Goal: Task Accomplishment & Management: Manage account settings

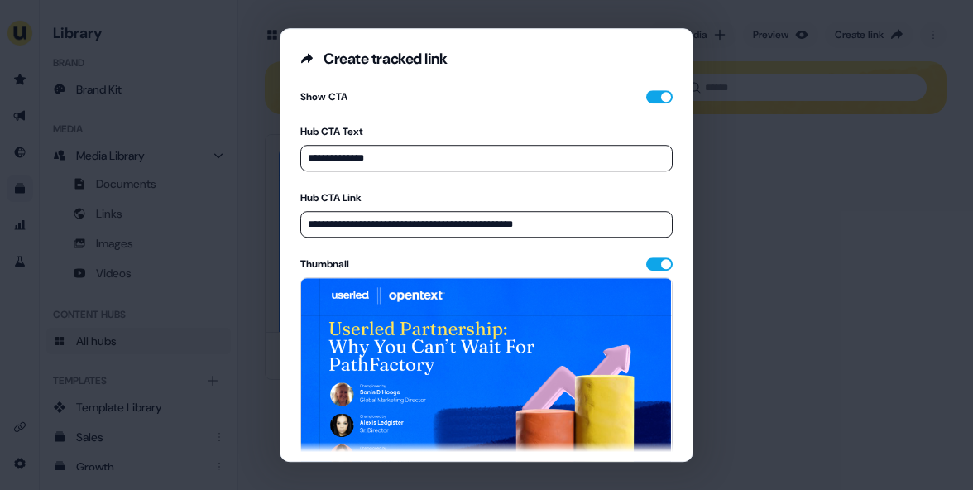
click at [745, 303] on div "**********" at bounding box center [486, 245] width 973 height 490
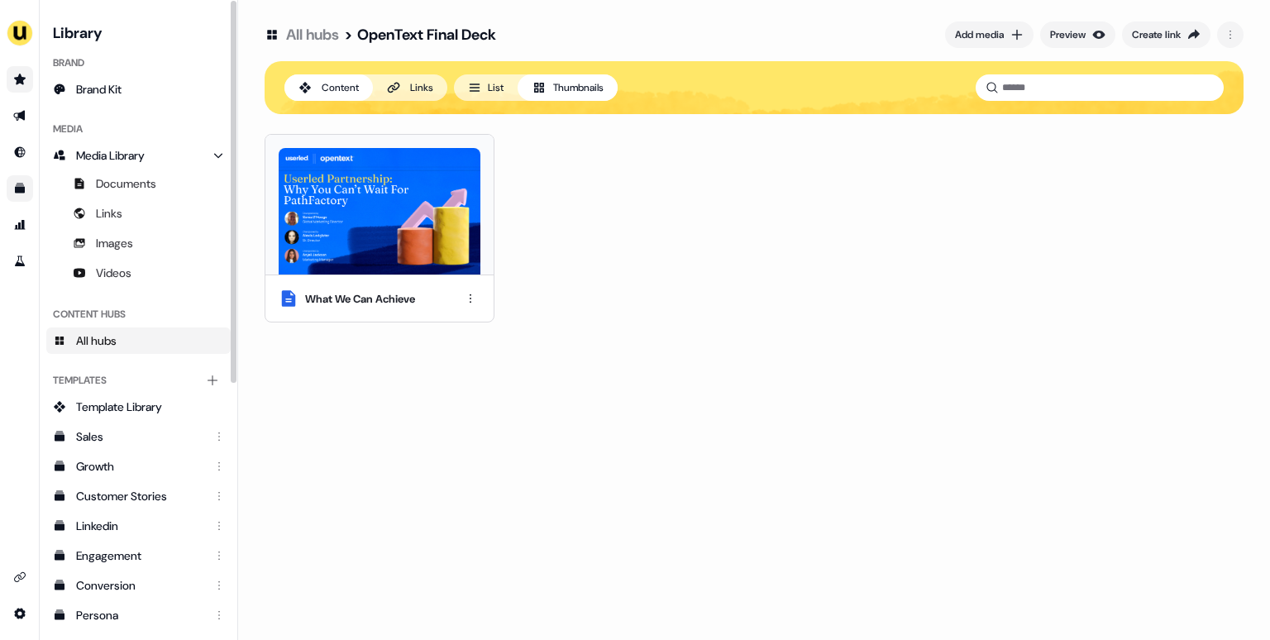
click at [27, 84] on link "Go to prospects" at bounding box center [20, 79] width 26 height 26
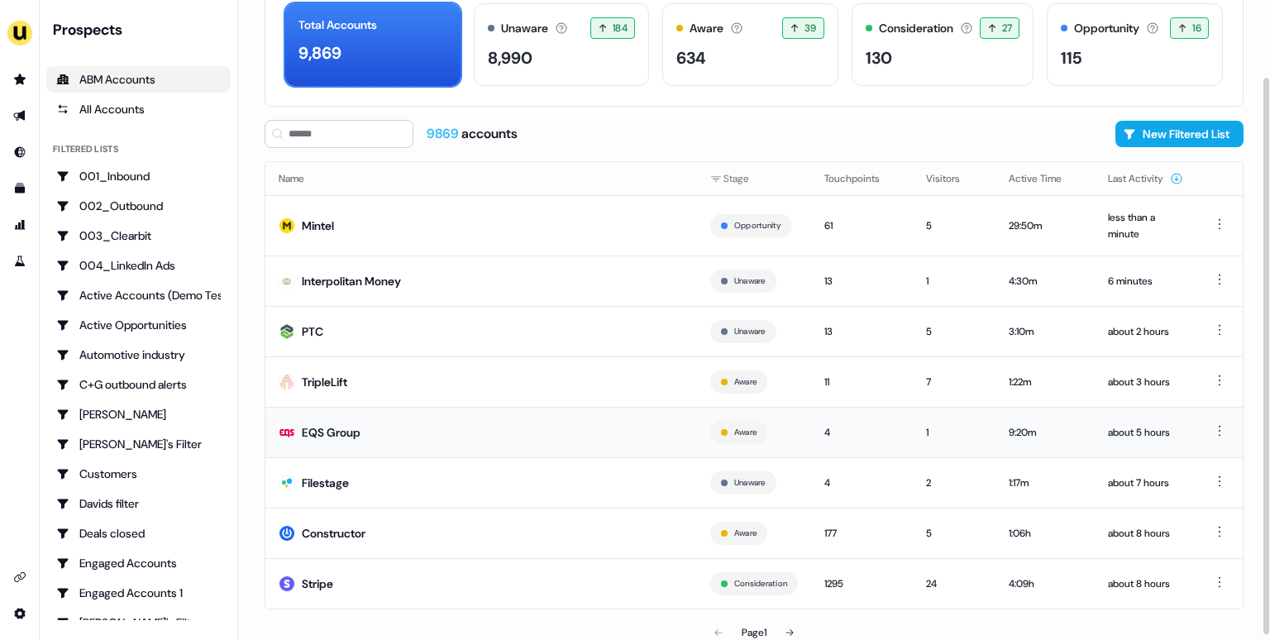
scroll to position [93, 0]
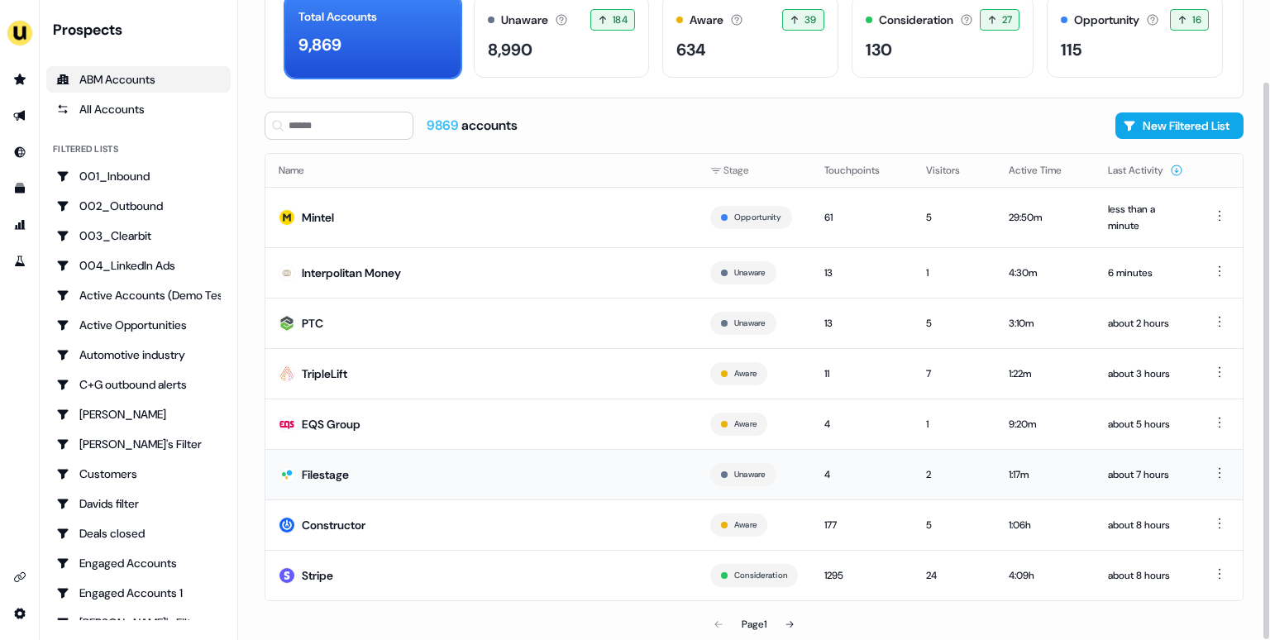
click at [364, 473] on td "Filestage" at bounding box center [482, 474] width 432 height 50
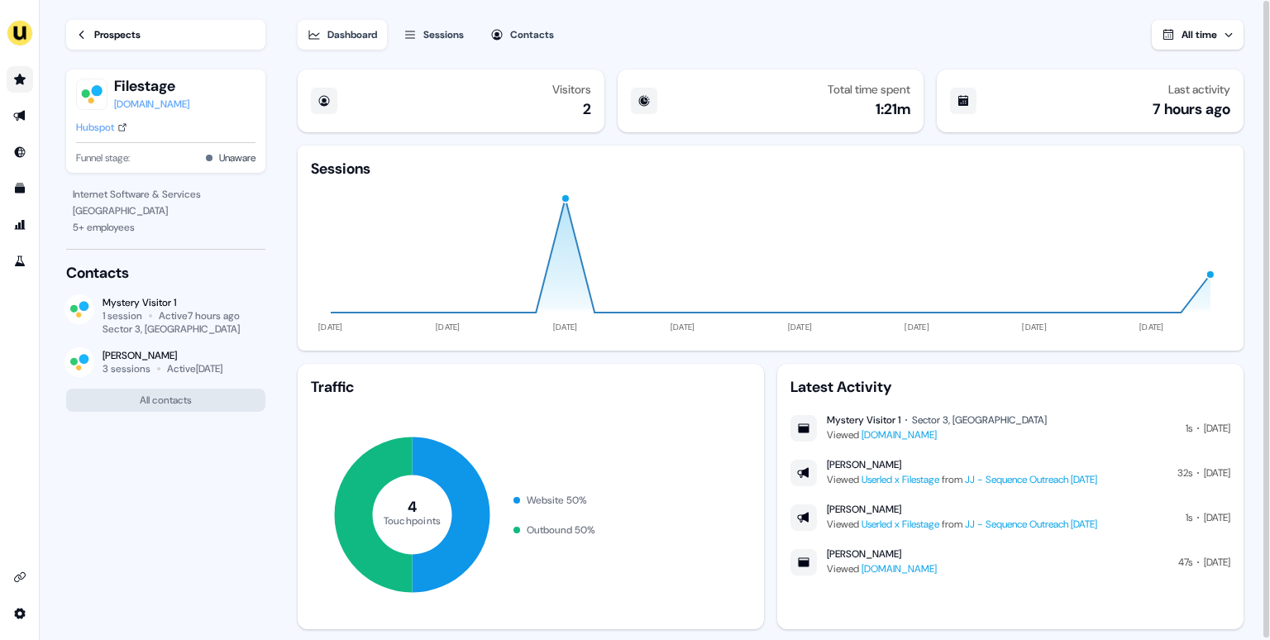
click at [22, 84] on icon "Go to prospects" at bounding box center [20, 79] width 12 height 11
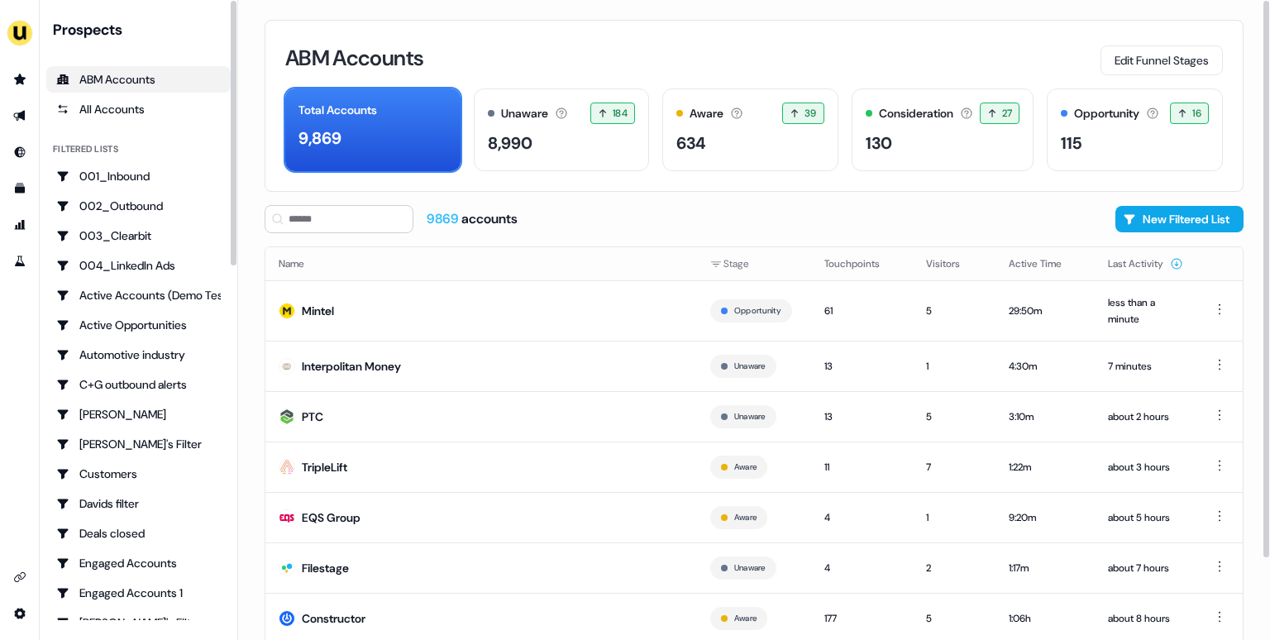
click at [258, 380] on div "ABM Accounts Edit Funnel Stages Total Accounts 9,869 Unaware The default stage …" at bounding box center [754, 320] width 1032 height 640
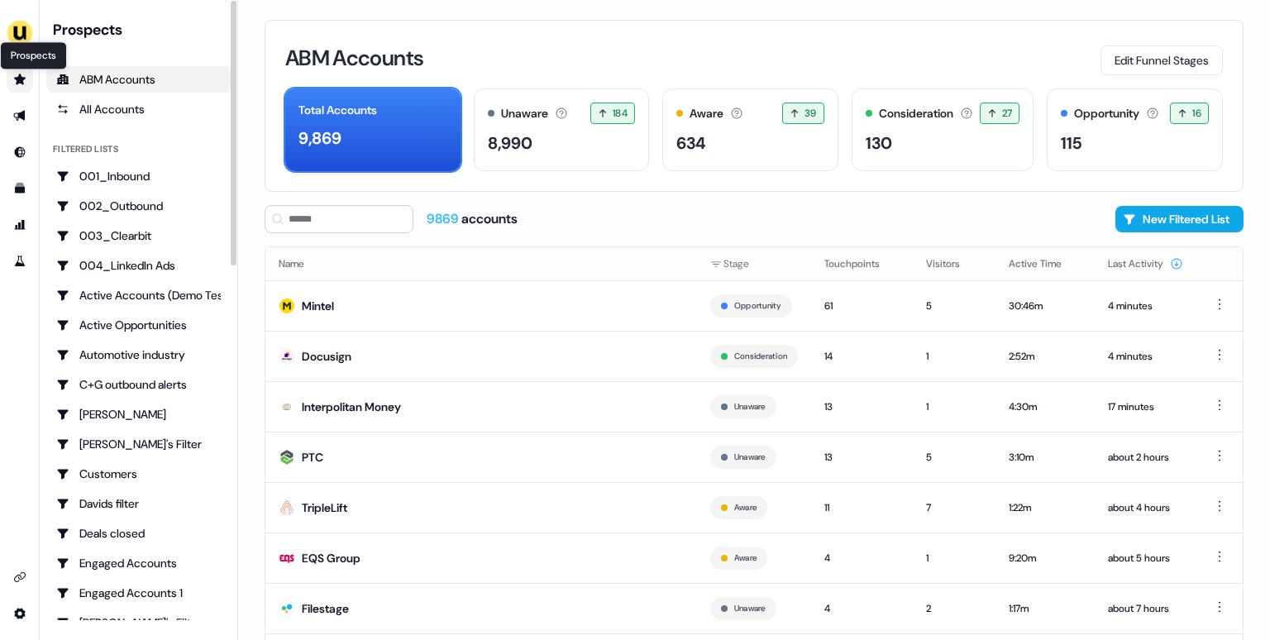
click at [22, 74] on icon "Go to prospects" at bounding box center [19, 79] width 13 height 13
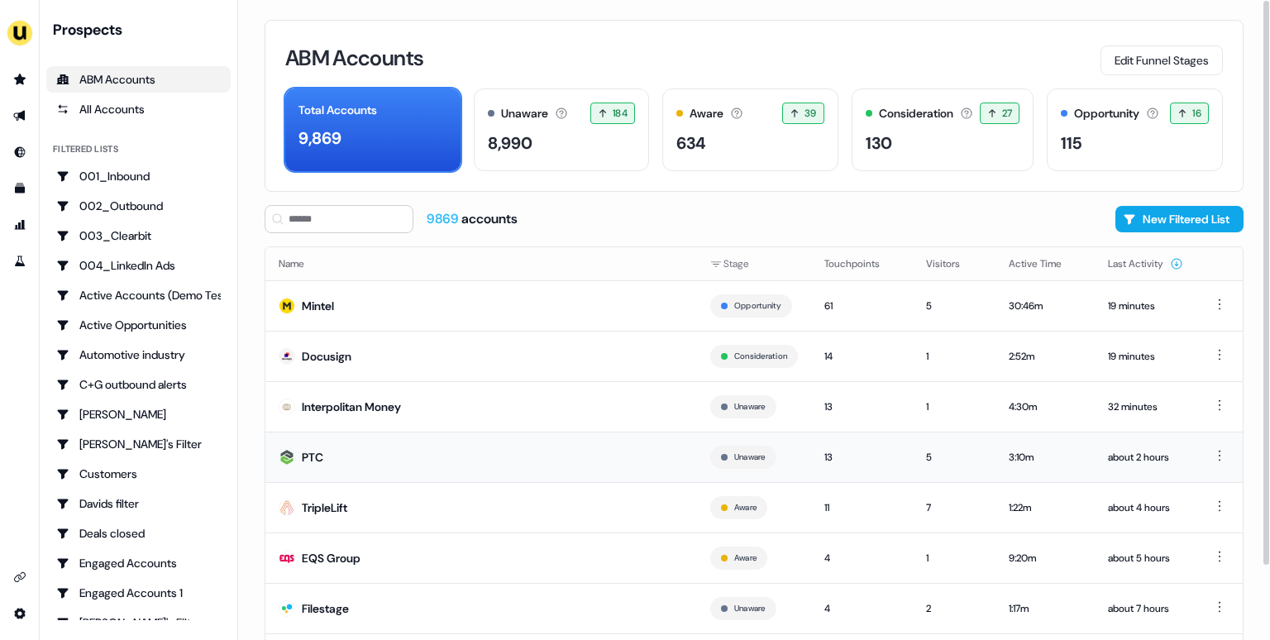
scroll to position [84, 0]
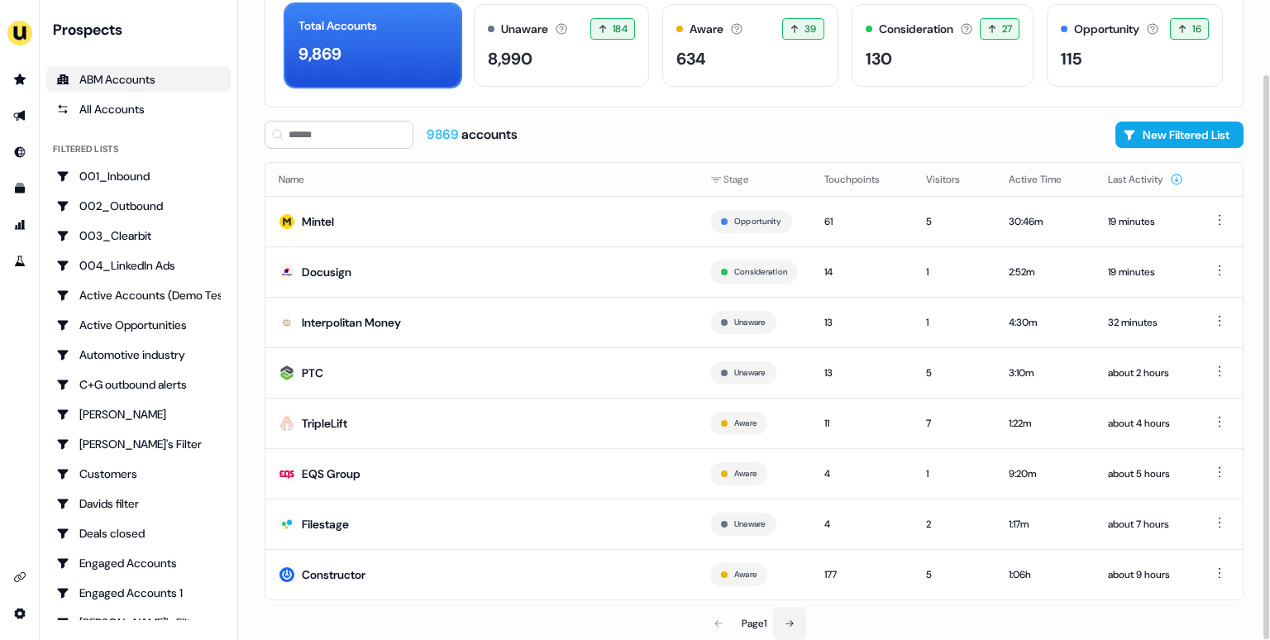
click at [791, 624] on icon at bounding box center [790, 624] width 10 height 10
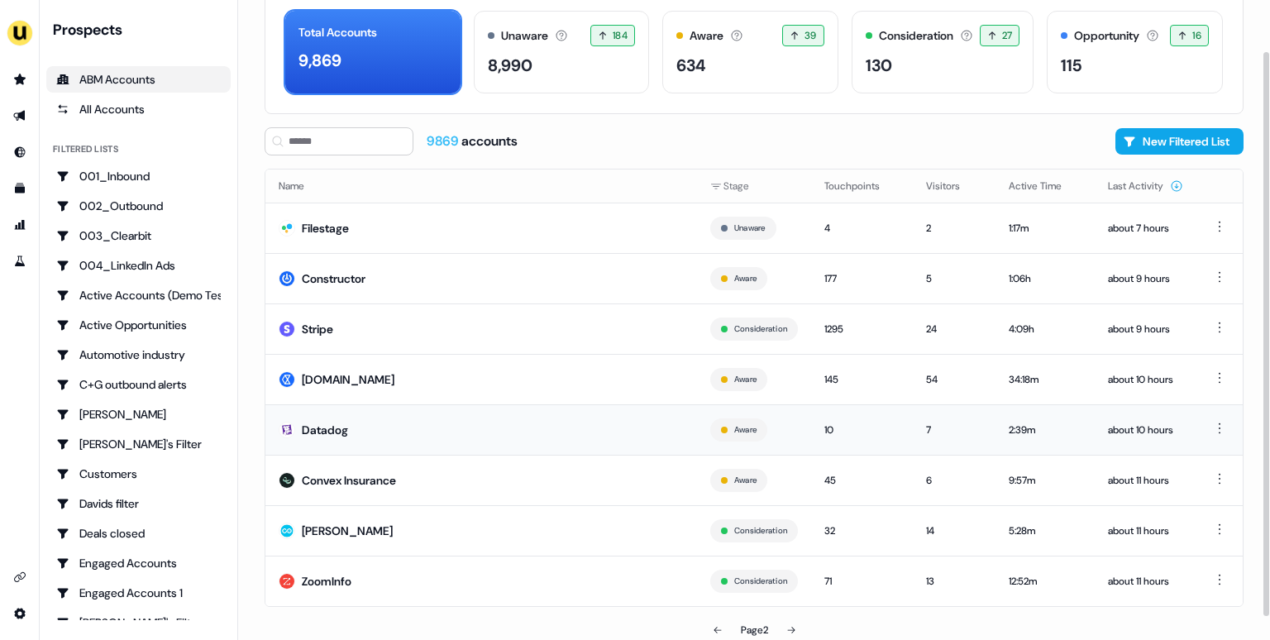
scroll to position [84, 0]
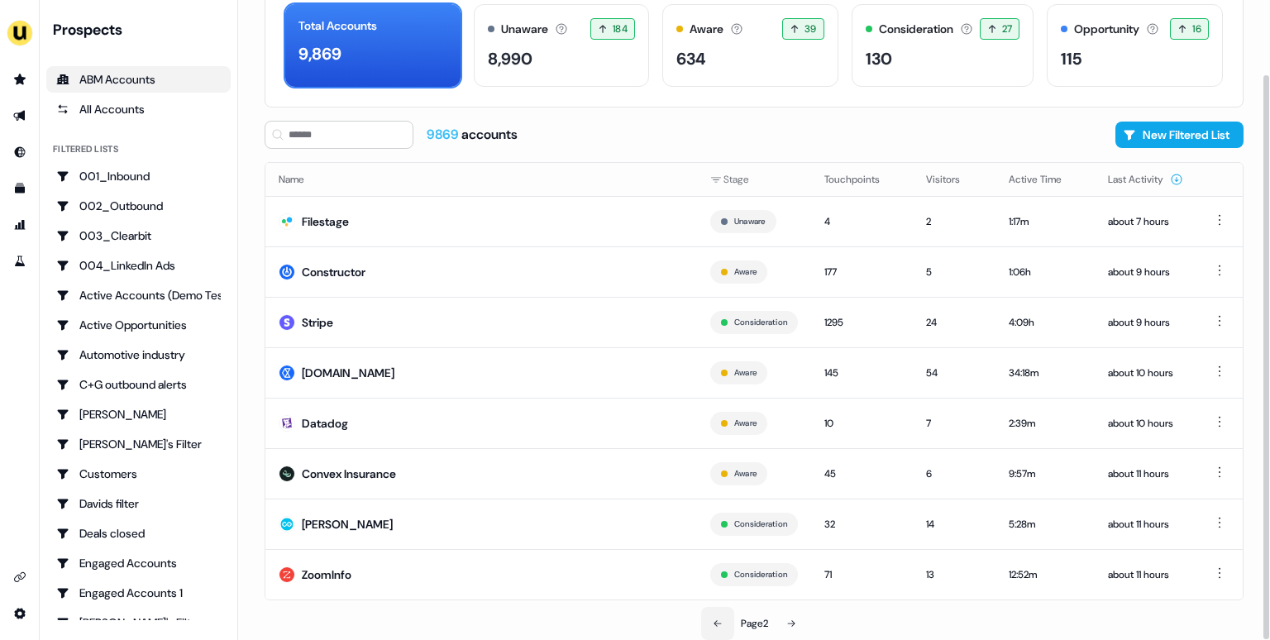
click at [716, 622] on icon at bounding box center [718, 624] width 10 height 10
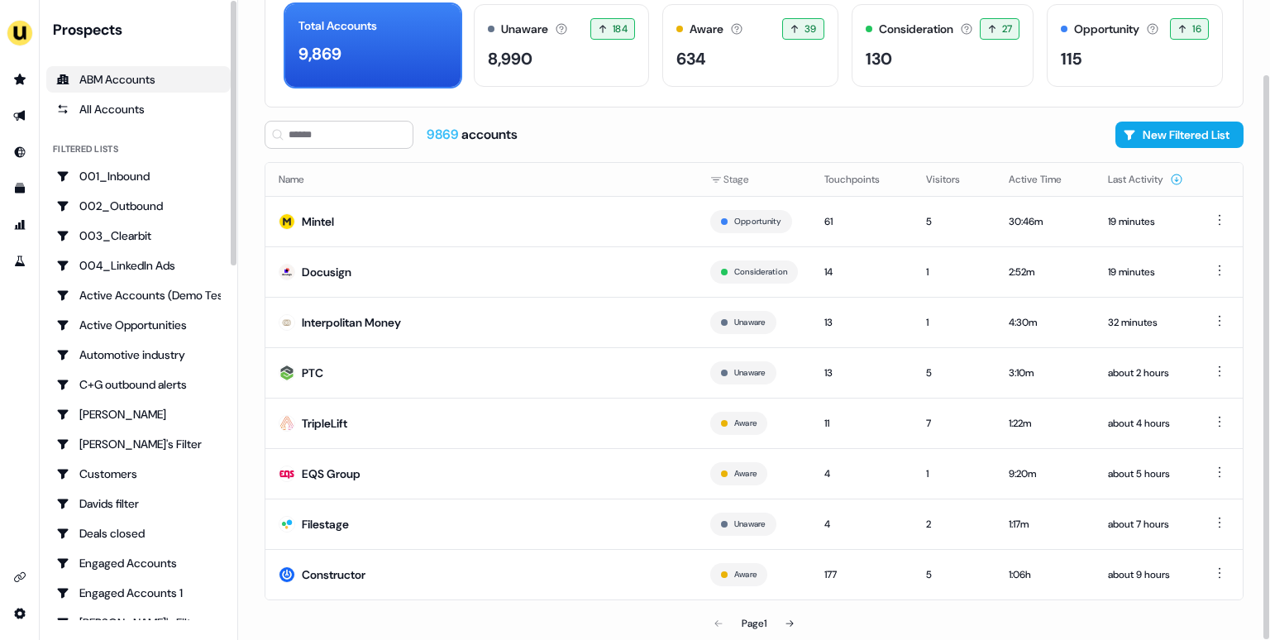
click at [237, 258] on div "Prospects ABM Accounts All Accounts Filtered lists 001_Inbound 002_Outbound 003…" at bounding box center [139, 320] width 199 height 640
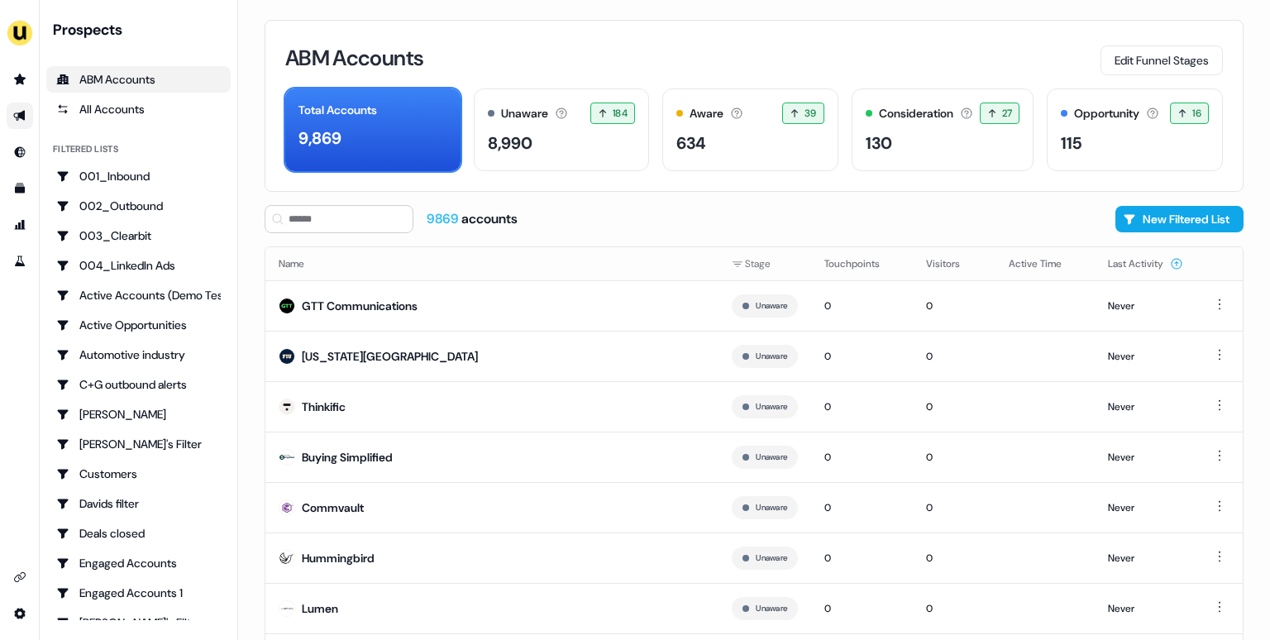
click at [19, 125] on link "Go to outbound experience" at bounding box center [20, 116] width 26 height 26
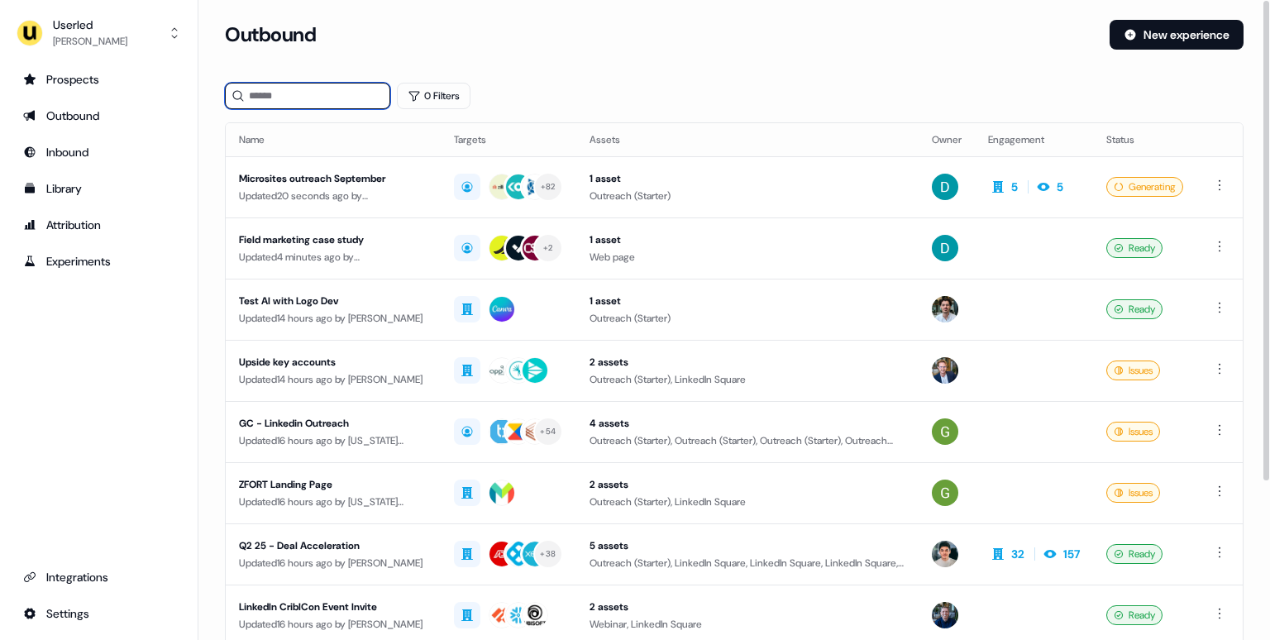
click at [272, 93] on input at bounding box center [307, 96] width 165 height 26
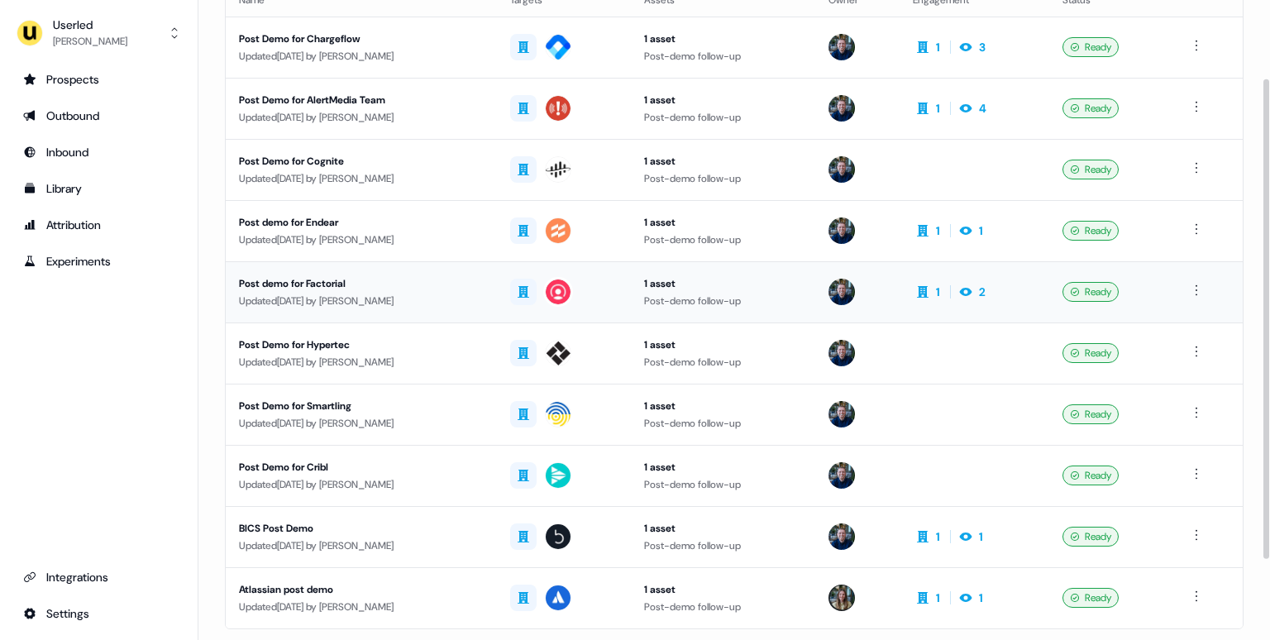
scroll to position [152, 0]
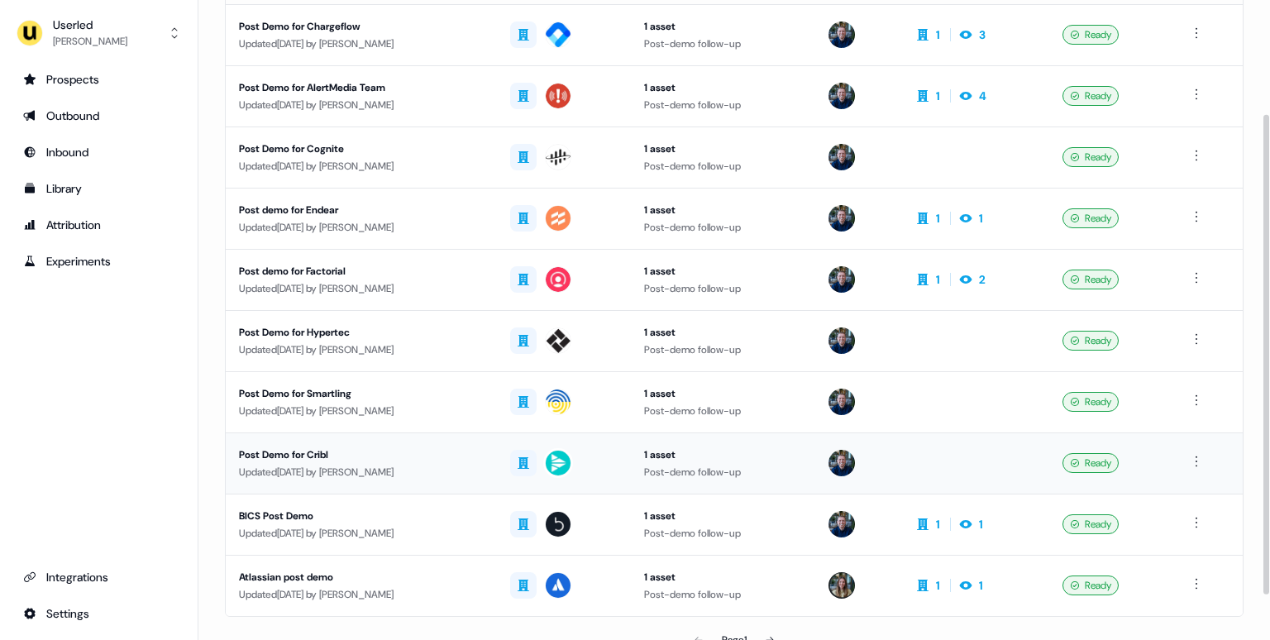
type input "*********"
click at [474, 466] on div "Updated 27 days ago by James Johnson" at bounding box center [361, 472] width 245 height 17
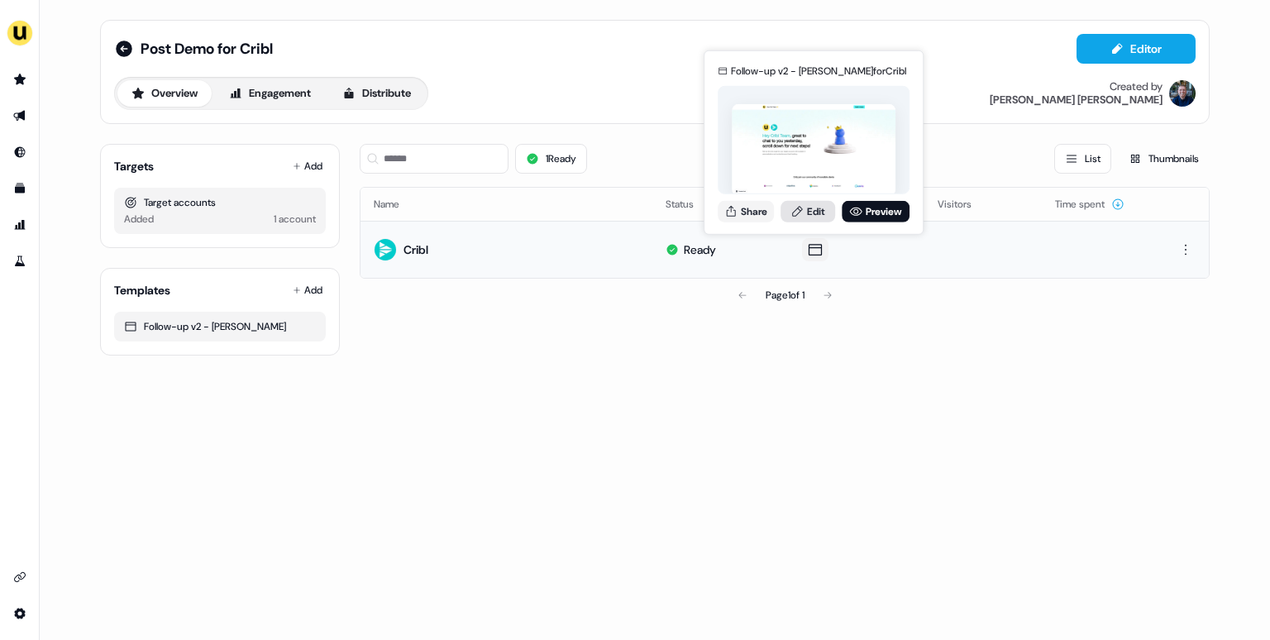
click at [811, 205] on link "Edit" at bounding box center [808, 211] width 55 height 22
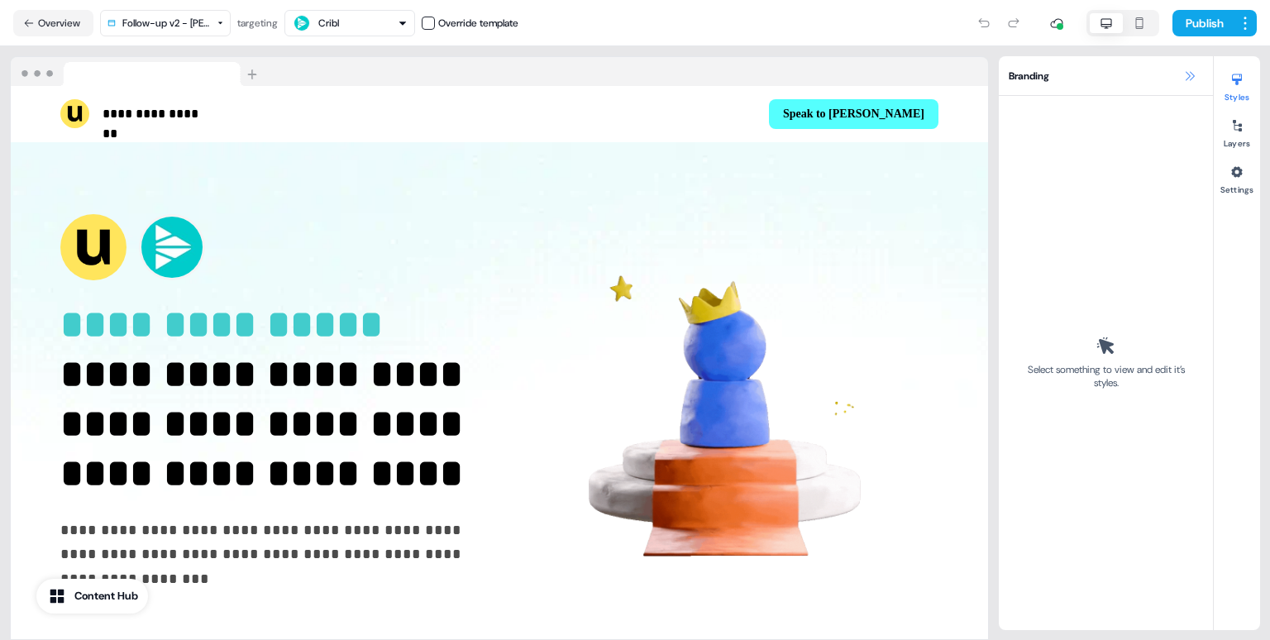
click at [1194, 75] on icon at bounding box center [1190, 75] width 9 height 9
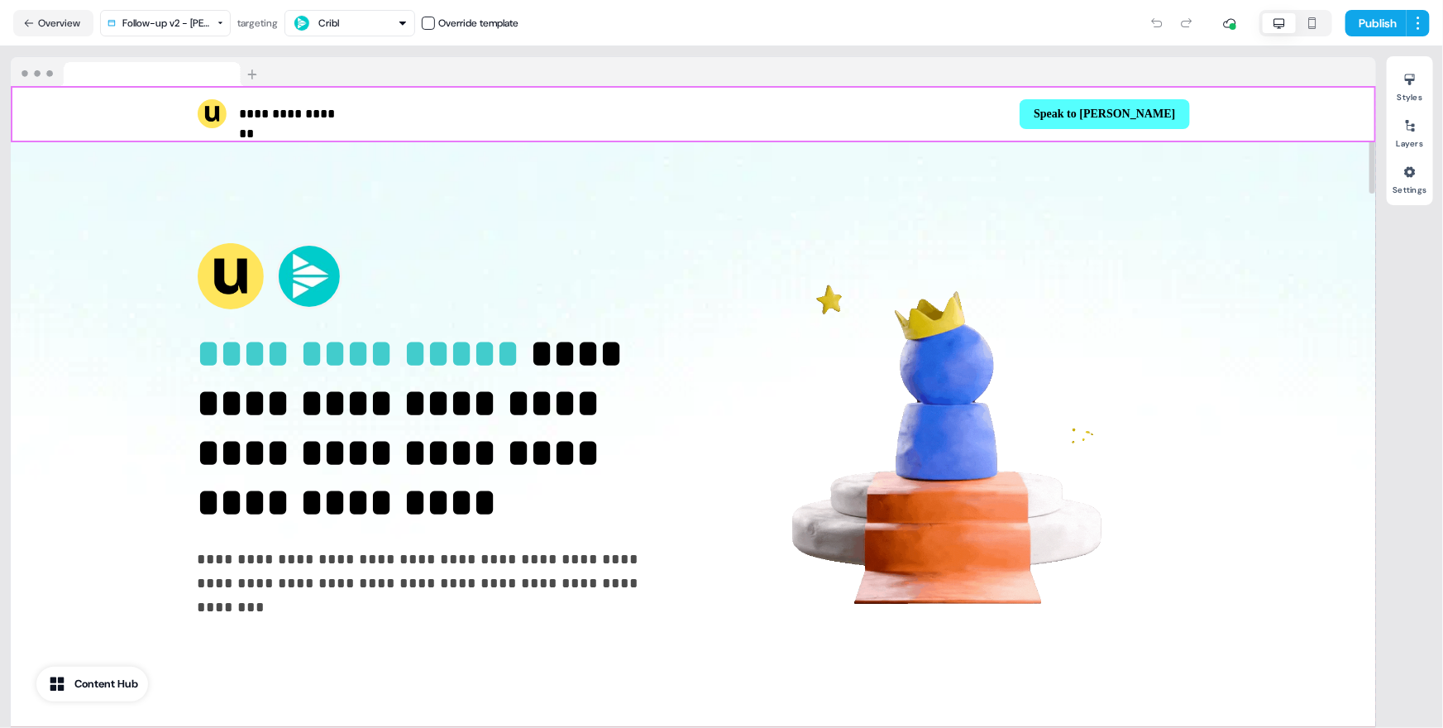
click at [1270, 110] on div "**********" at bounding box center [694, 114] width 1366 height 56
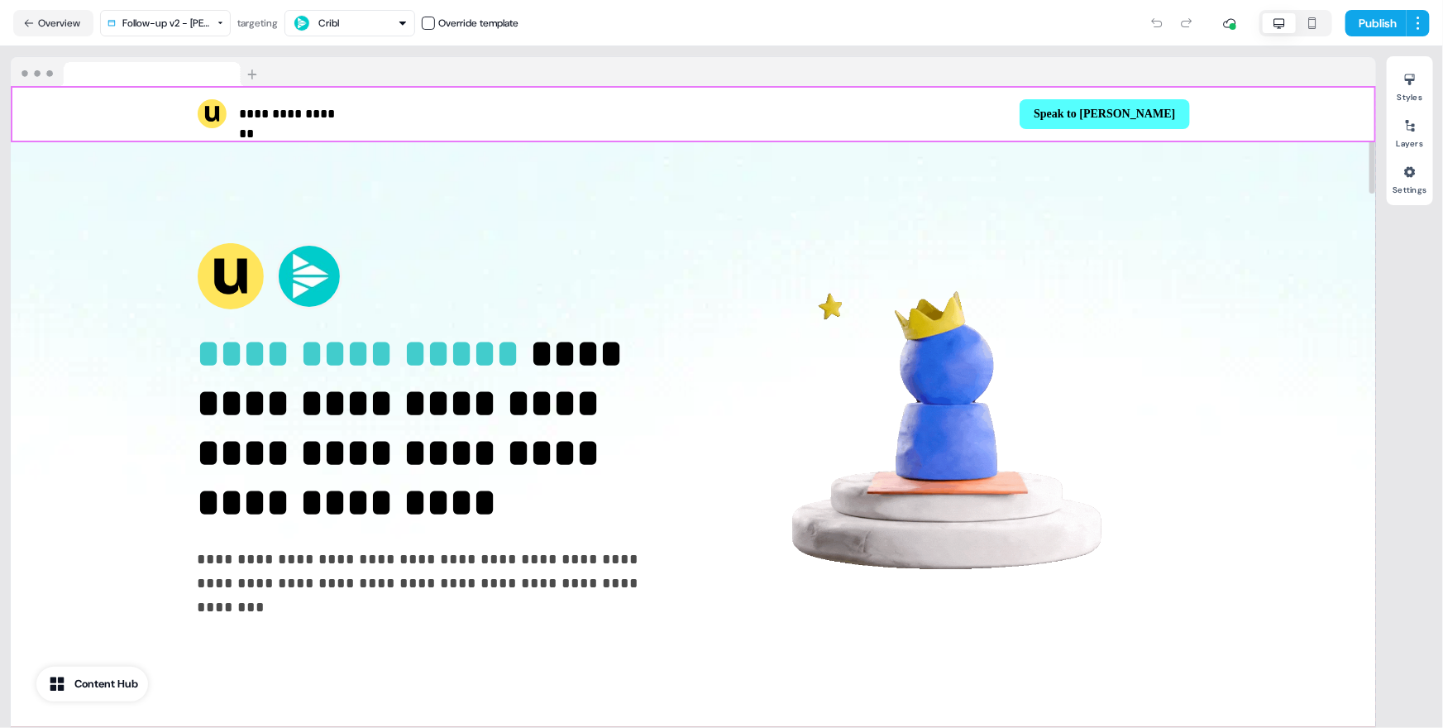
click at [1270, 110] on div "**********" at bounding box center [694, 114] width 1366 height 56
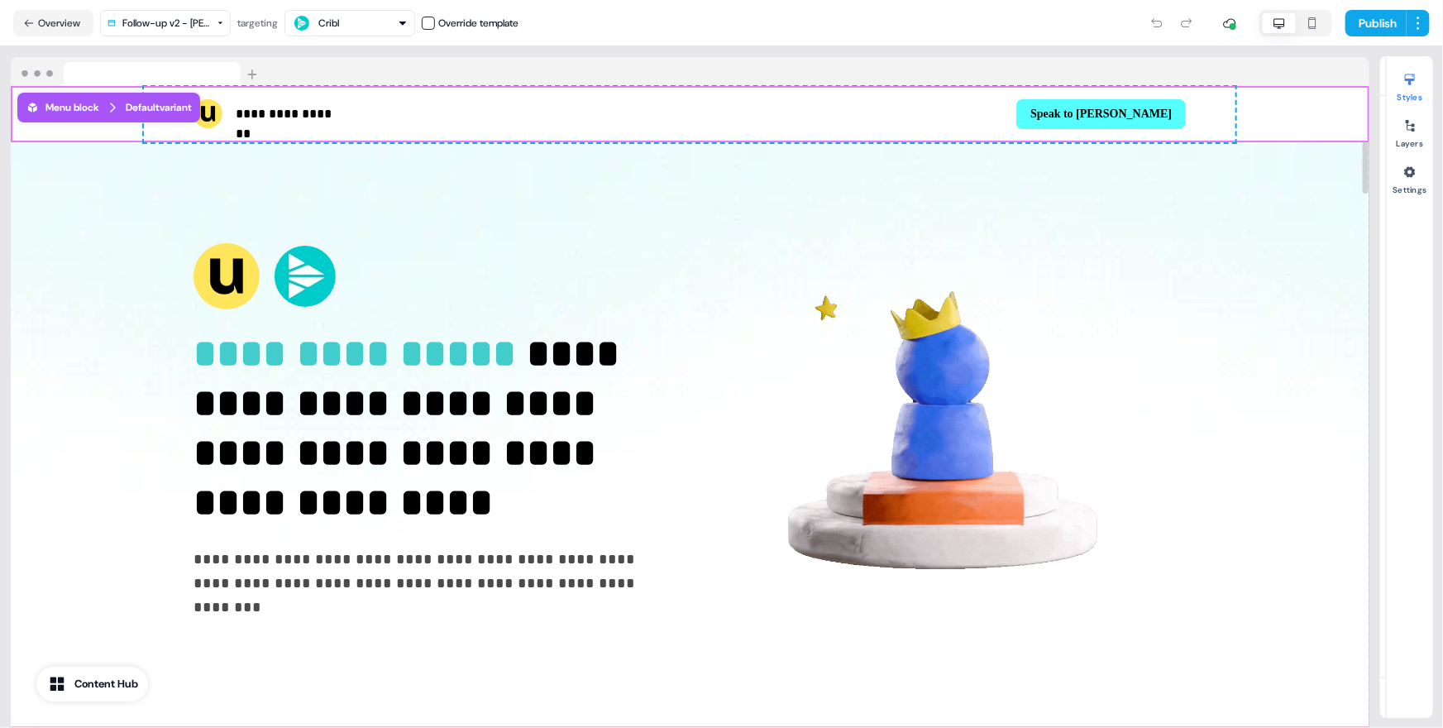
click at [1270, 110] on section "**********" at bounding box center [721, 387] width 1443 height 682
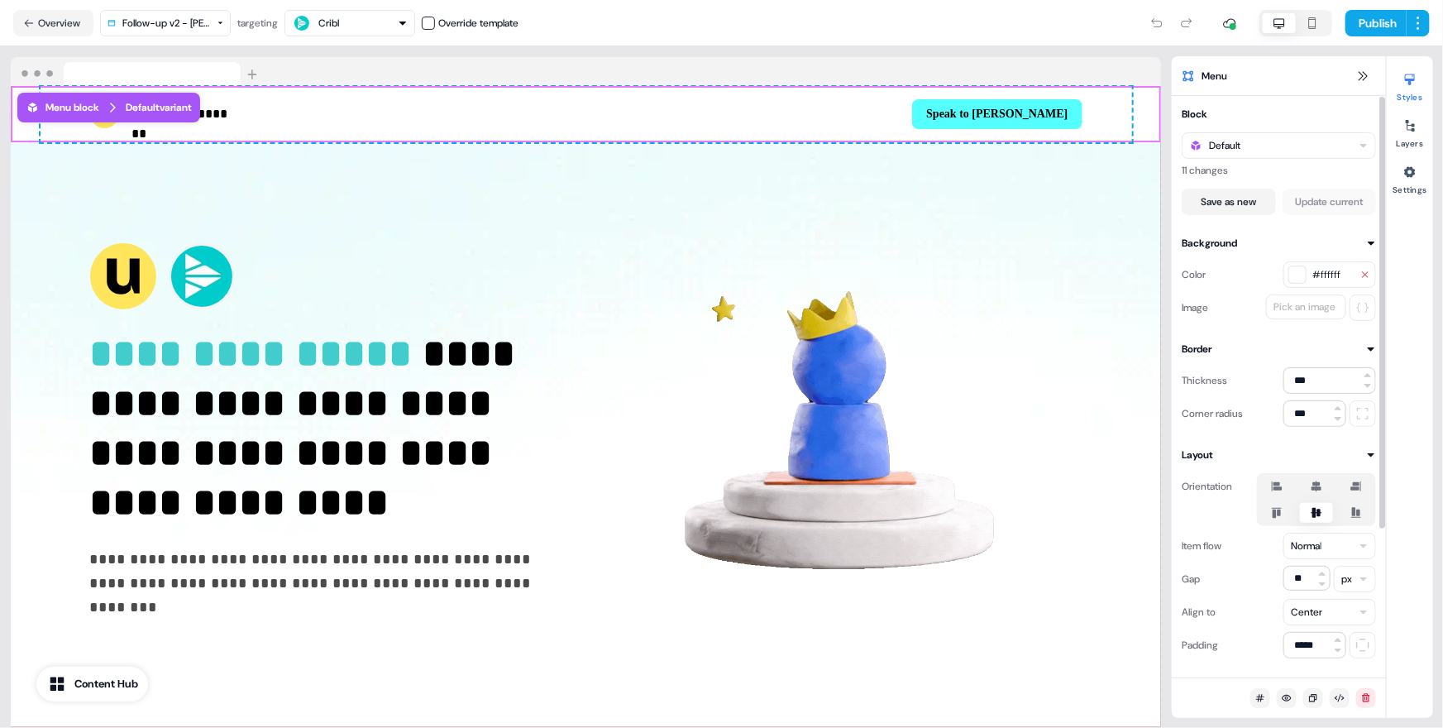
click at [1270, 275] on icon "button" at bounding box center [1366, 275] width 10 height 10
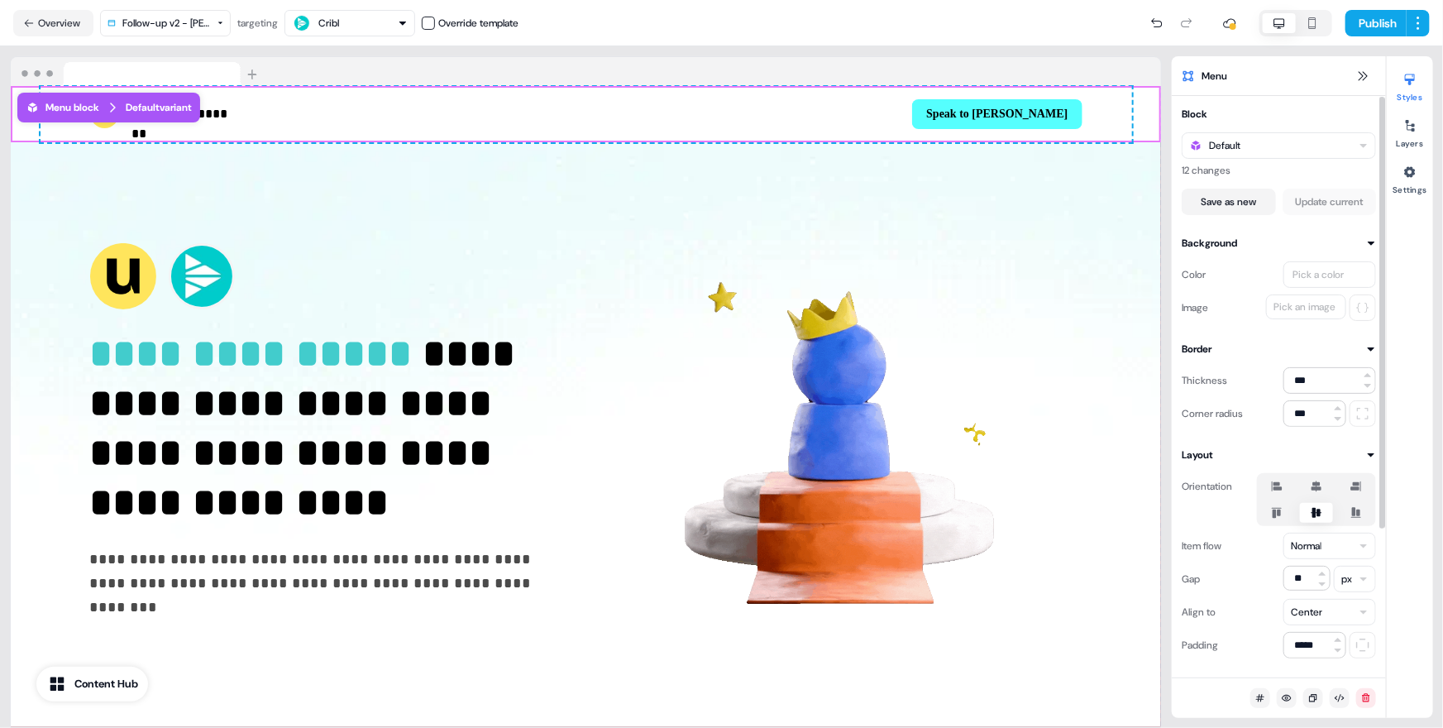
click at [1270, 275] on div "Pick a color" at bounding box center [1330, 274] width 93 height 26
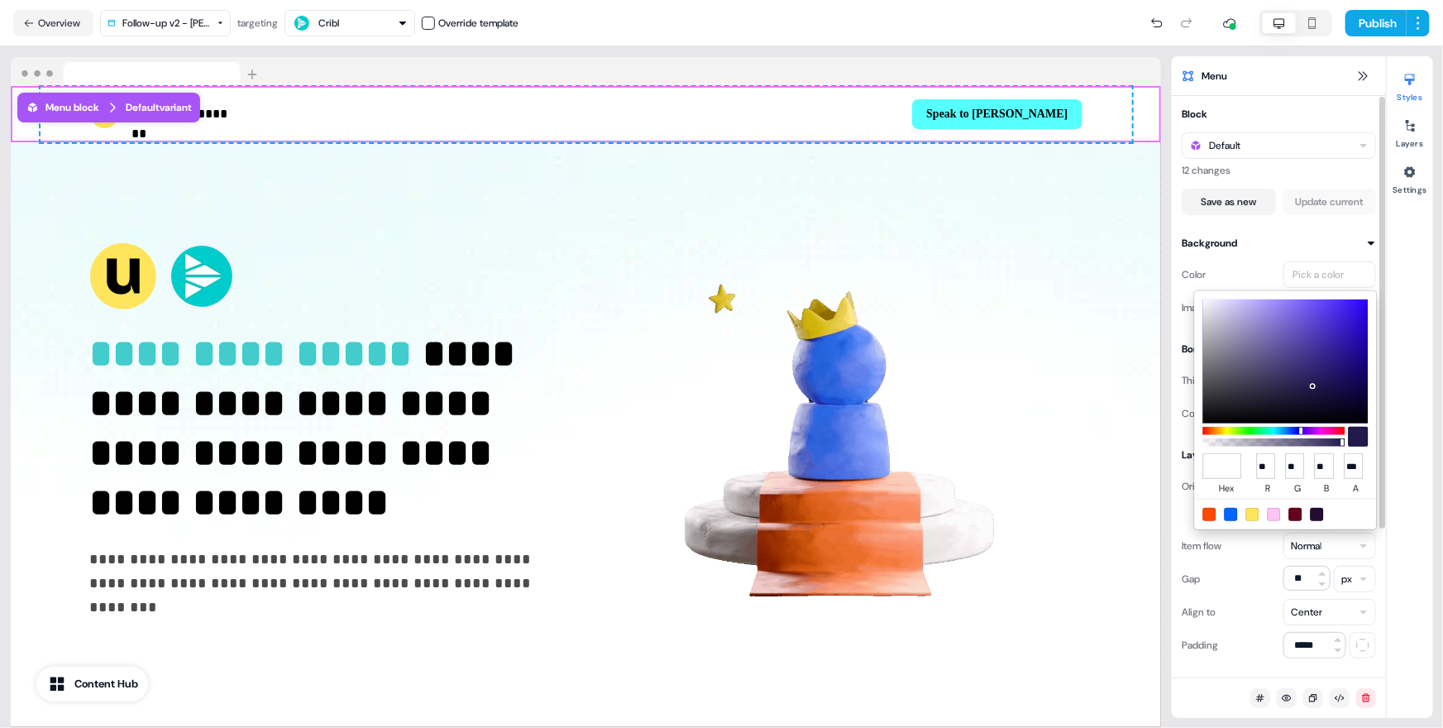
type input "*******"
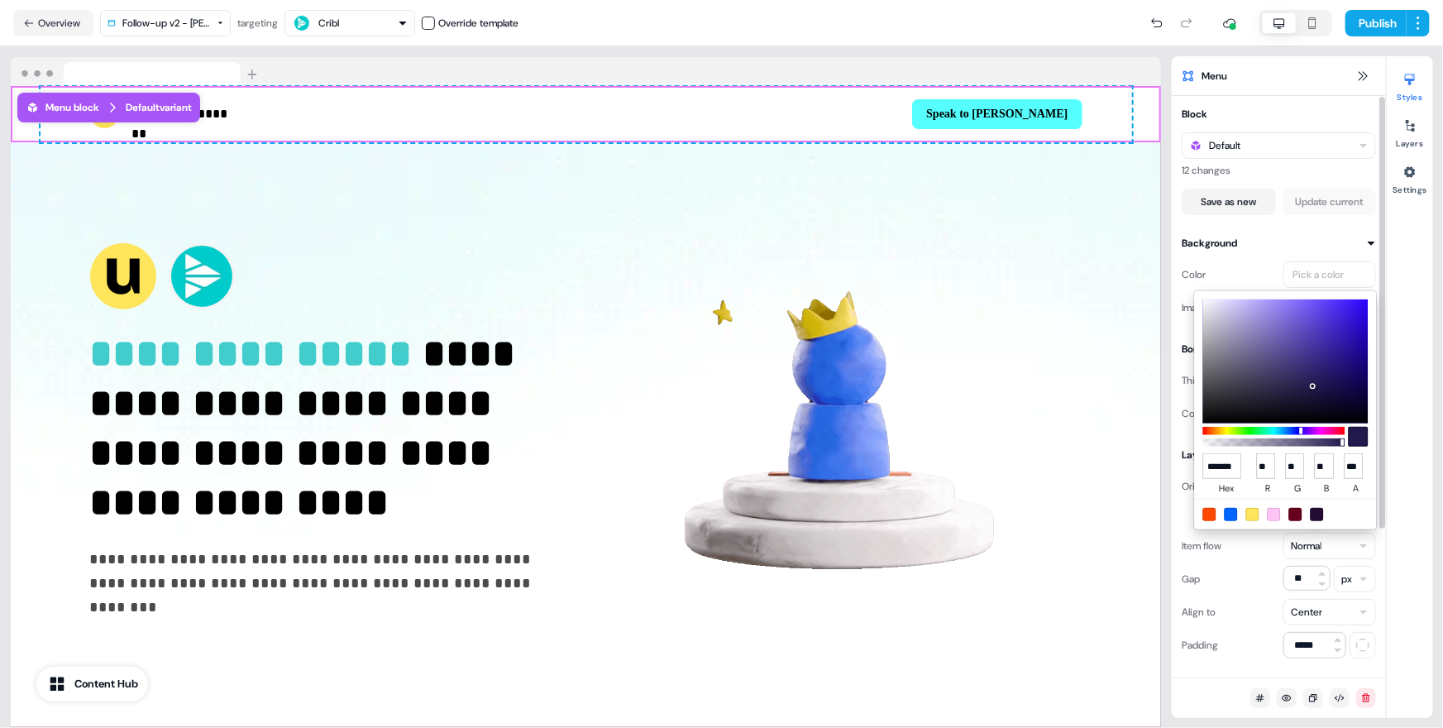
scroll to position [0, 8]
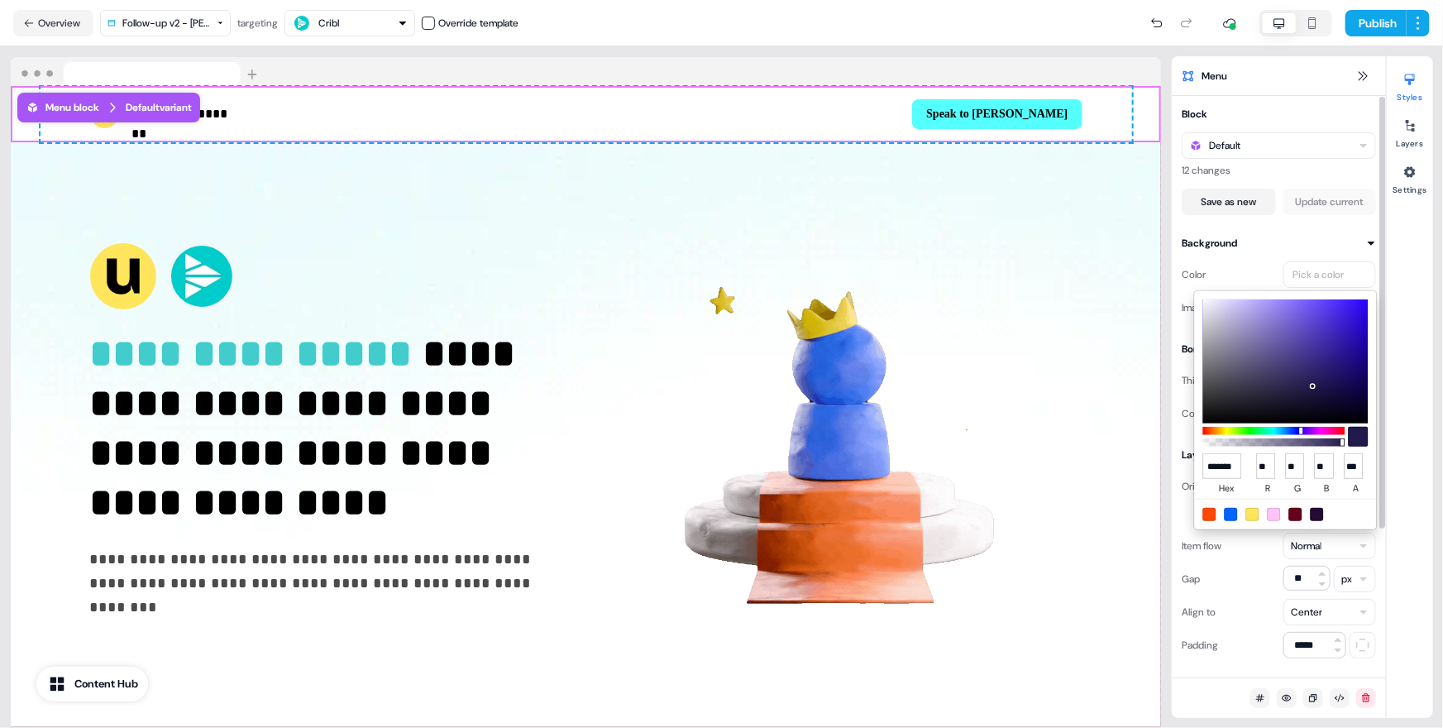
type input "*"
type input "**"
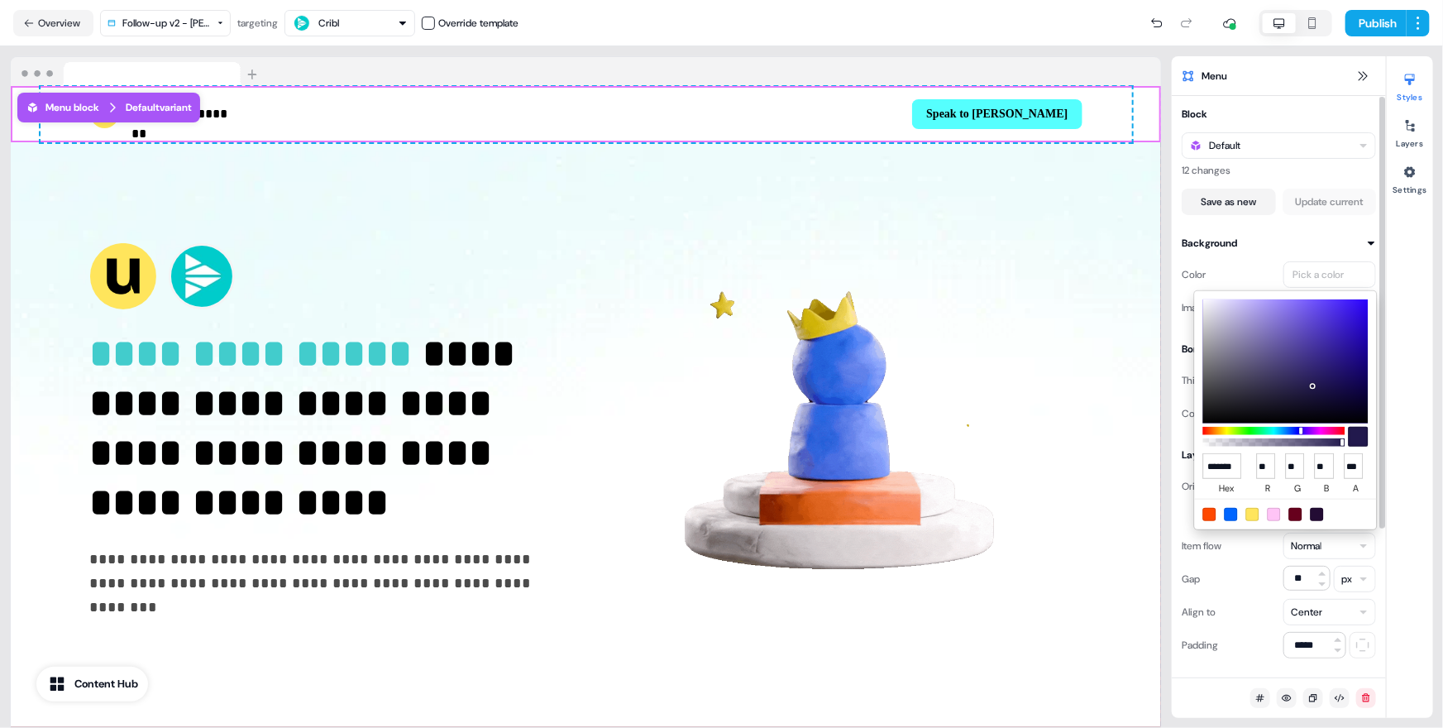
type input "**"
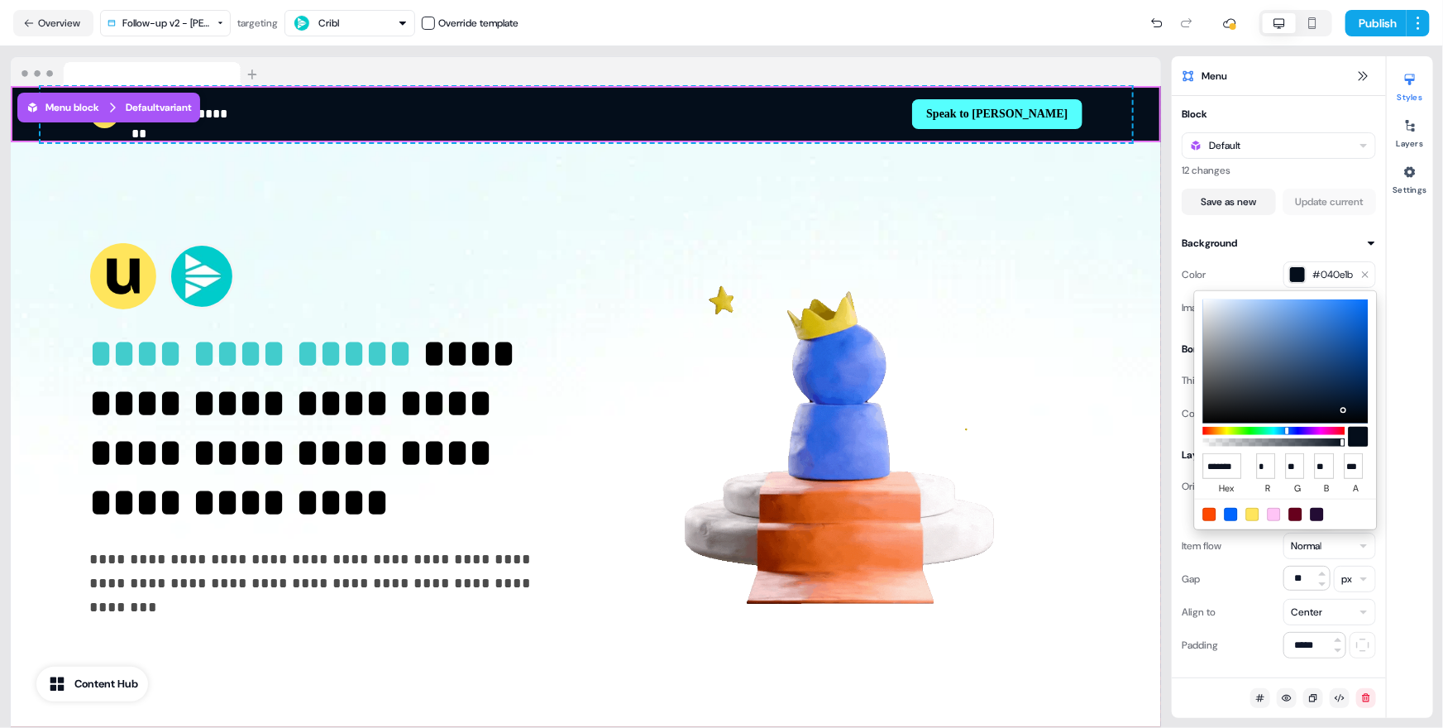
type input "******"
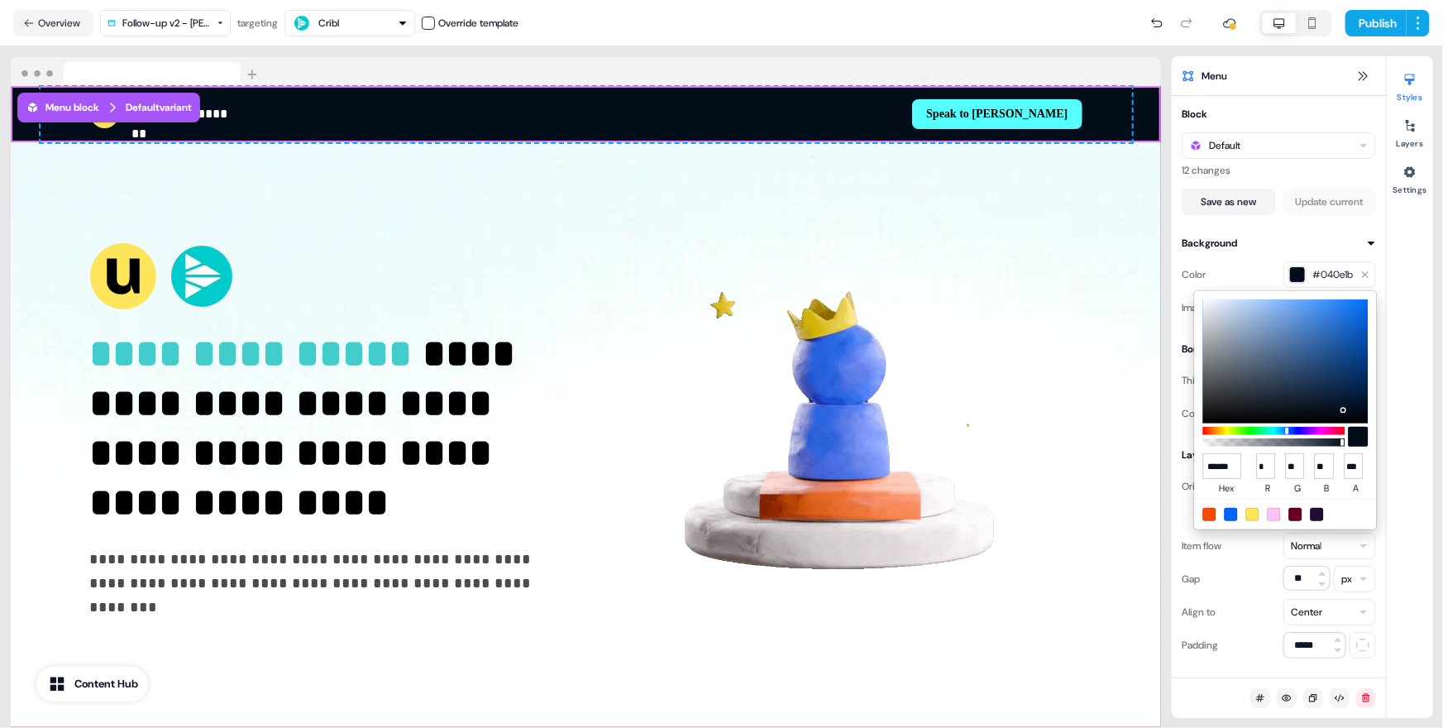
click at [1067, 218] on html "**********" at bounding box center [721, 364] width 1443 height 728
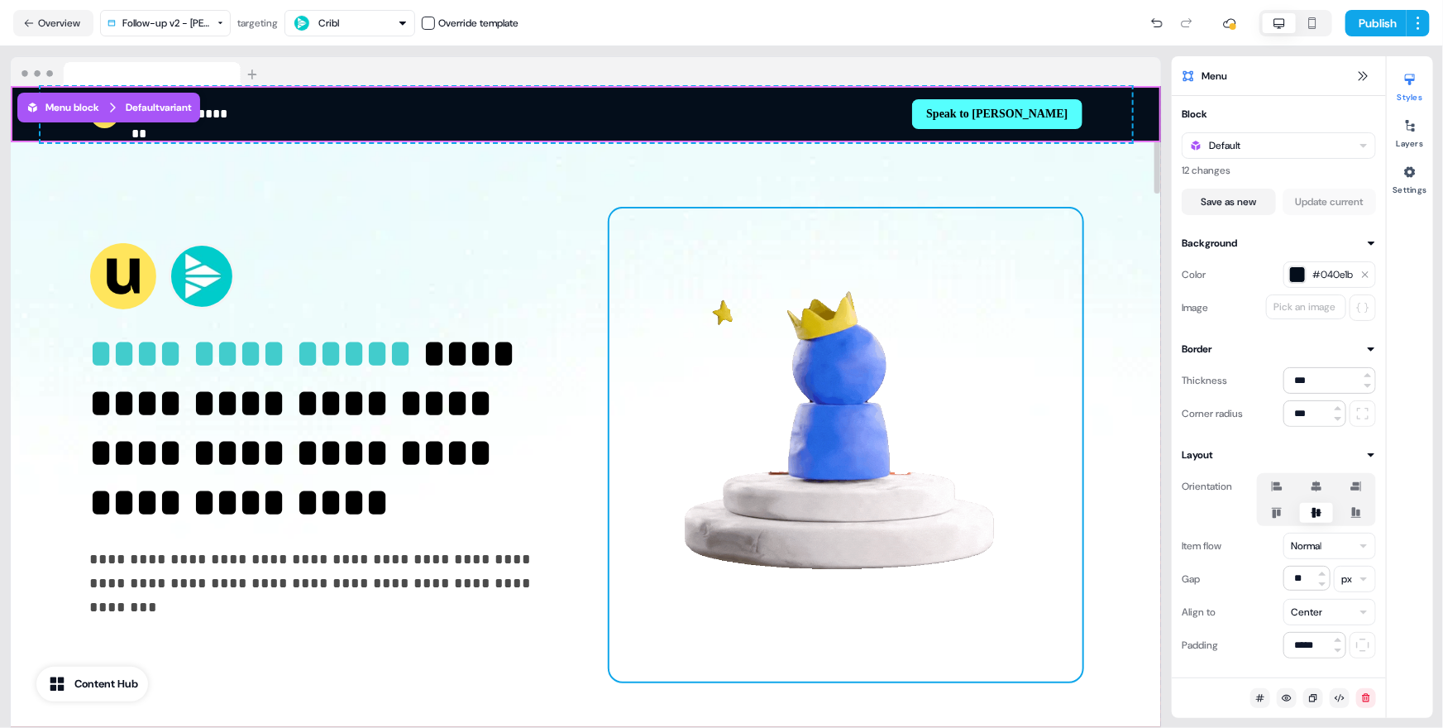
click at [1031, 220] on img at bounding box center [846, 444] width 473 height 473
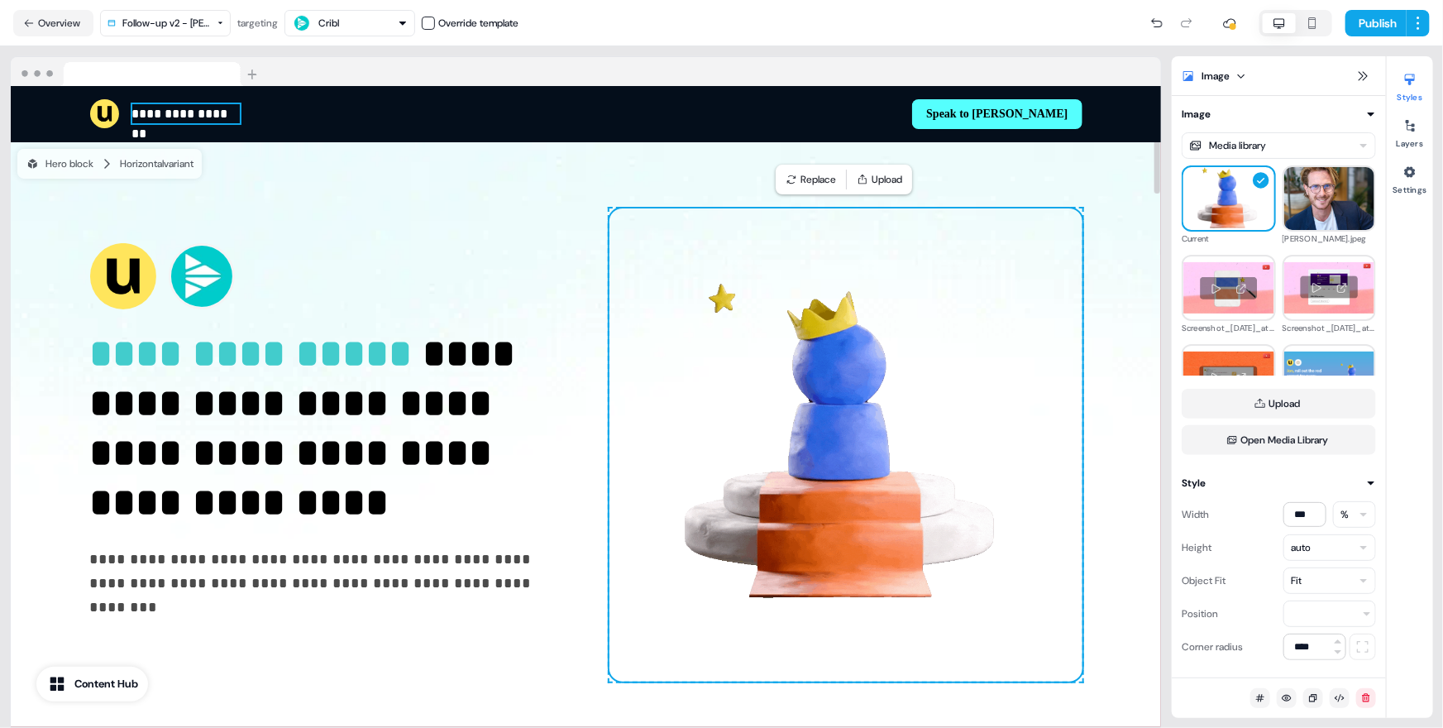
click at [194, 112] on p "**********" at bounding box center [186, 114] width 108 height 20
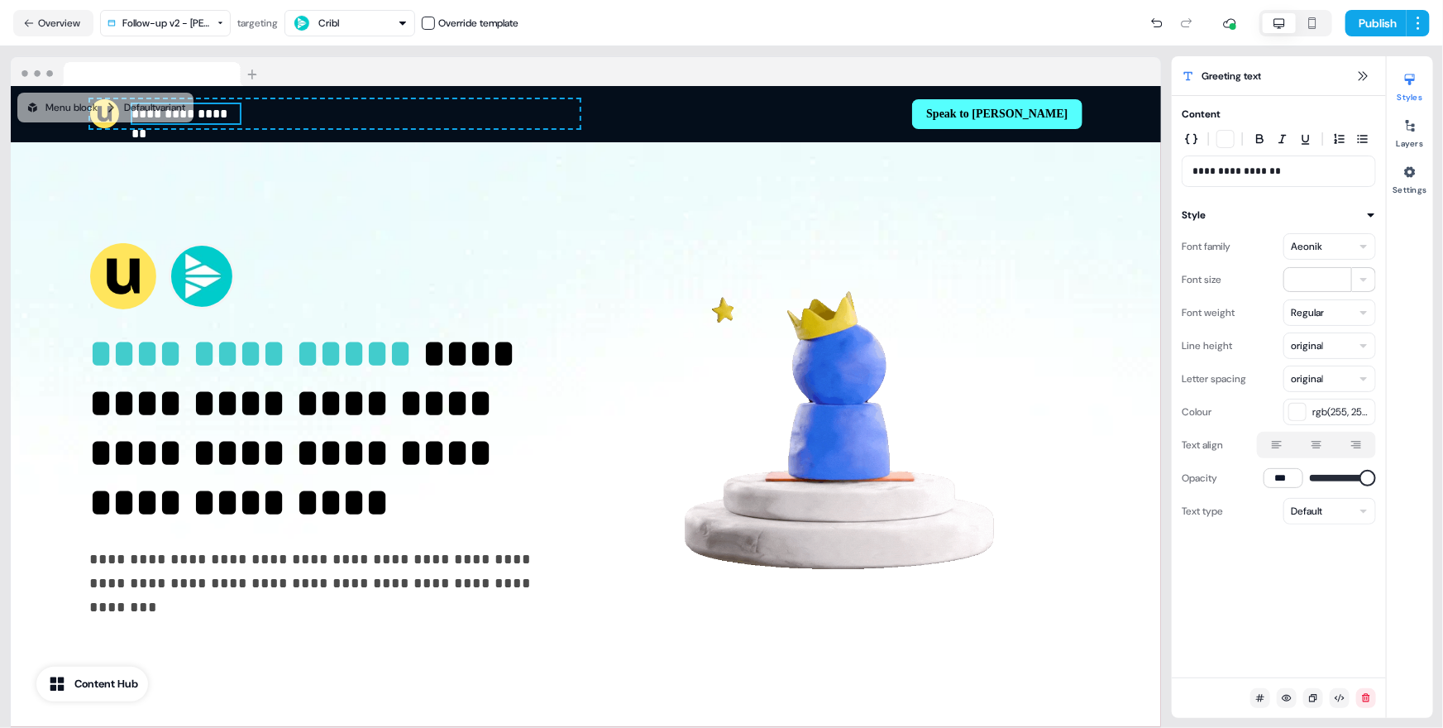
click at [1270, 315] on html "**********" at bounding box center [721, 364] width 1443 height 728
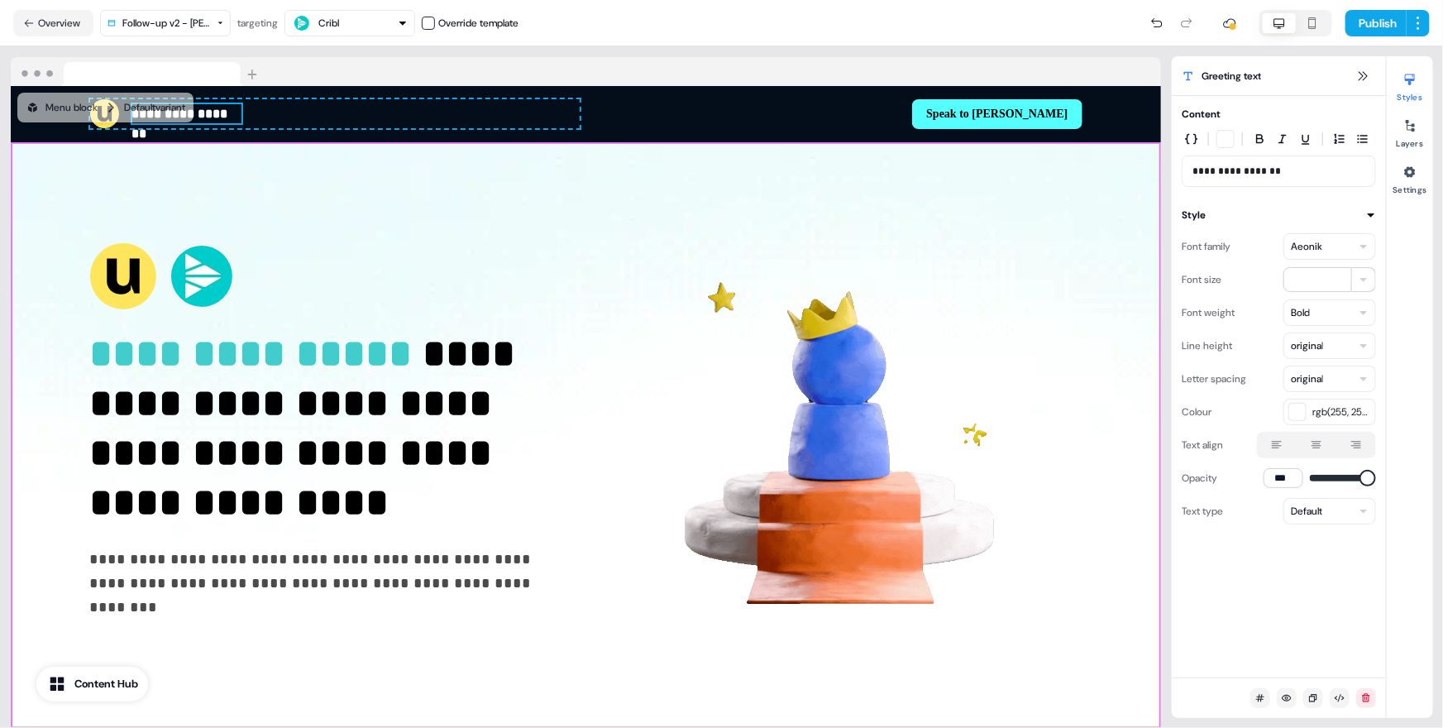
click at [1106, 423] on div "**********" at bounding box center [587, 444] width 1092 height 605
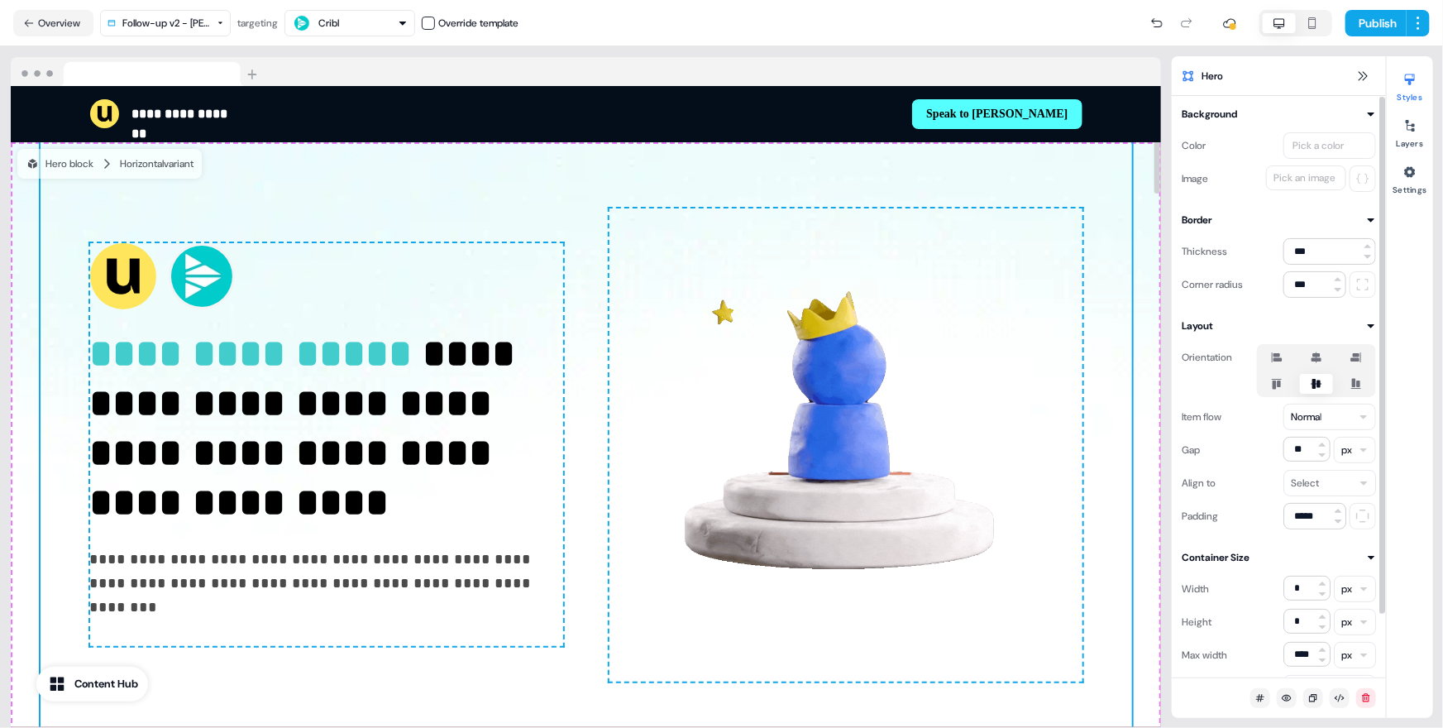
click at [1092, 452] on div "**********" at bounding box center [587, 444] width 1092 height 605
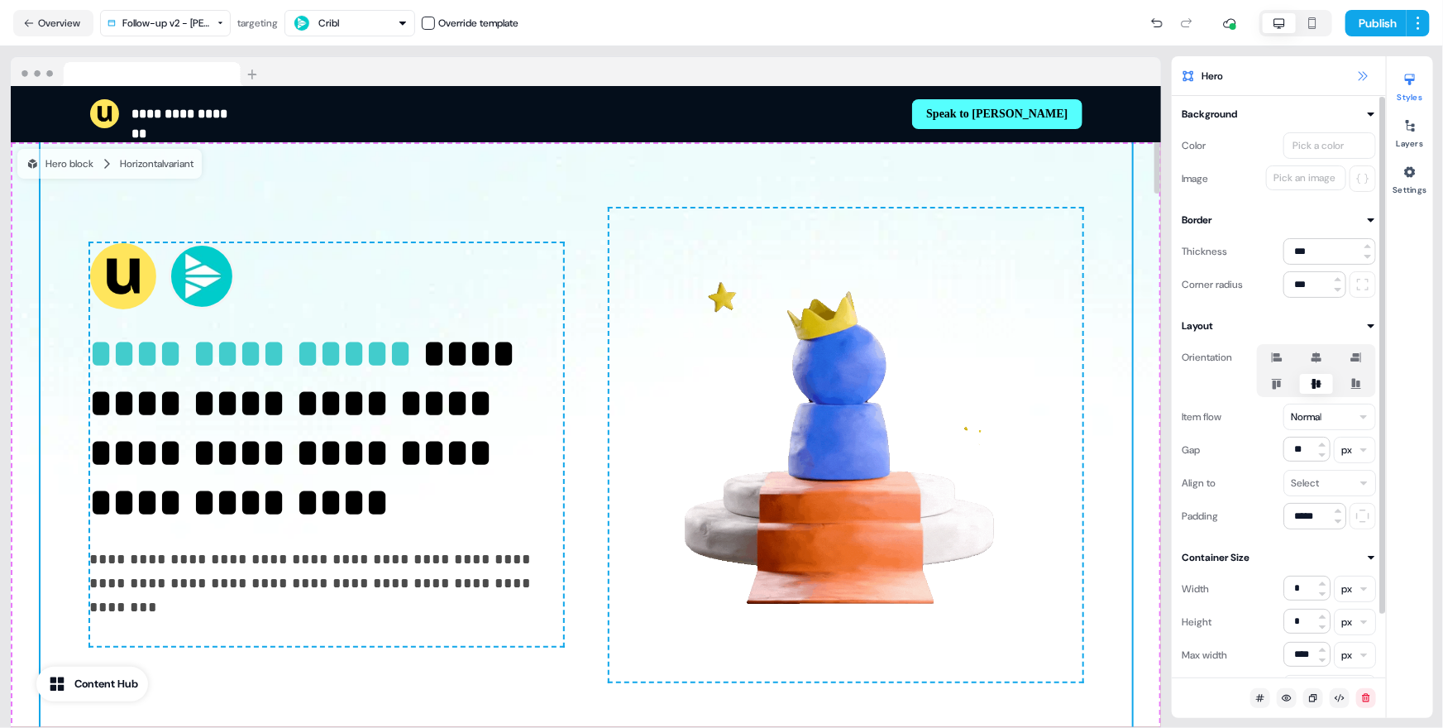
click at [1270, 73] on button at bounding box center [1363, 76] width 20 height 20
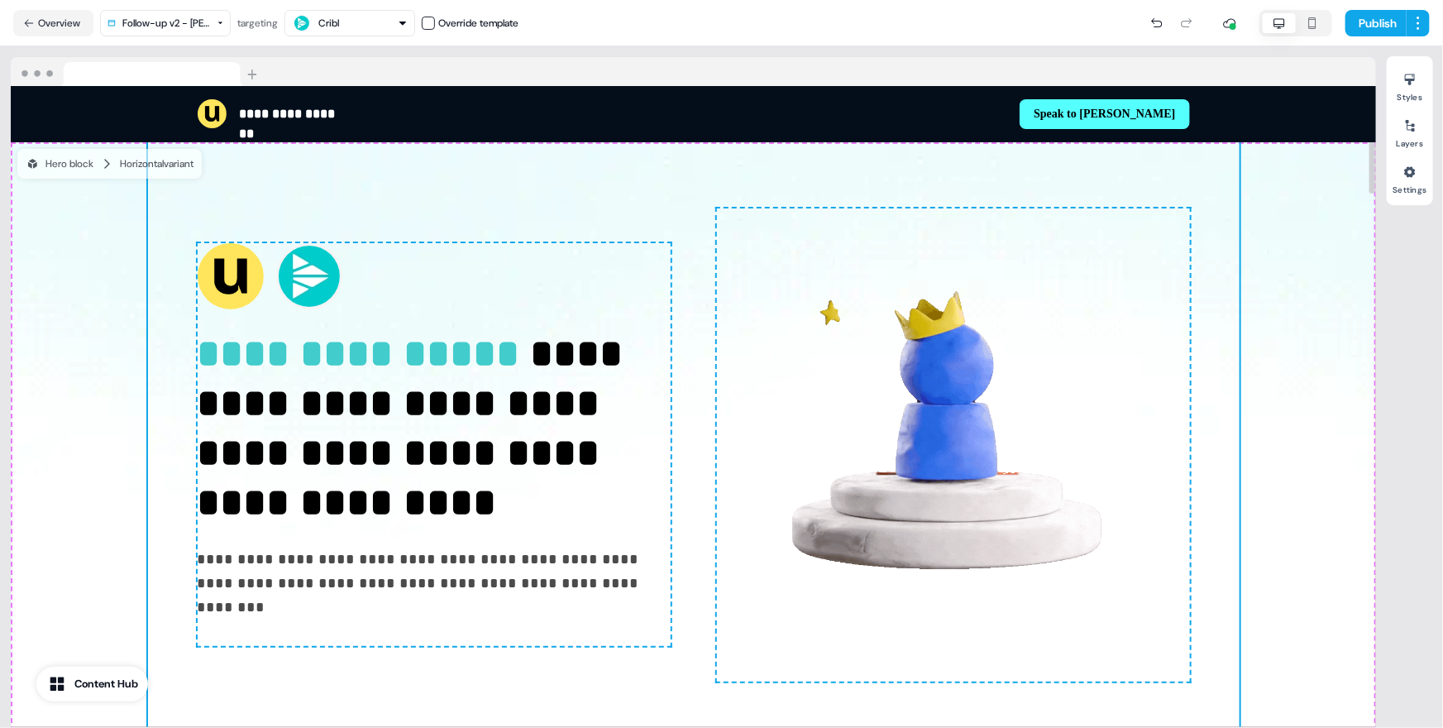
click at [1270, 277] on div "**********" at bounding box center [694, 444] width 1366 height 605
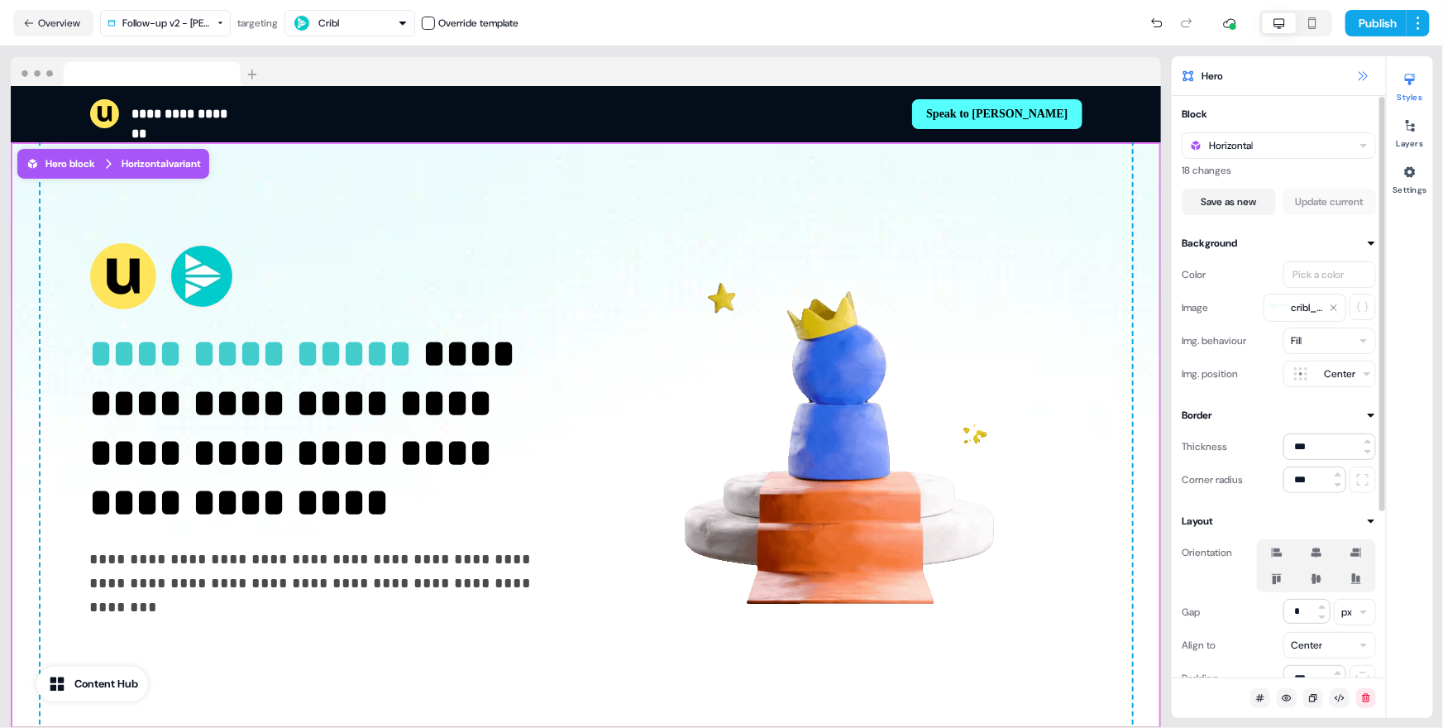
click at [1270, 72] on icon at bounding box center [1362, 75] width 13 height 13
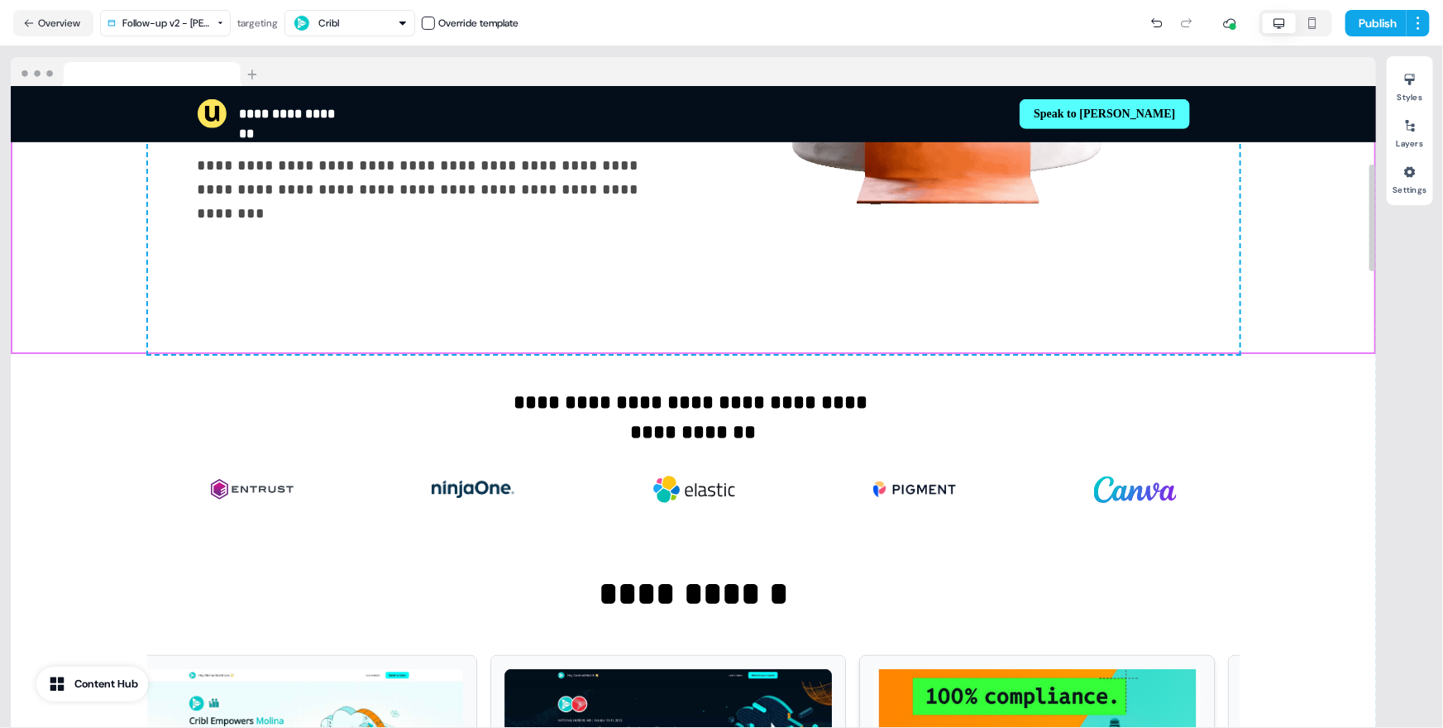
scroll to position [657, 0]
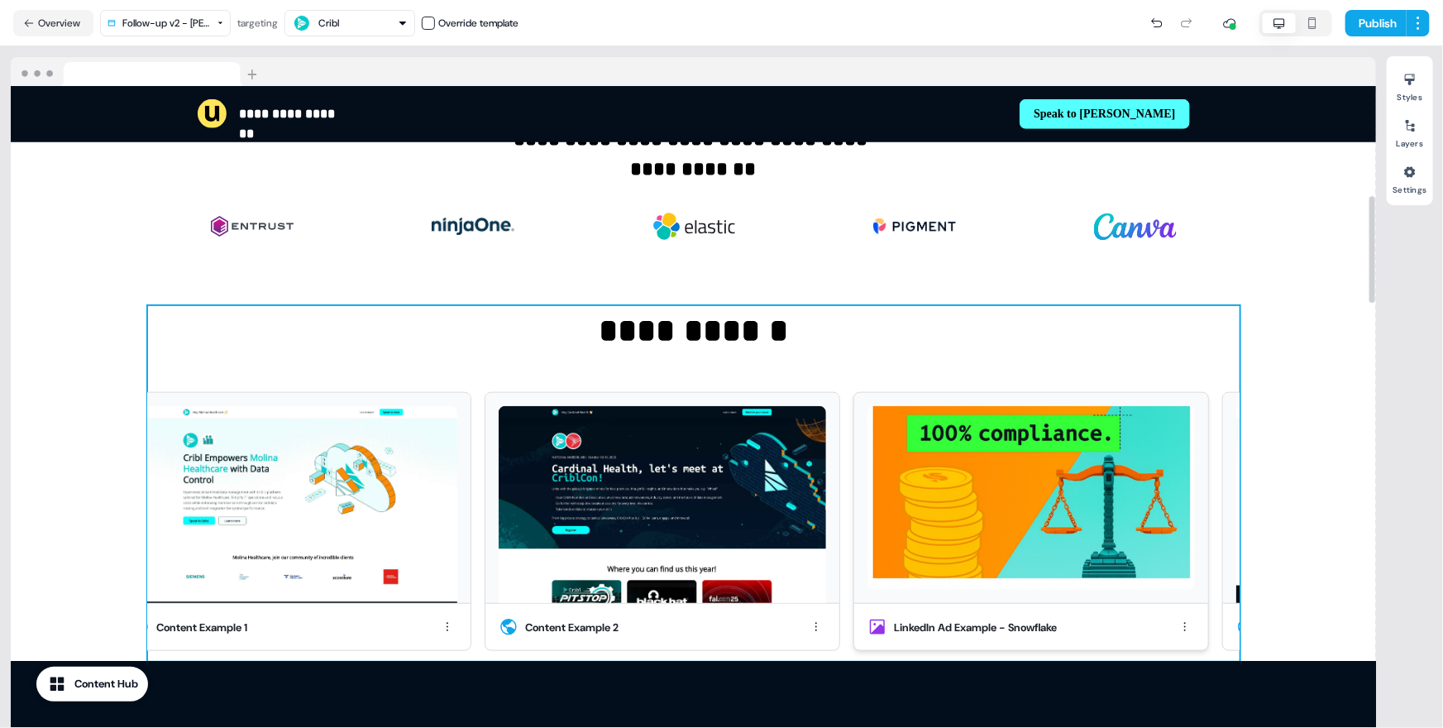
click at [1094, 450] on img at bounding box center [1032, 498] width 328 height 184
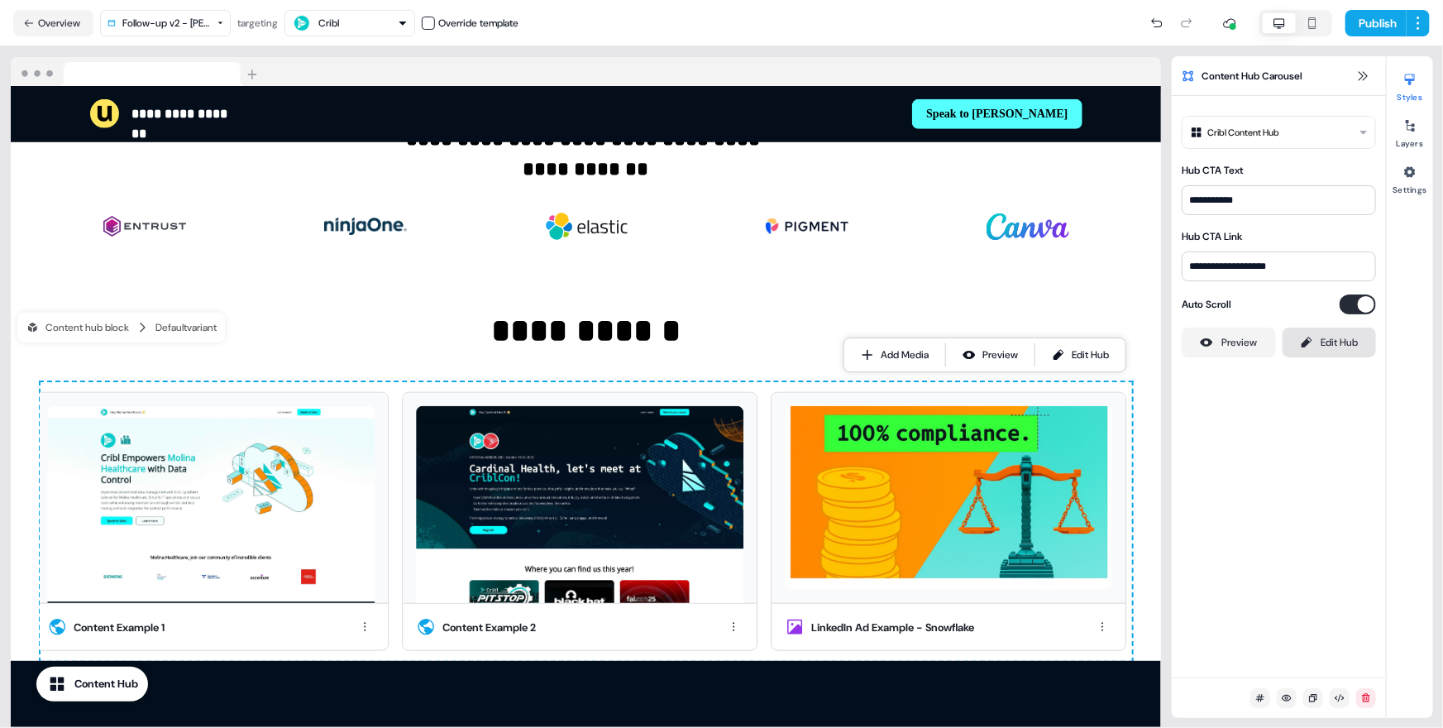
click at [1270, 337] on link "Edit Hub" at bounding box center [1330, 343] width 94 height 30
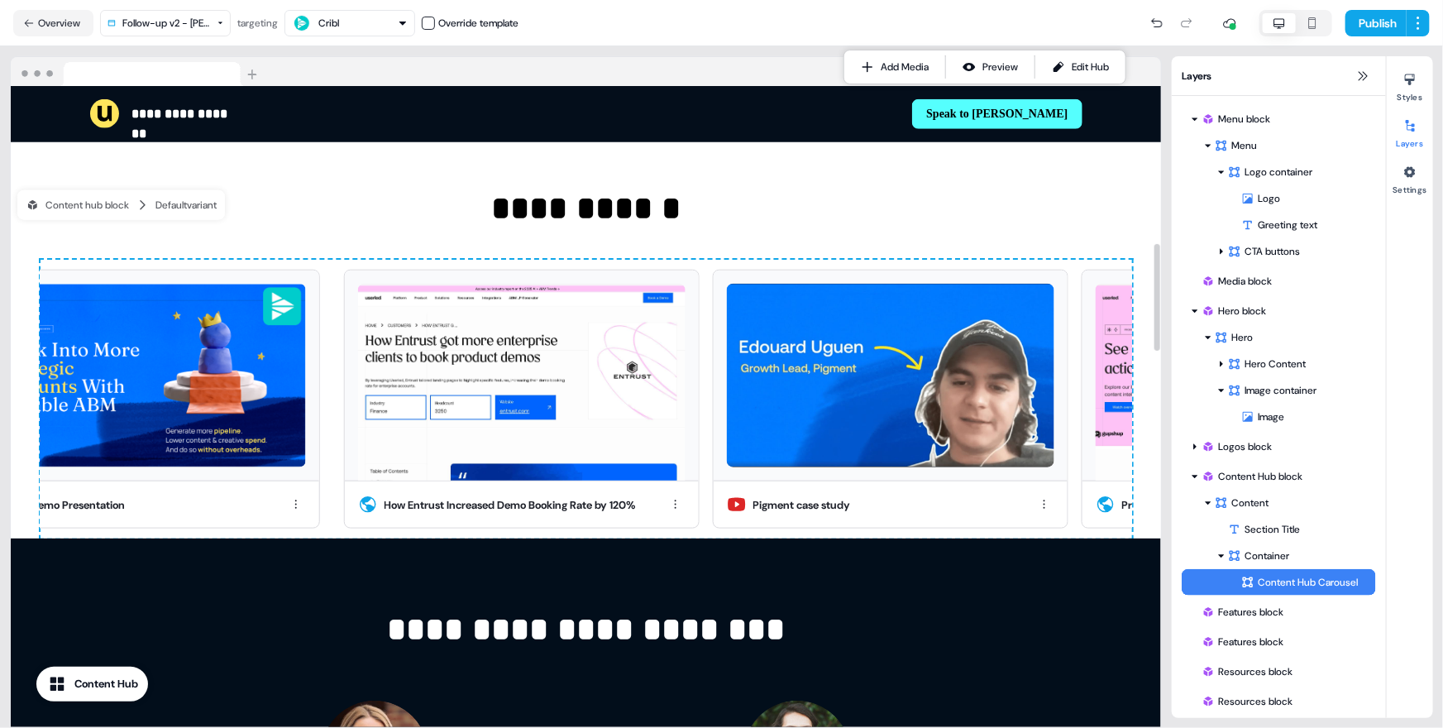
scroll to position [1087, 0]
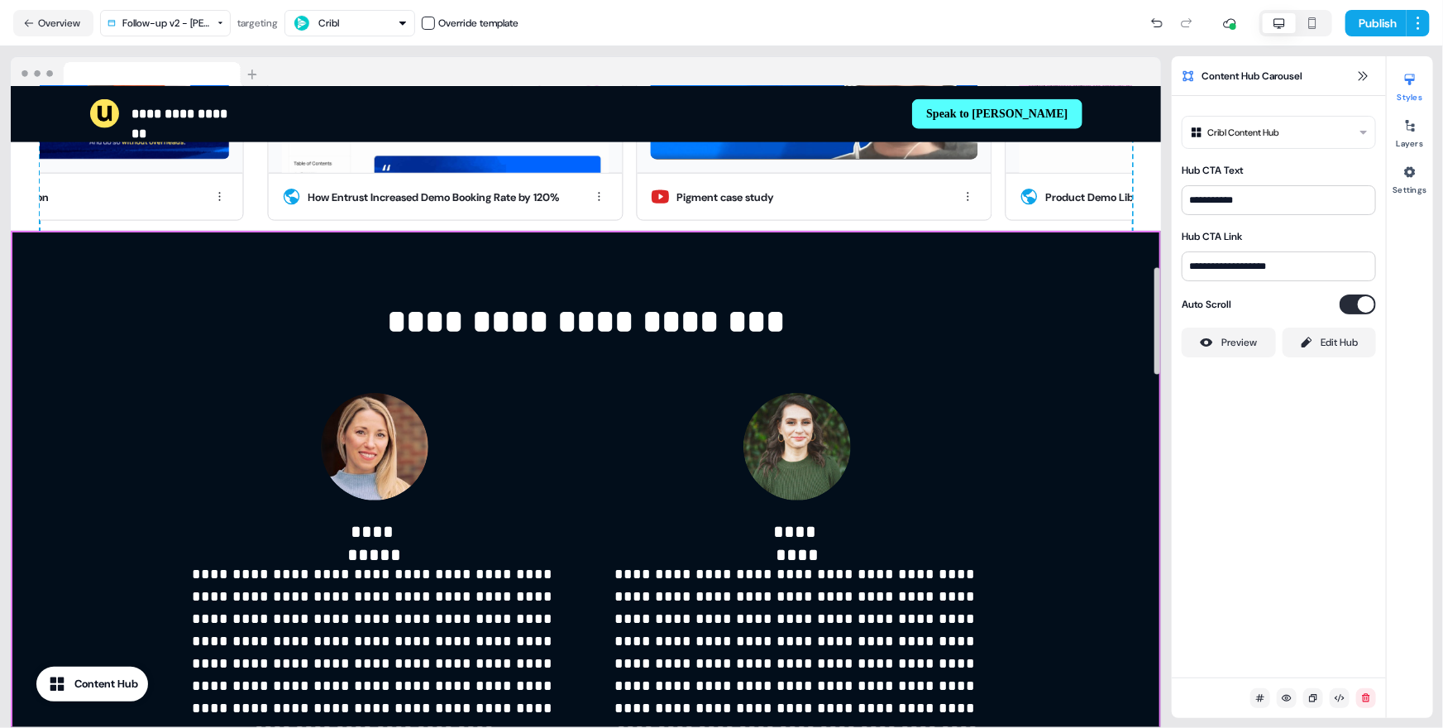
click at [1146, 481] on div "**********" at bounding box center [586, 706] width 1151 height 950
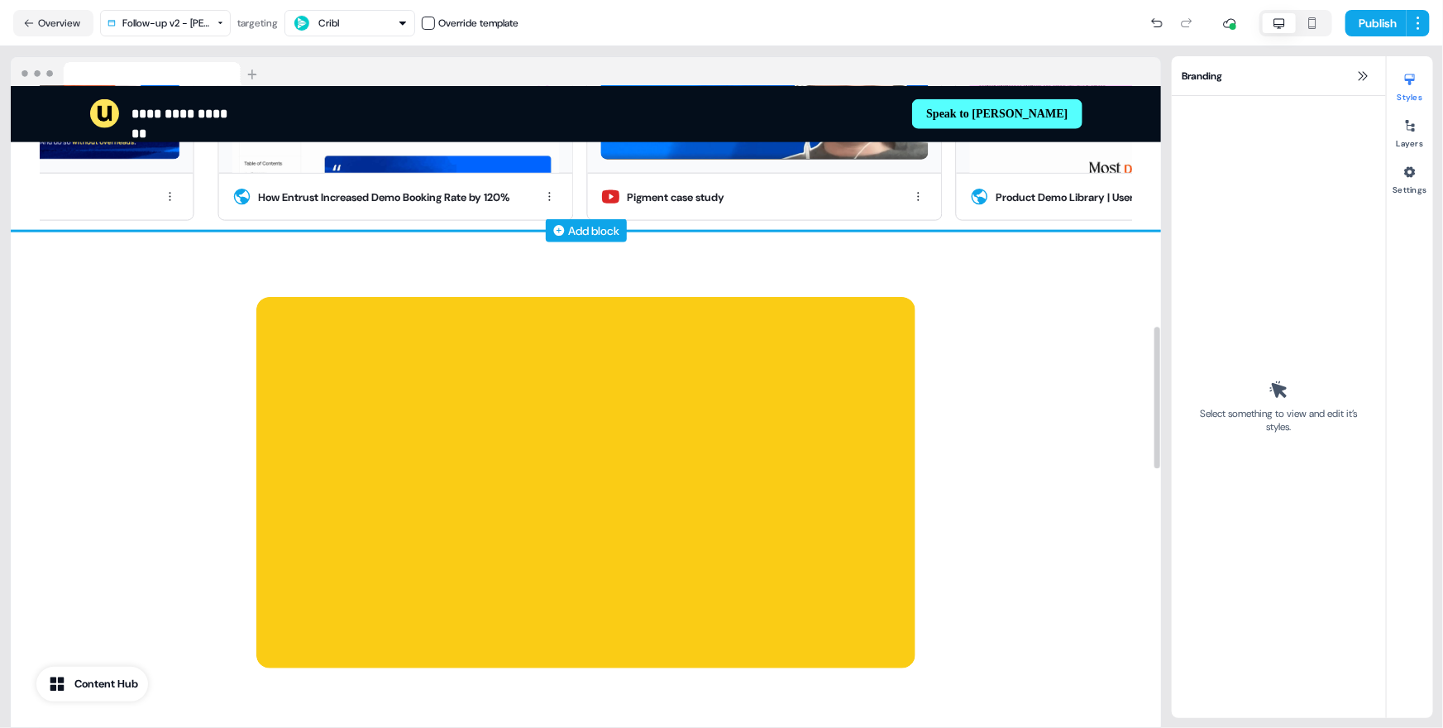
click at [598, 224] on div "Add block" at bounding box center [594, 230] width 51 height 17
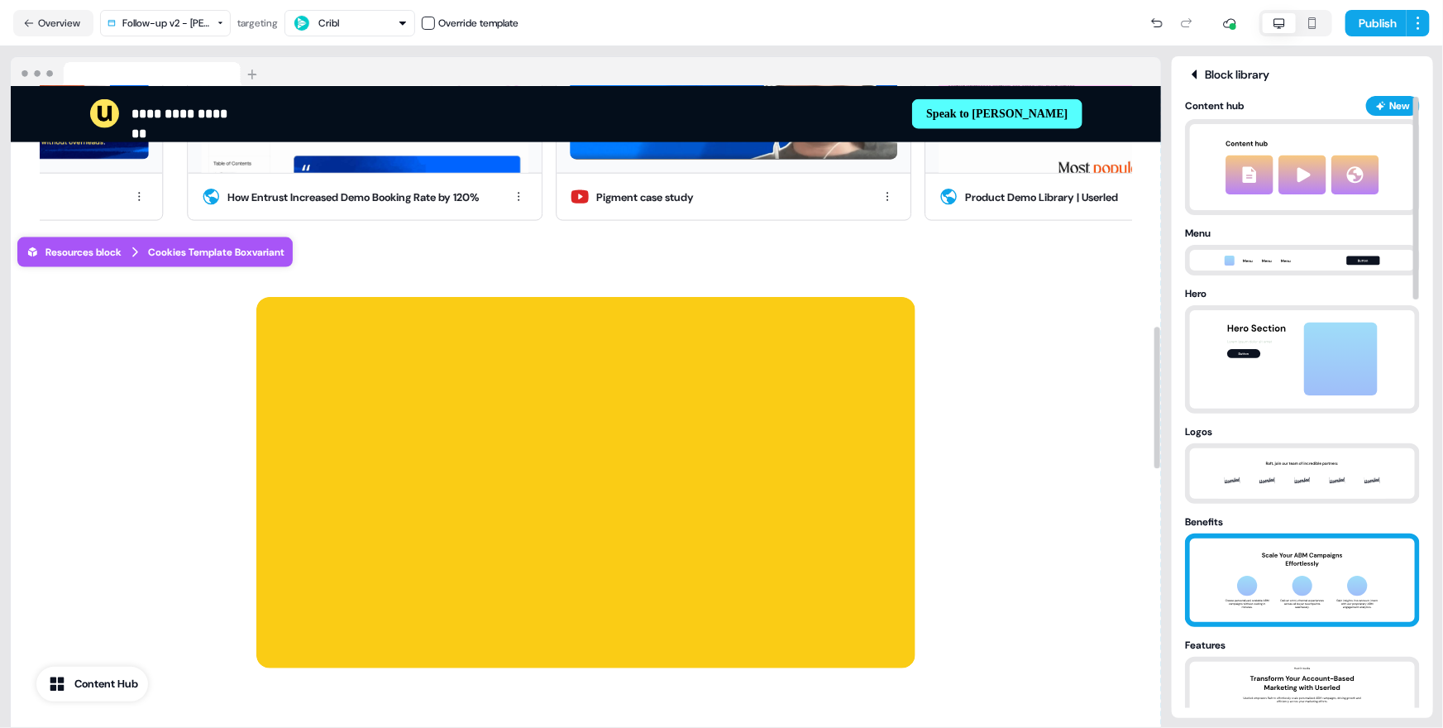
click at [1270, 564] on img at bounding box center [1303, 580] width 174 height 84
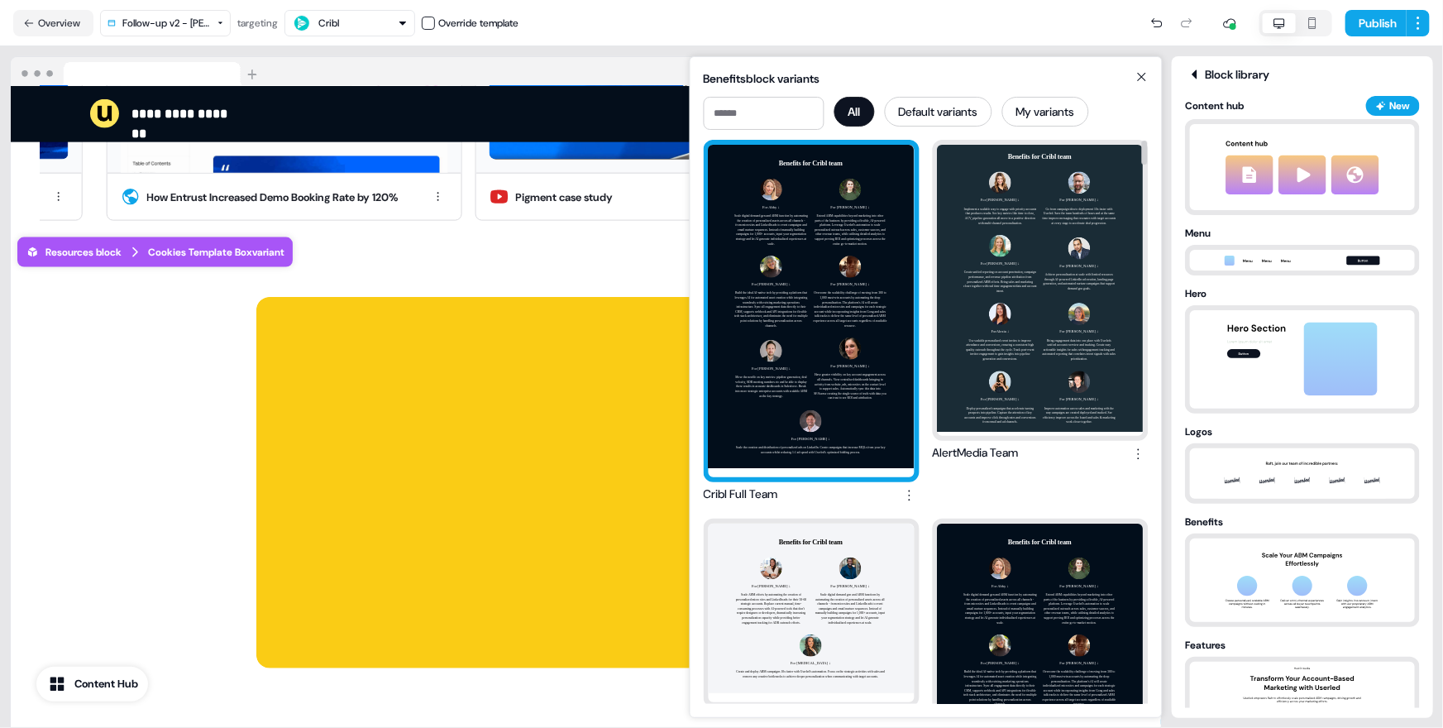
click at [835, 283] on div "Benefits for Cribl team For Abby ↓ Scale digital demand gen and ABM function by…" at bounding box center [812, 311] width 206 height 332
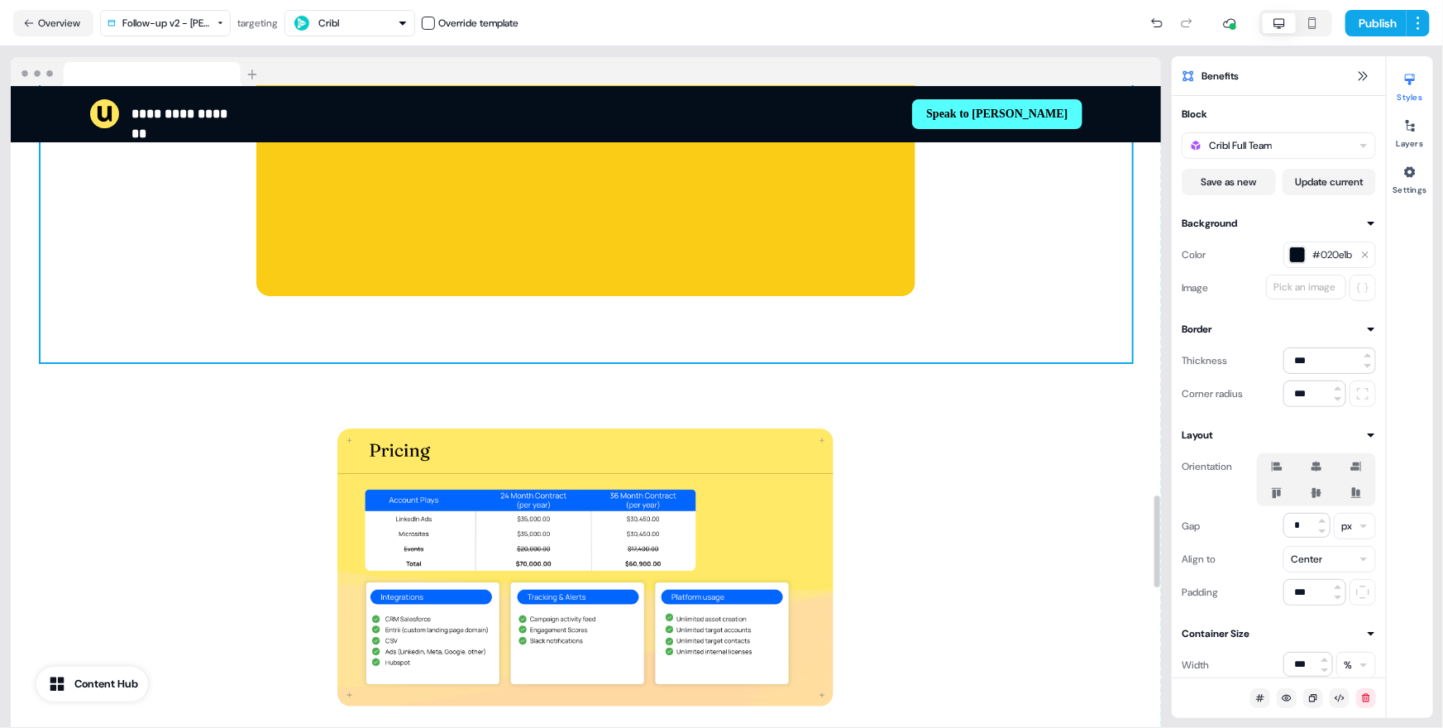
scroll to position [3038, 0]
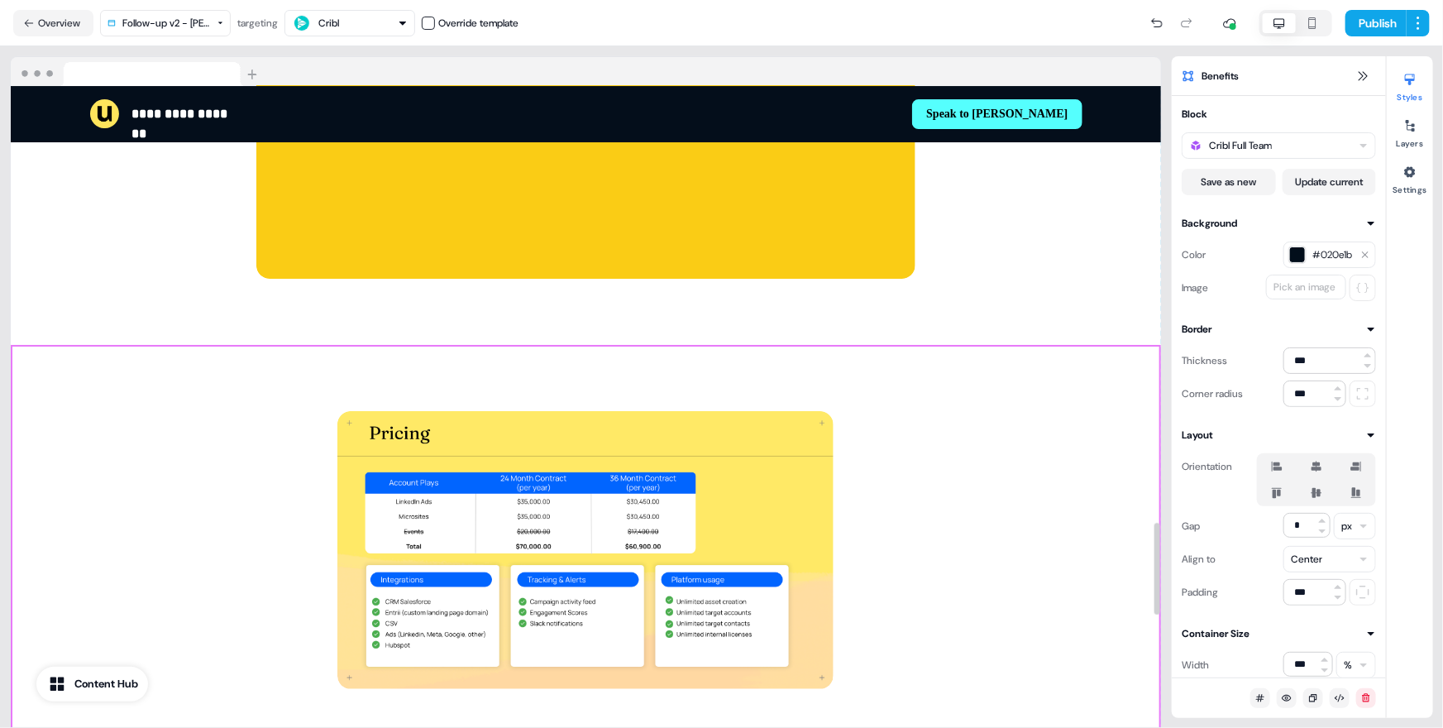
click at [1146, 490] on div "To pick up a draggable item, press the space bar. While dragging, use the arrow…" at bounding box center [586, 550] width 1151 height 411
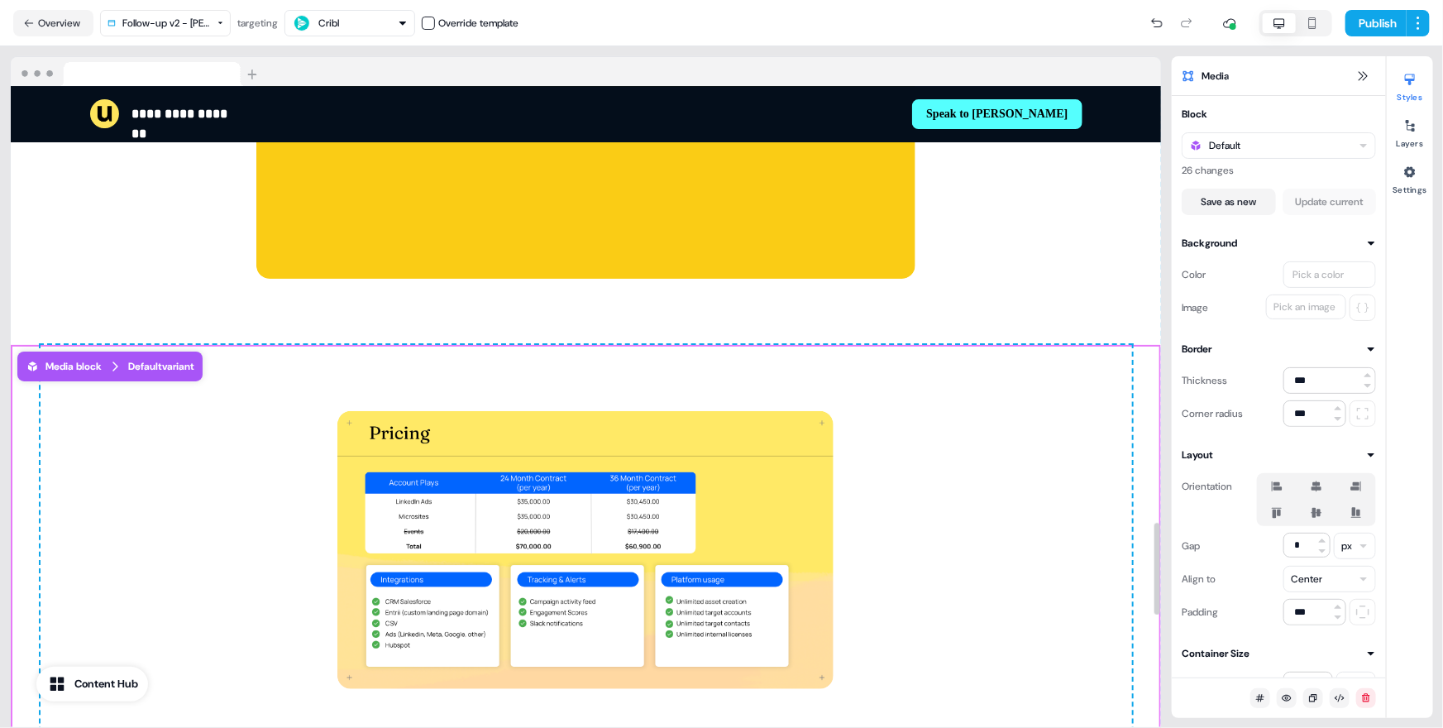
scroll to position [3204, 0]
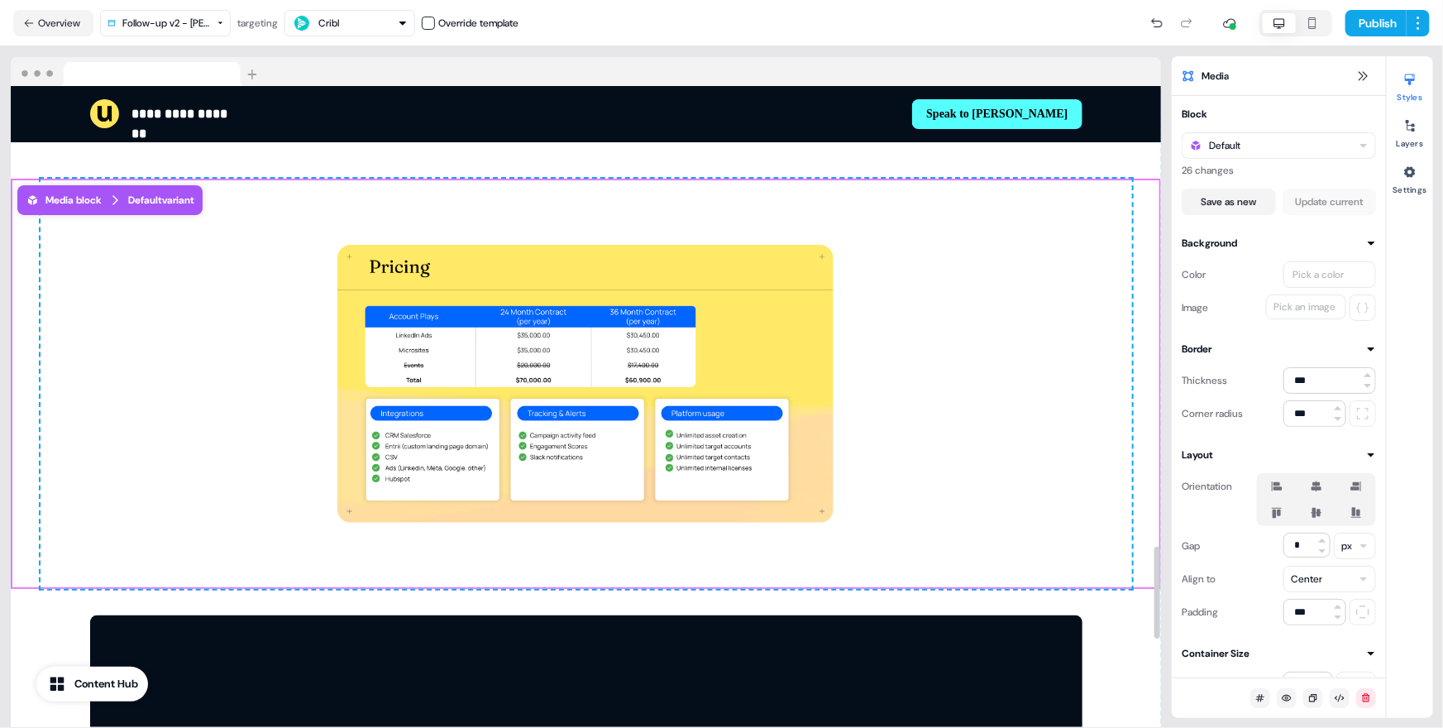
click at [1145, 421] on div "To pick up a draggable item, press the space bar. While dragging, use the arrow…" at bounding box center [586, 384] width 1151 height 411
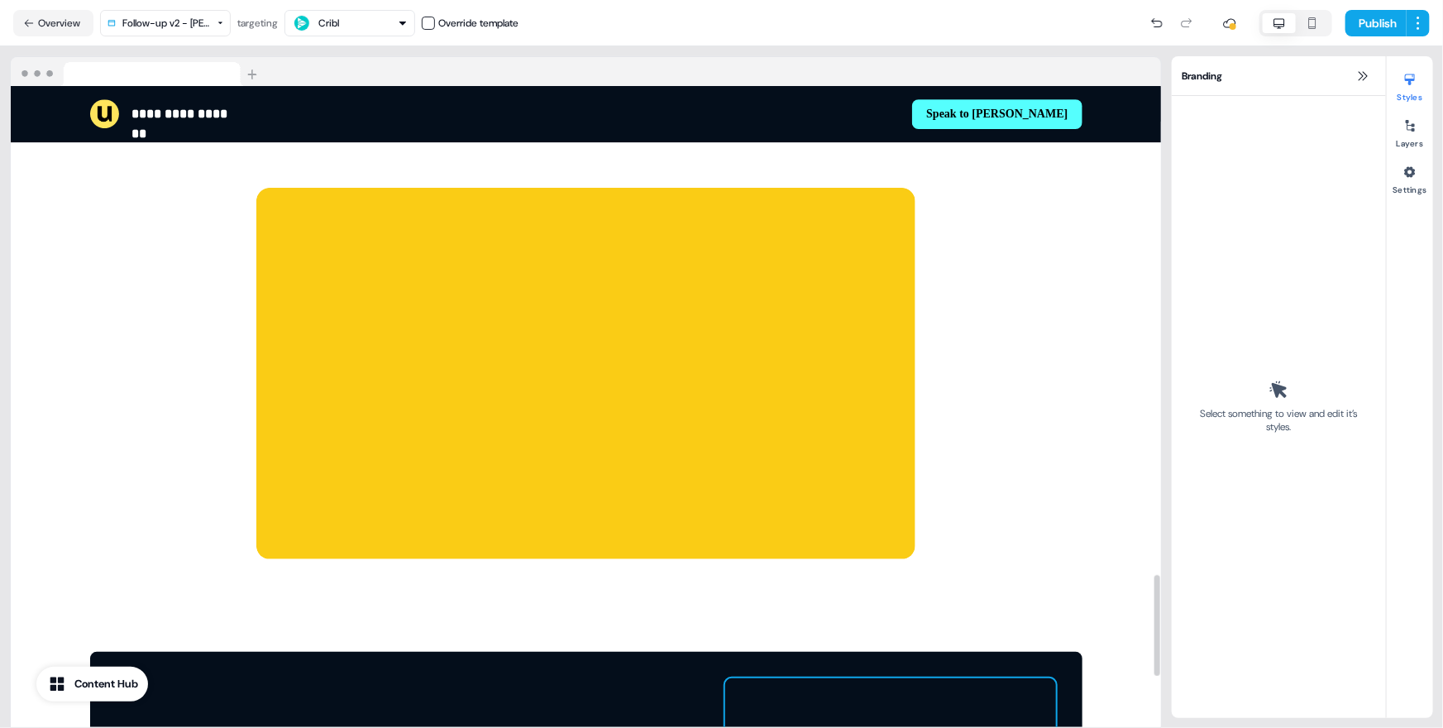
scroll to position [2680, 0]
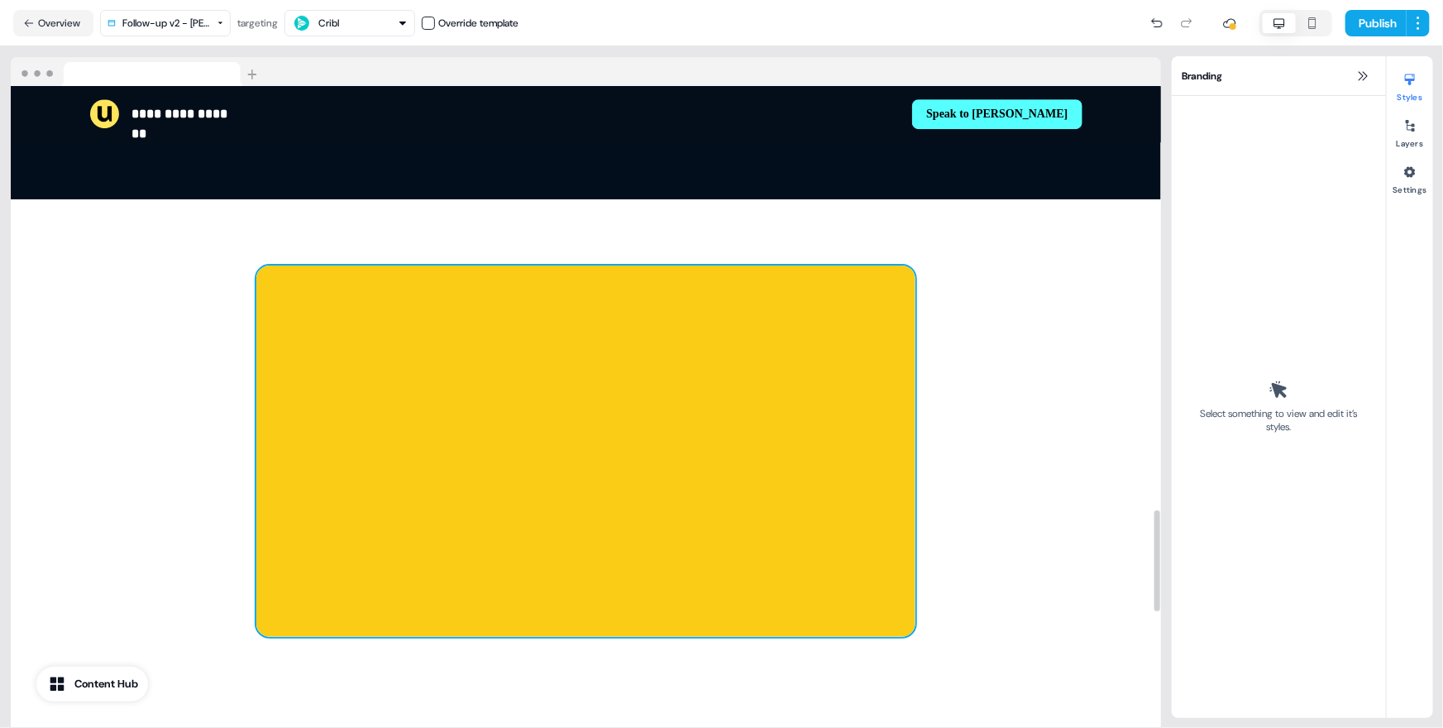
click at [873, 423] on div at bounding box center [585, 451] width 659 height 371
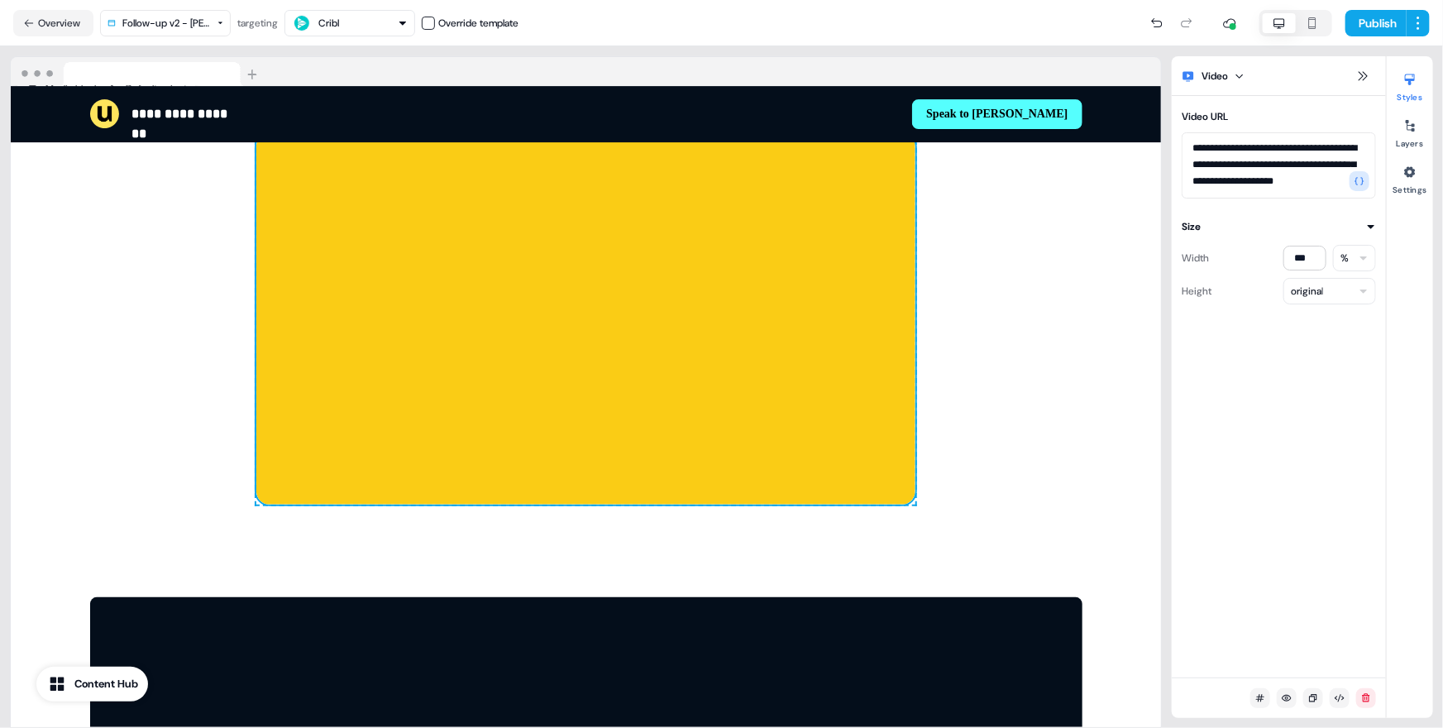
scroll to position [15, 0]
click at [1270, 180] on textarea "**********" at bounding box center [1279, 165] width 194 height 66
drag, startPoint x: 1273, startPoint y: 180, endPoint x: 1180, endPoint y: 127, distance: 106.7
click at [1180, 127] on div "**********" at bounding box center [1279, 152] width 214 height 93
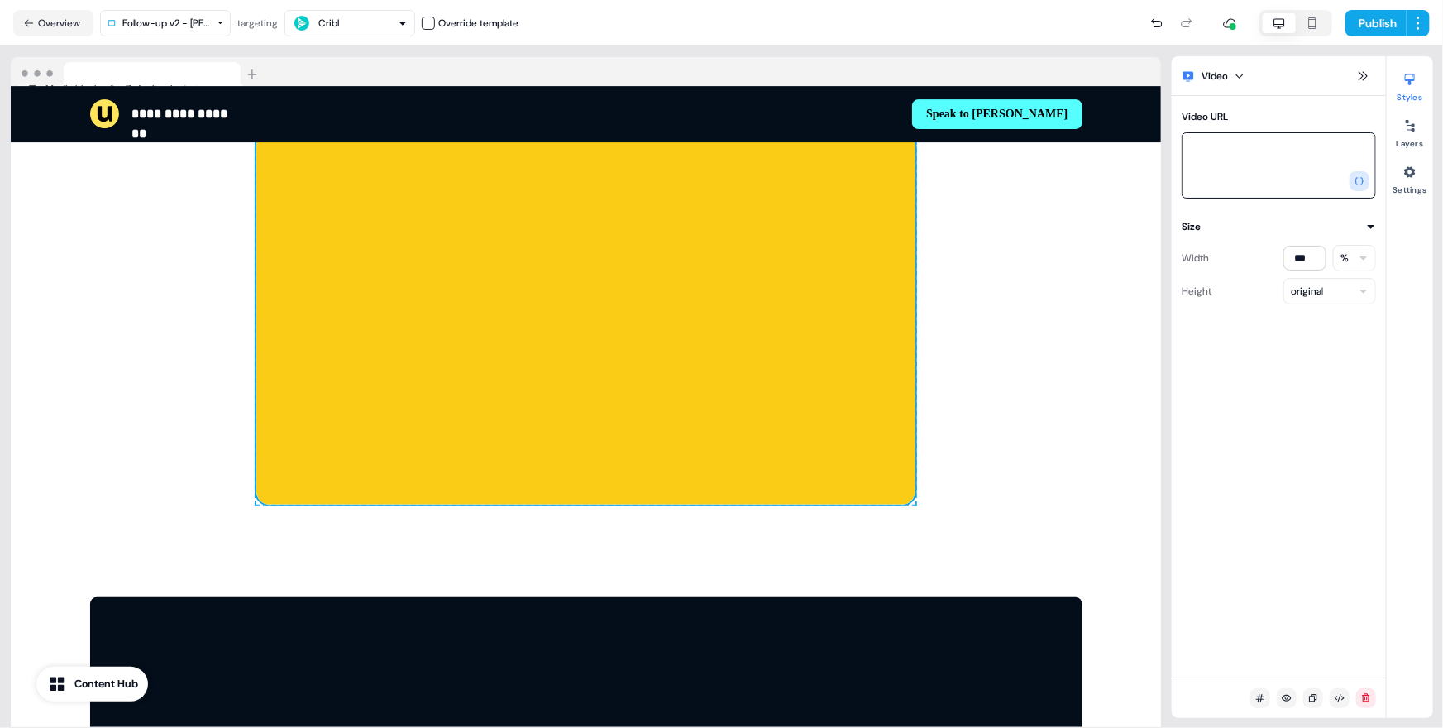
paste textarea "**********"
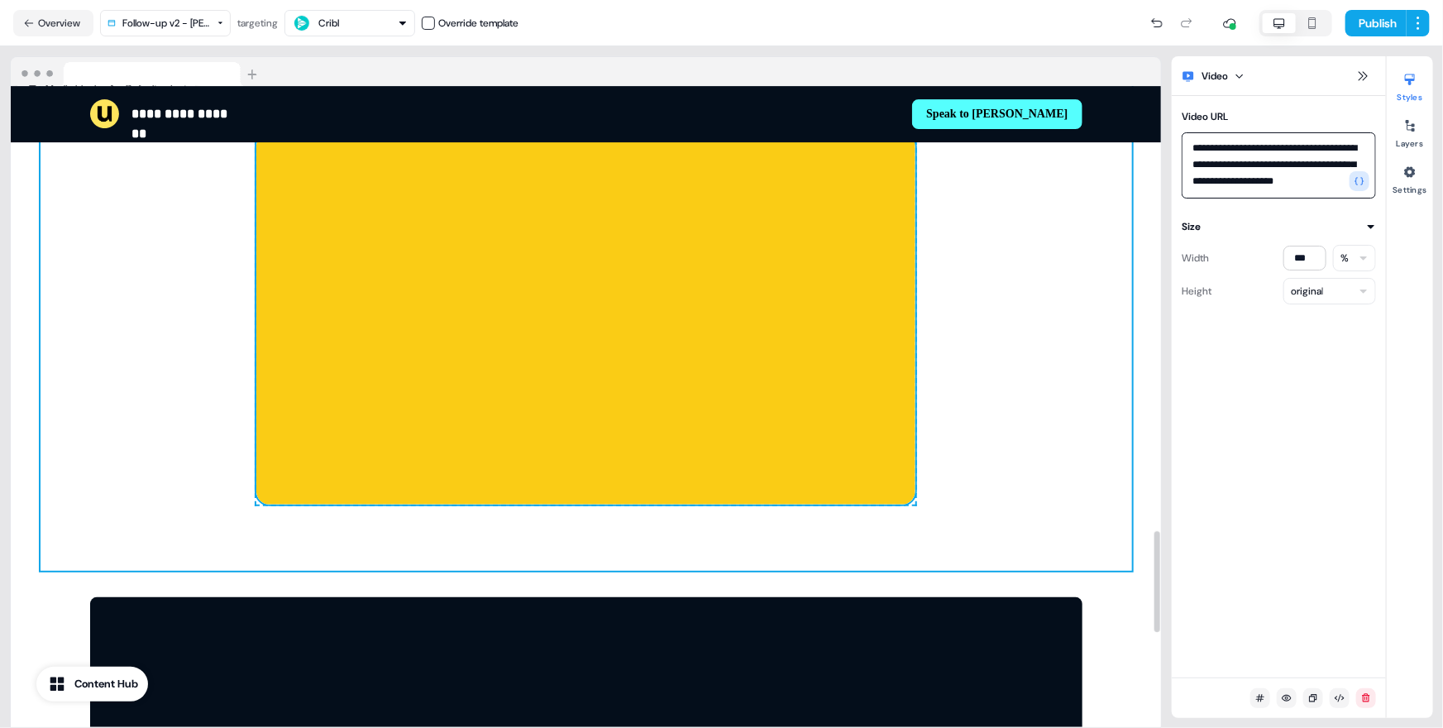
type textarea "**********"
click at [1033, 380] on div "To pick up a draggable item, press the space bar. While dragging, use the arrow…" at bounding box center [587, 318] width 1092 height 503
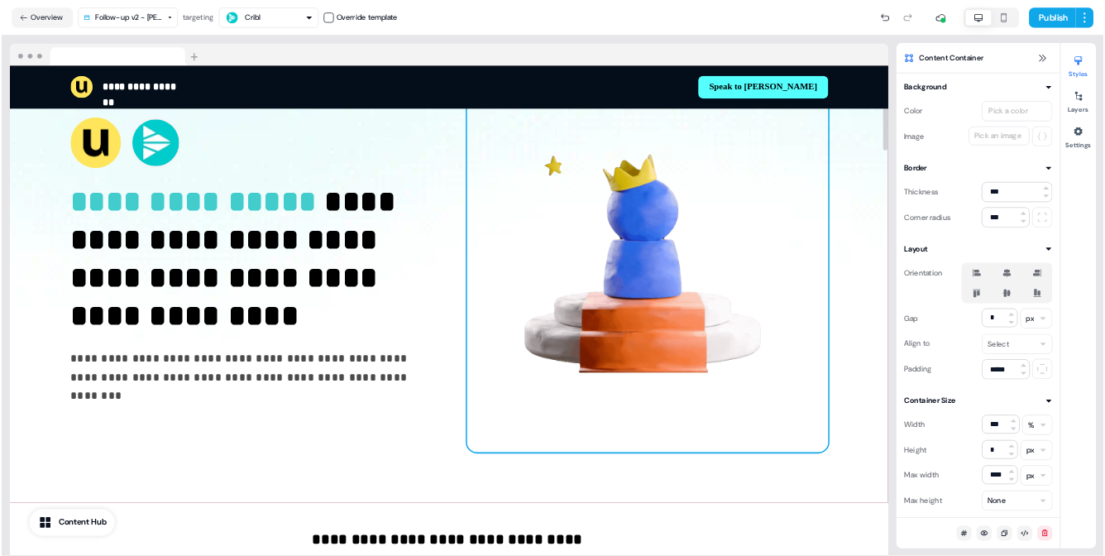
scroll to position [0, 0]
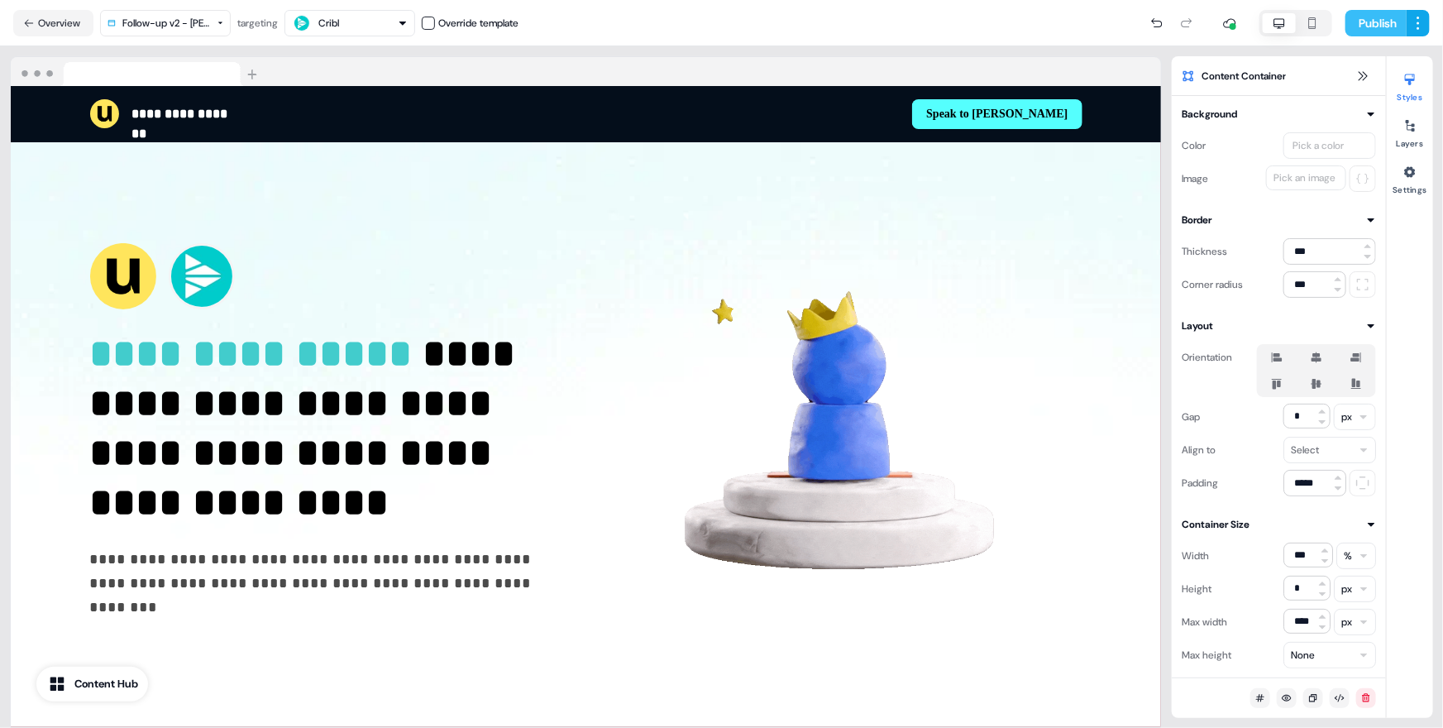
click at [1270, 25] on button "Publish" at bounding box center [1376, 23] width 61 height 26
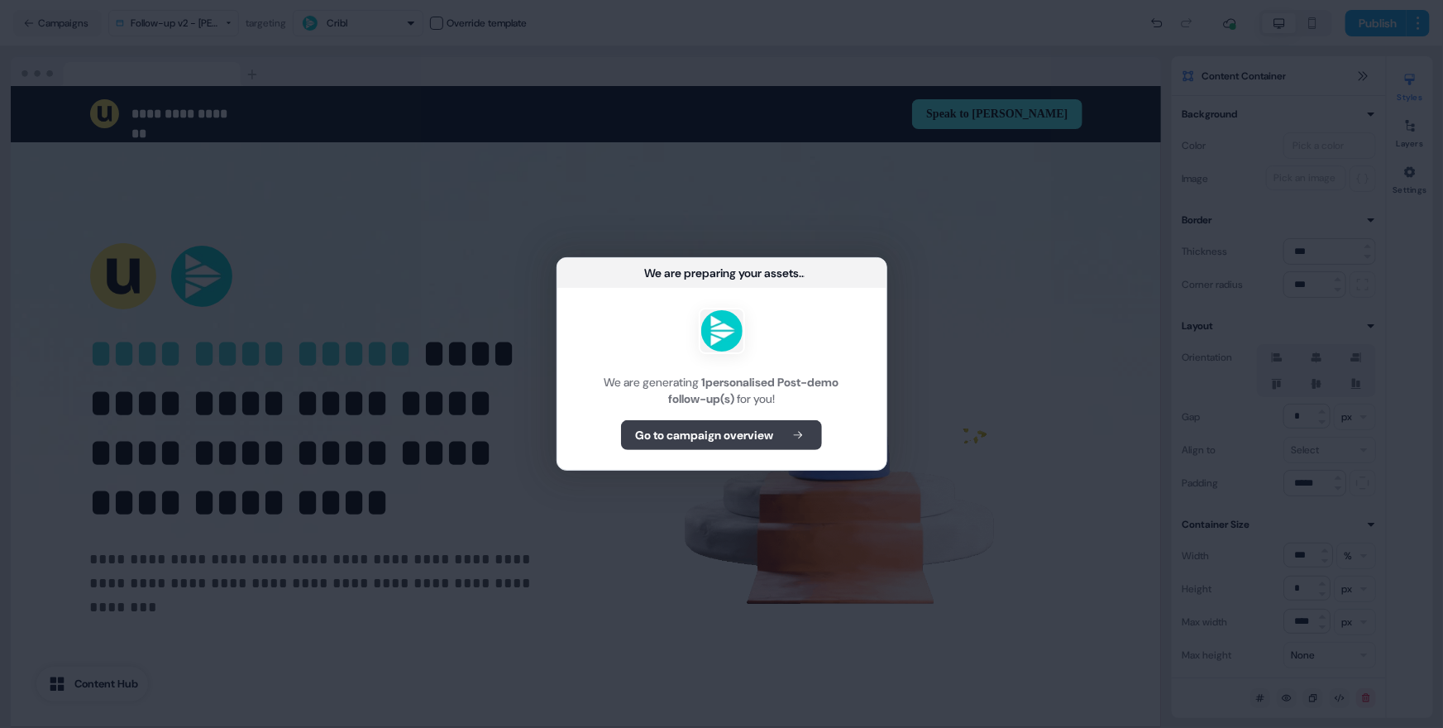
click at [768, 442] on b "Go to campaign overview" at bounding box center [704, 435] width 138 height 17
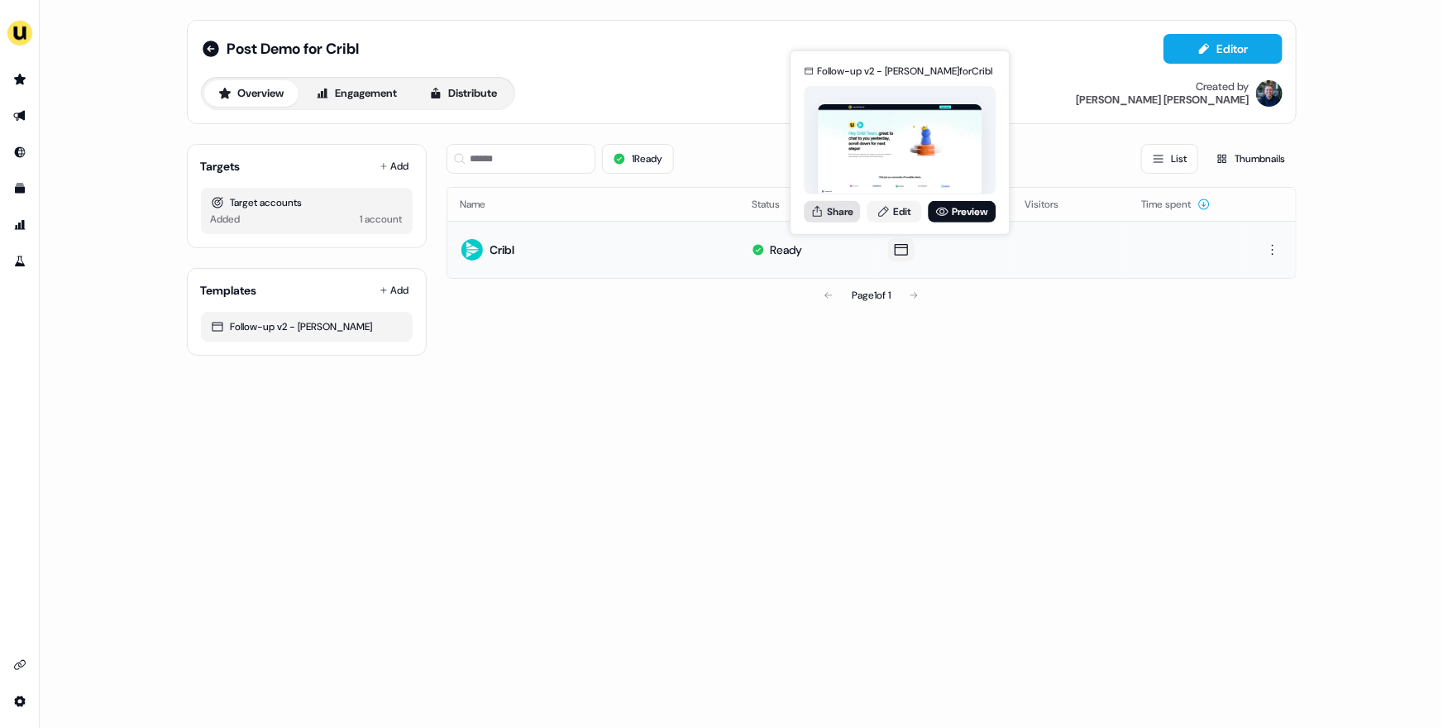
click at [841, 209] on button "Share" at bounding box center [832, 211] width 56 height 22
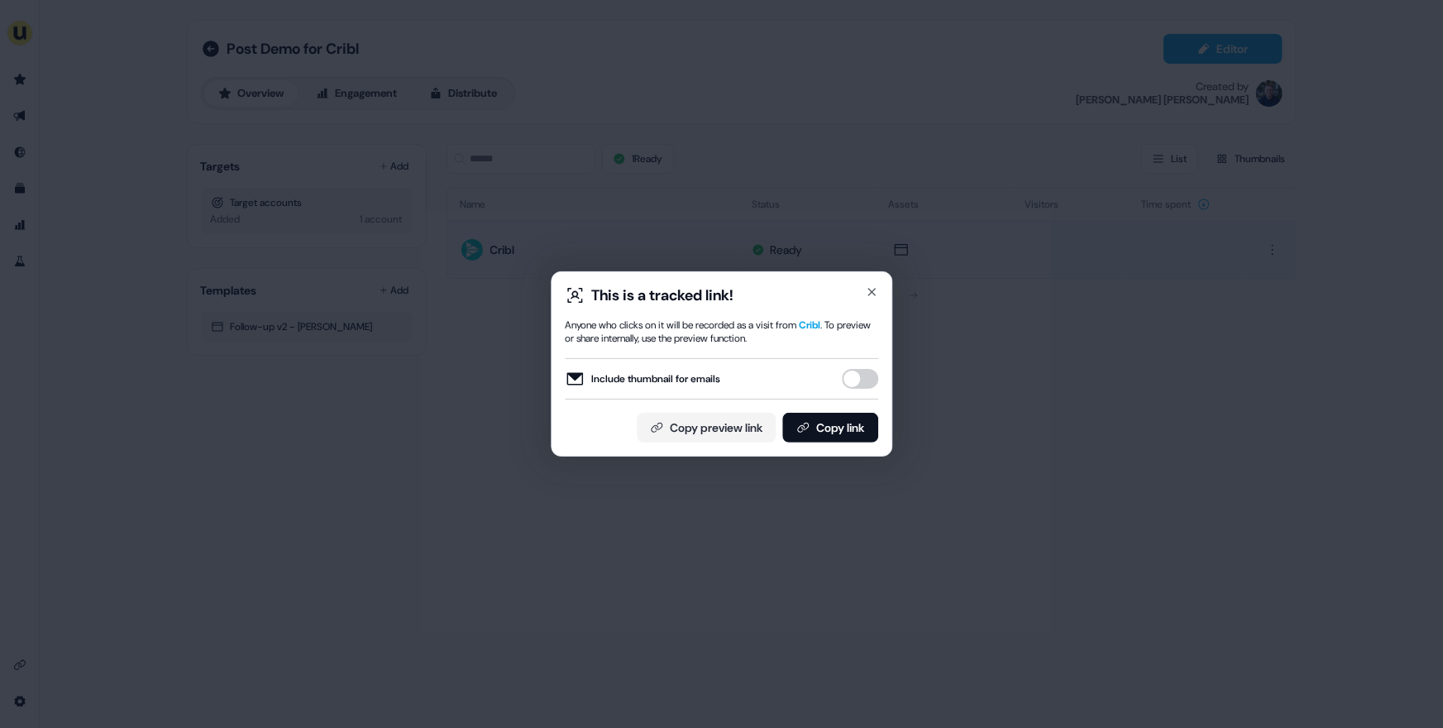
click at [863, 380] on button "Include thumbnail for emails" at bounding box center [860, 379] width 36 height 20
click at [848, 423] on button "Copy link" at bounding box center [830, 428] width 96 height 30
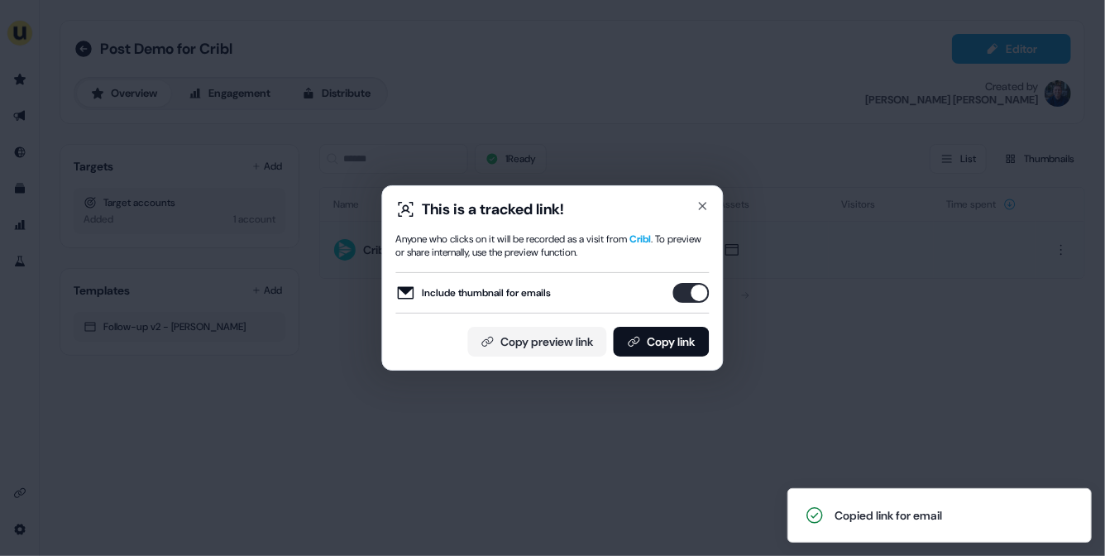
click at [212, 430] on div "This is a tracked link! Anyone who clicks on it will be recorded as a visit fro…" at bounding box center [552, 278] width 1105 height 556
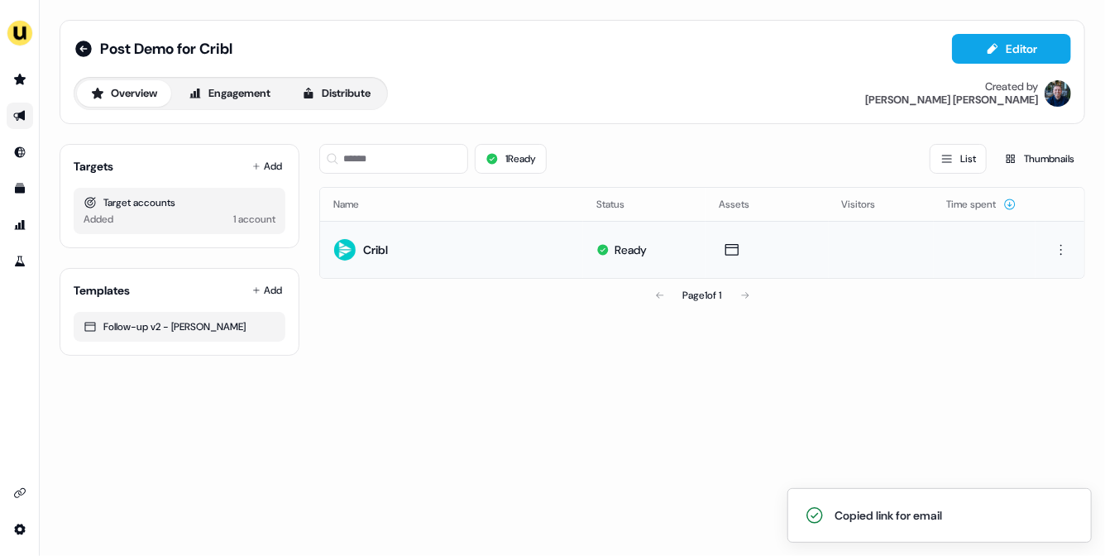
click at [20, 121] on icon "Go to outbound experience" at bounding box center [19, 115] width 13 height 13
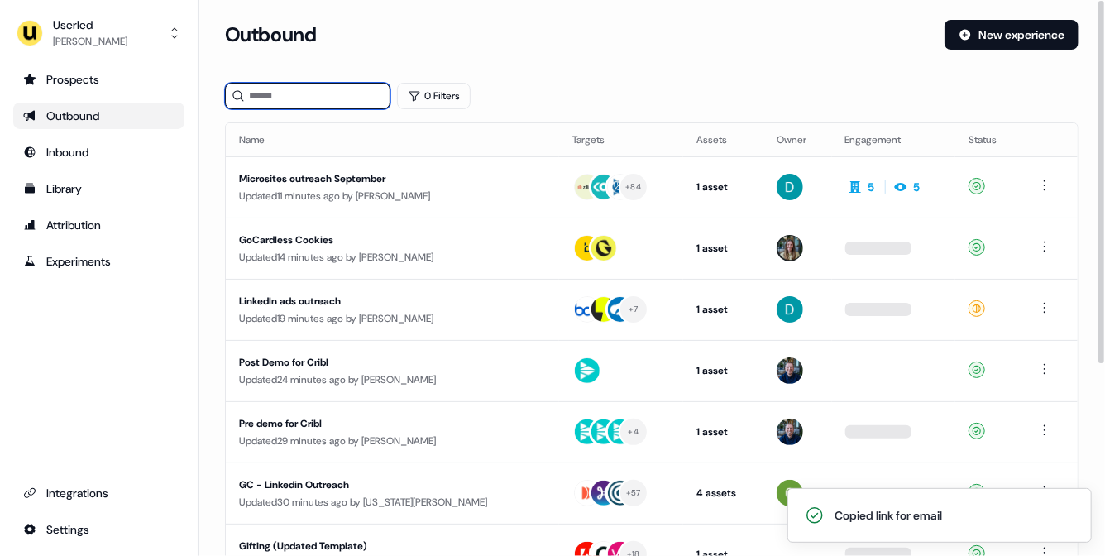
click at [270, 91] on input at bounding box center [307, 96] width 165 height 26
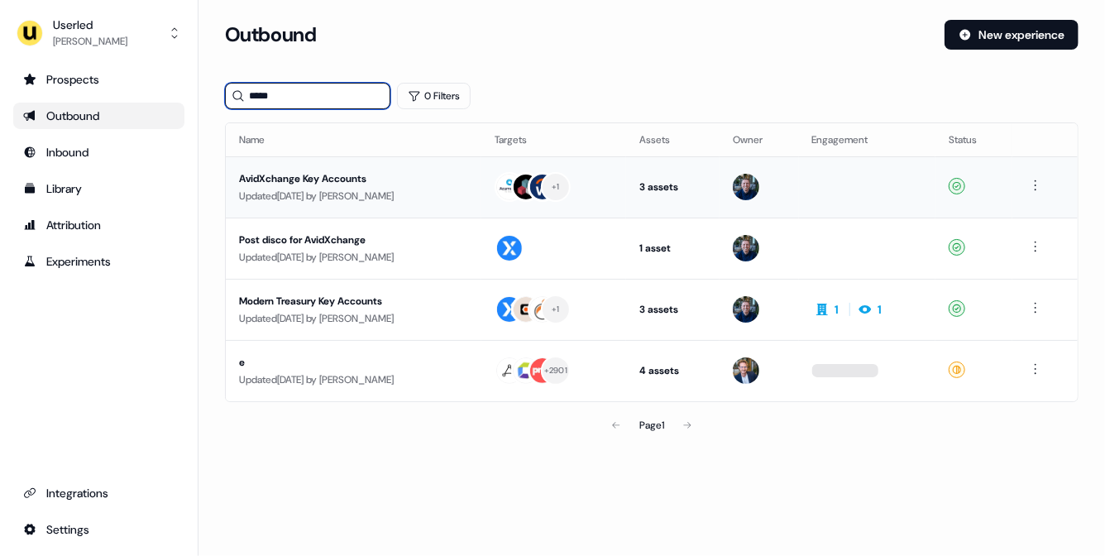
type input "*****"
click at [450, 189] on div "Updated 7 days ago by James Johnson" at bounding box center [353, 196] width 229 height 17
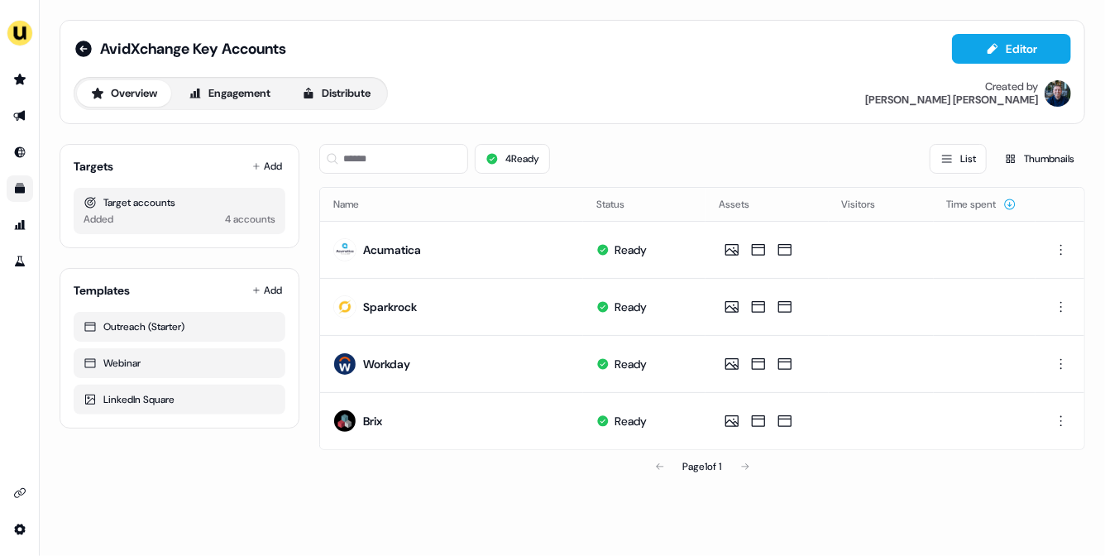
click at [19, 184] on link "Go to templates" at bounding box center [20, 188] width 26 height 26
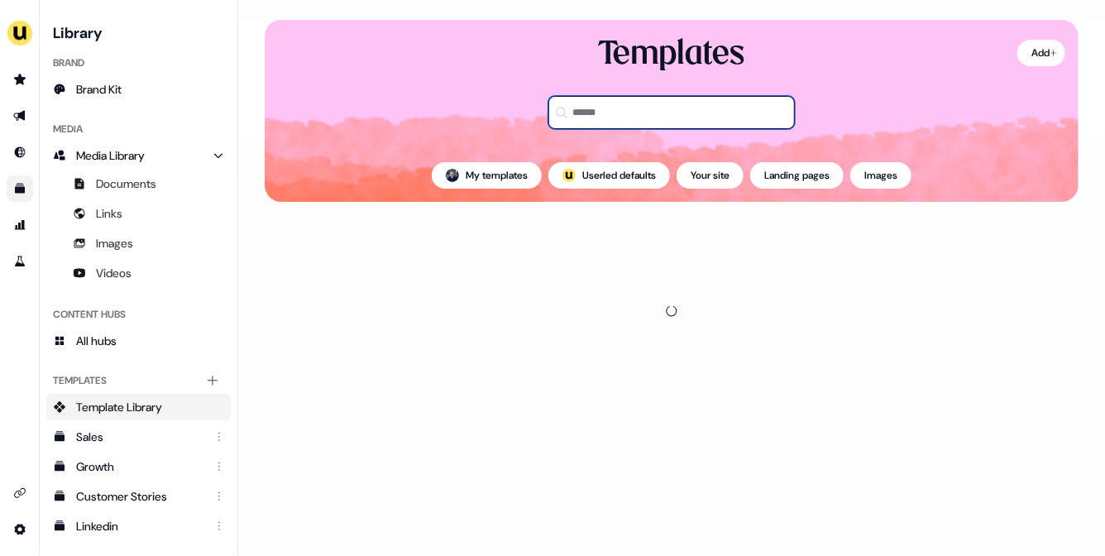
click at [591, 107] on input at bounding box center [671, 112] width 246 height 33
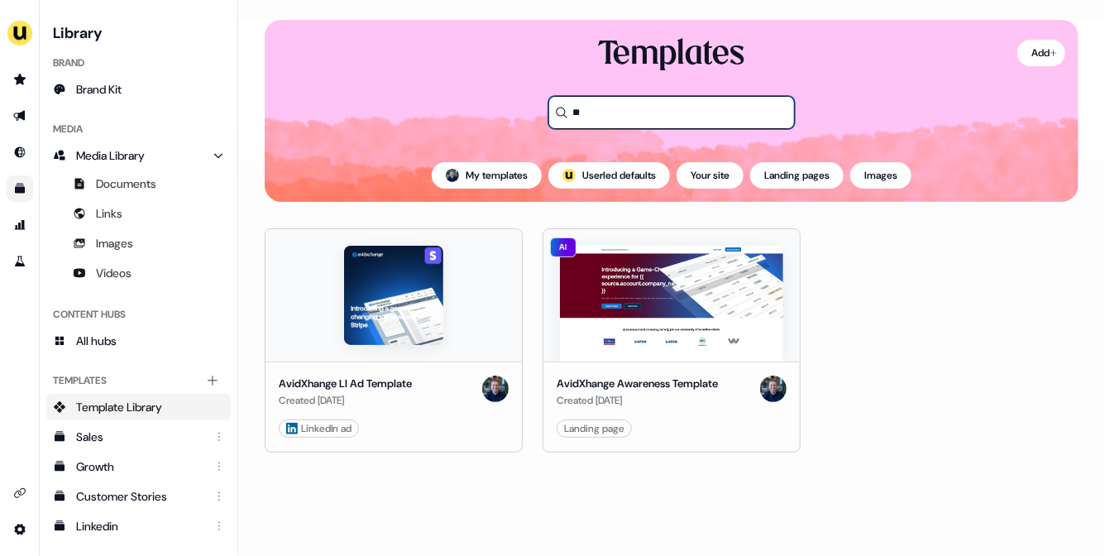
type input "*"
type input "*****"
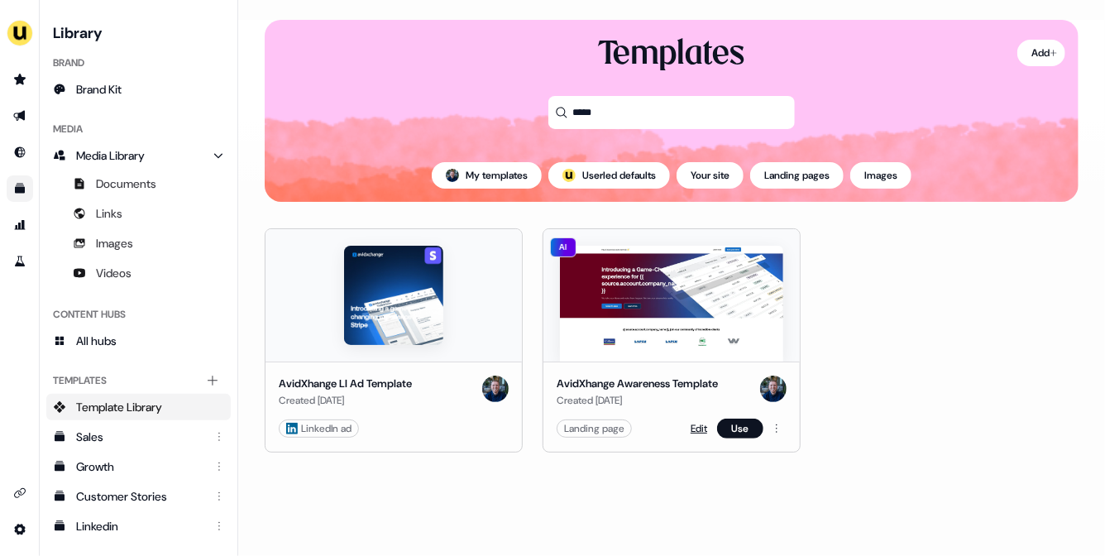
click at [691, 423] on link "Edit" at bounding box center [699, 428] width 17 height 17
click at [691, 429] on link "Edit" at bounding box center [699, 428] width 17 height 17
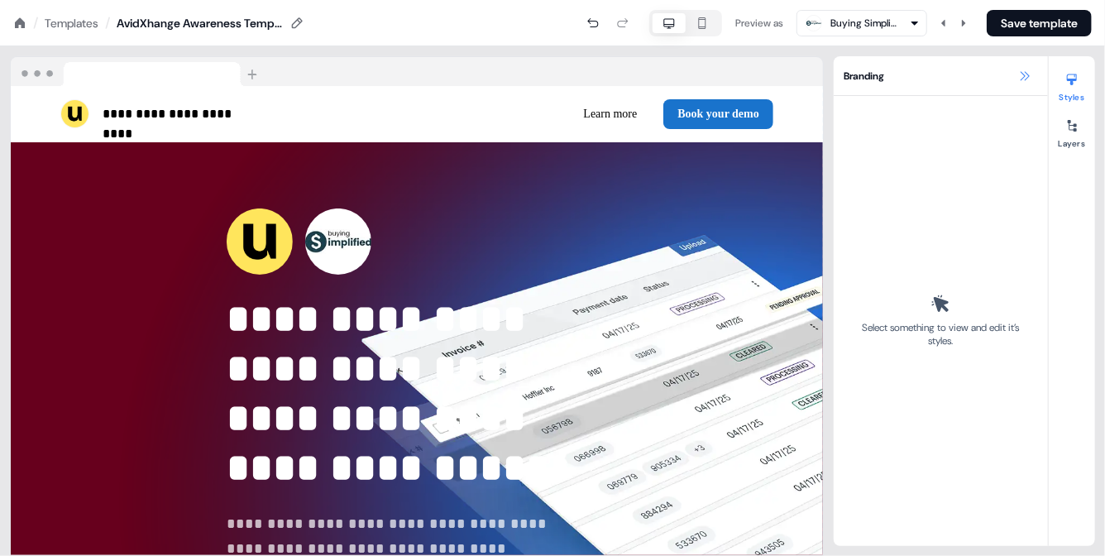
click at [1021, 69] on icon at bounding box center [1024, 75] width 13 height 13
click at [1022, 72] on icon at bounding box center [1024, 75] width 13 height 13
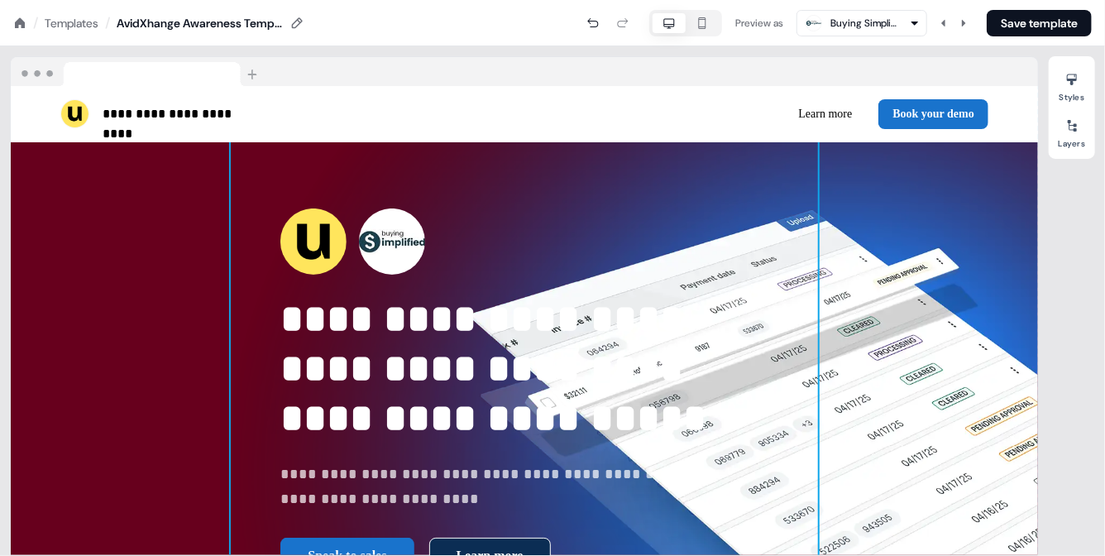
click at [231, 168] on div "**********" at bounding box center [524, 391] width 586 height 498
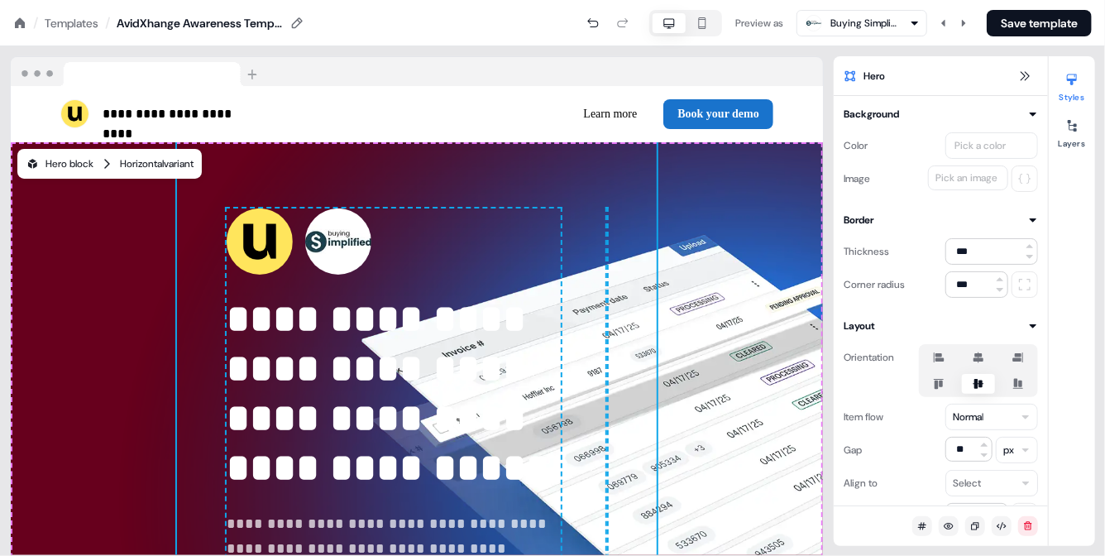
click at [71, 165] on div "Hero block" at bounding box center [60, 163] width 68 height 17
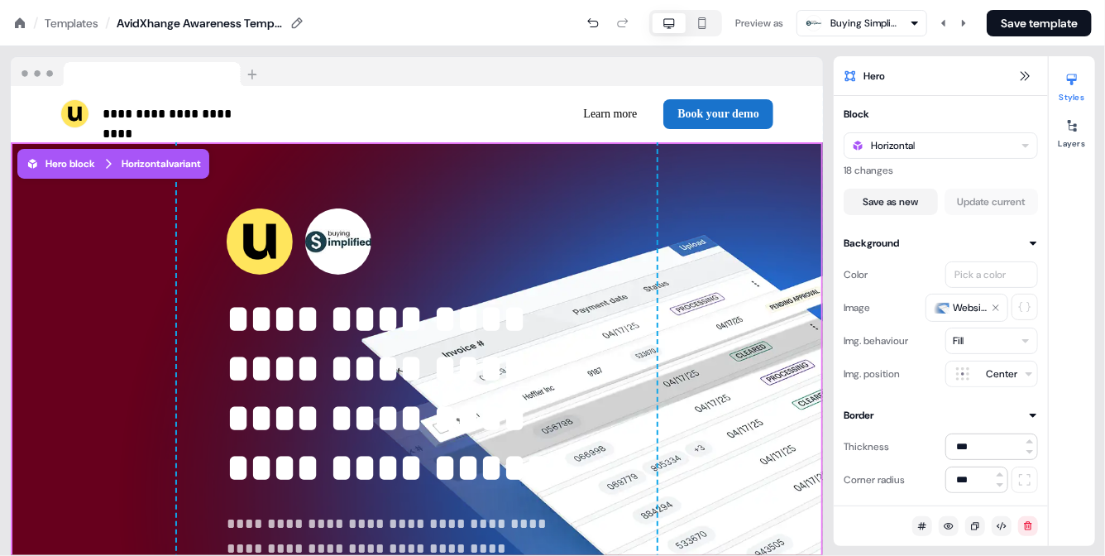
click at [177, 207] on div "**********" at bounding box center [416, 416] width 479 height 548
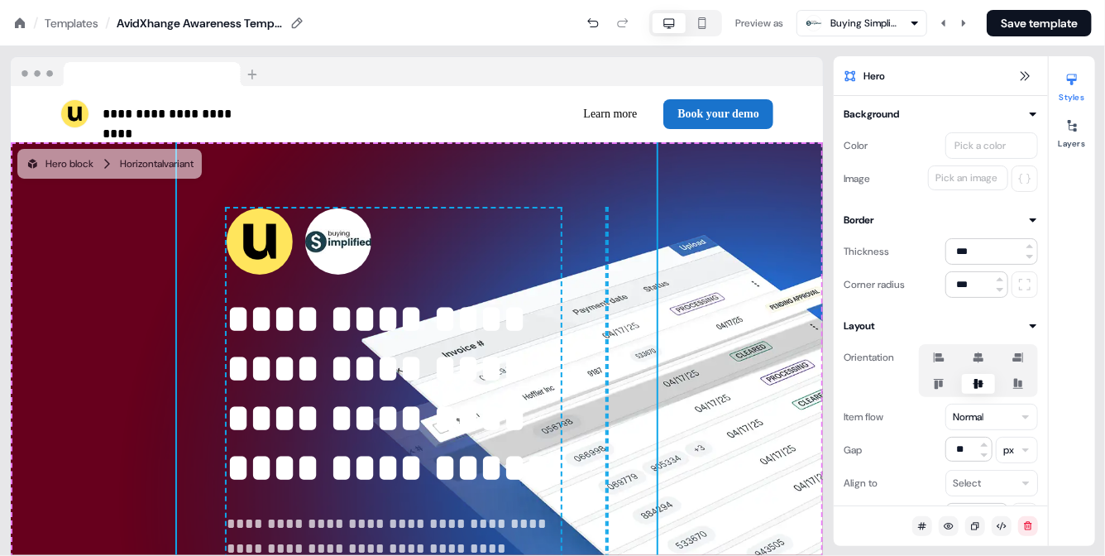
click at [177, 207] on div "**********" at bounding box center [416, 416] width 479 height 548
click at [988, 135] on div "Pick a color" at bounding box center [991, 145] width 93 height 26
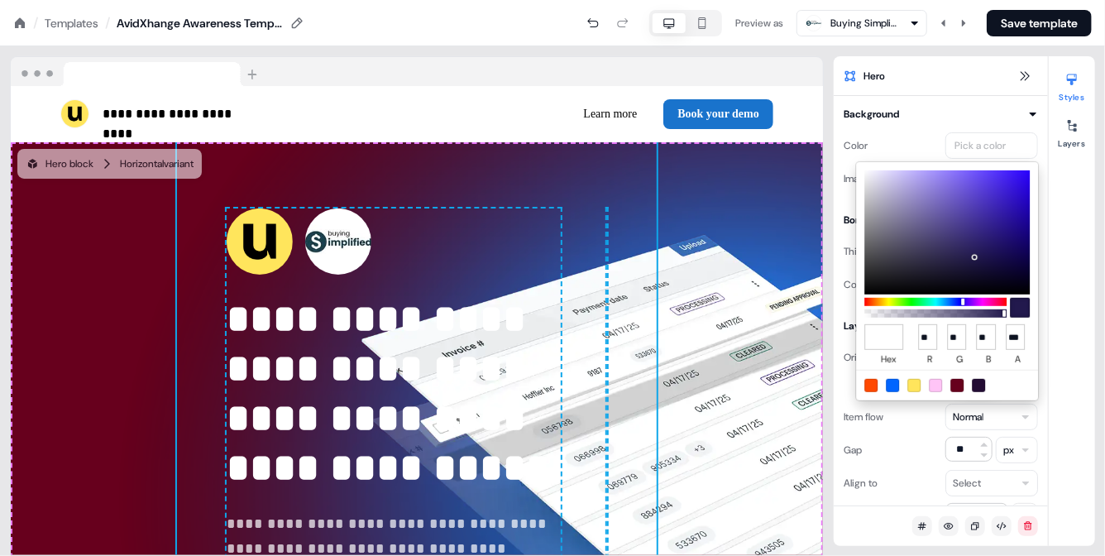
type input "******"
click at [1024, 0] on html "**********" at bounding box center [552, 0] width 1105 height 0
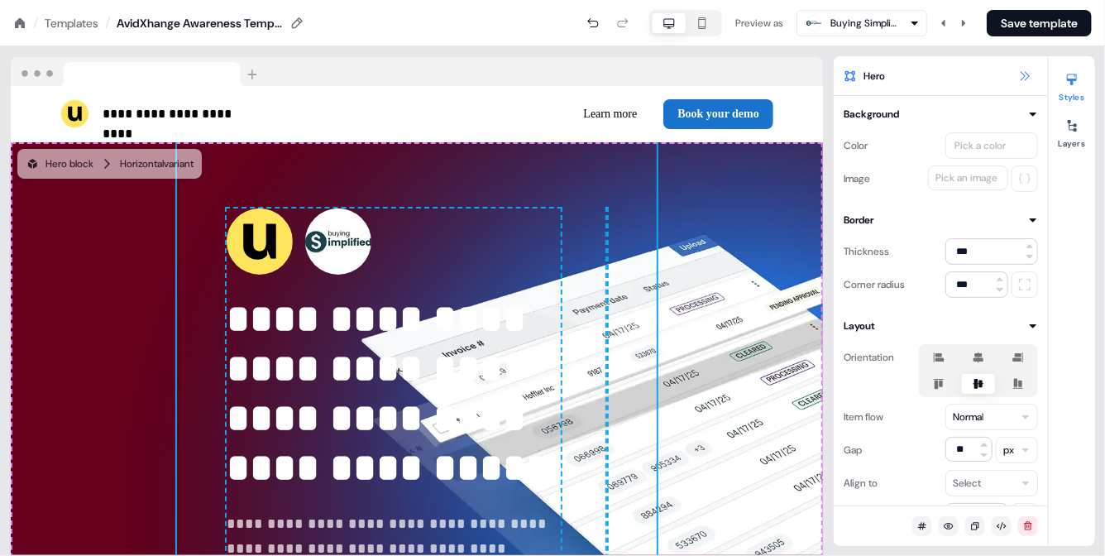
click at [1020, 75] on icon at bounding box center [1024, 75] width 13 height 13
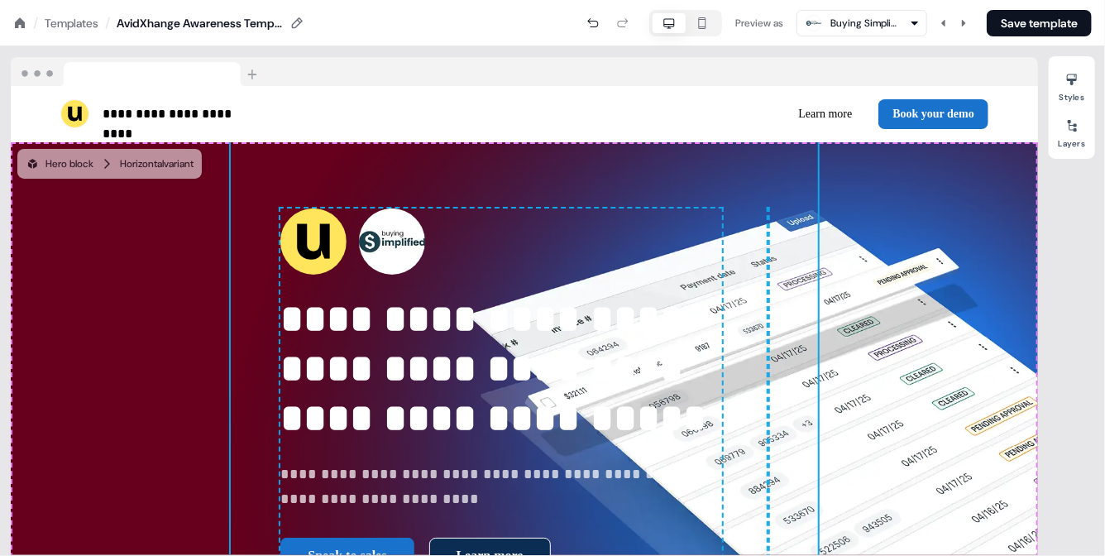
click at [1085, 258] on div "Styles Layers" at bounding box center [1072, 301] width 46 height 490
click at [22, 22] on icon at bounding box center [20, 22] width 10 height 10
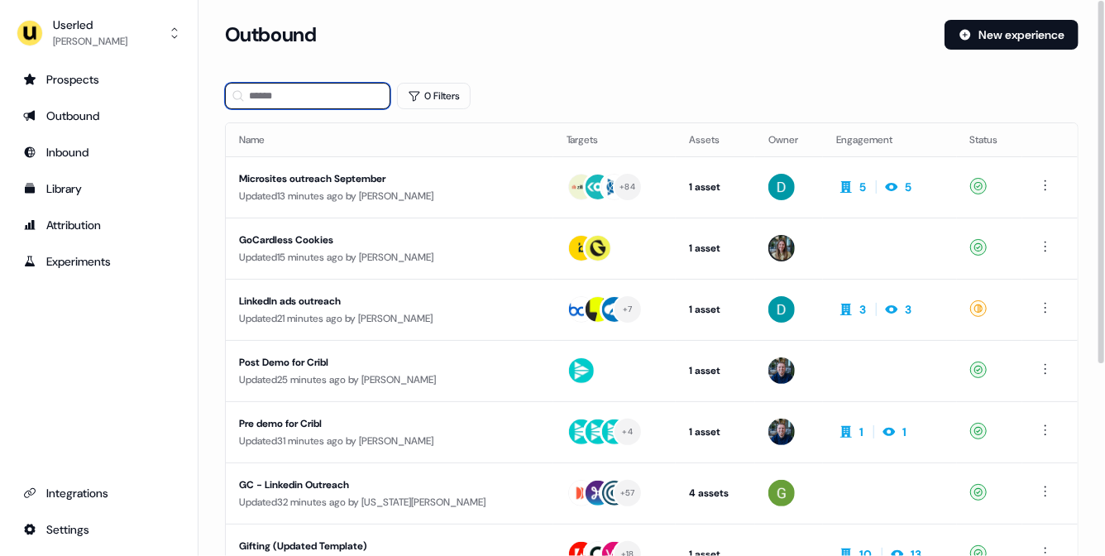
click at [280, 96] on input at bounding box center [307, 96] width 165 height 26
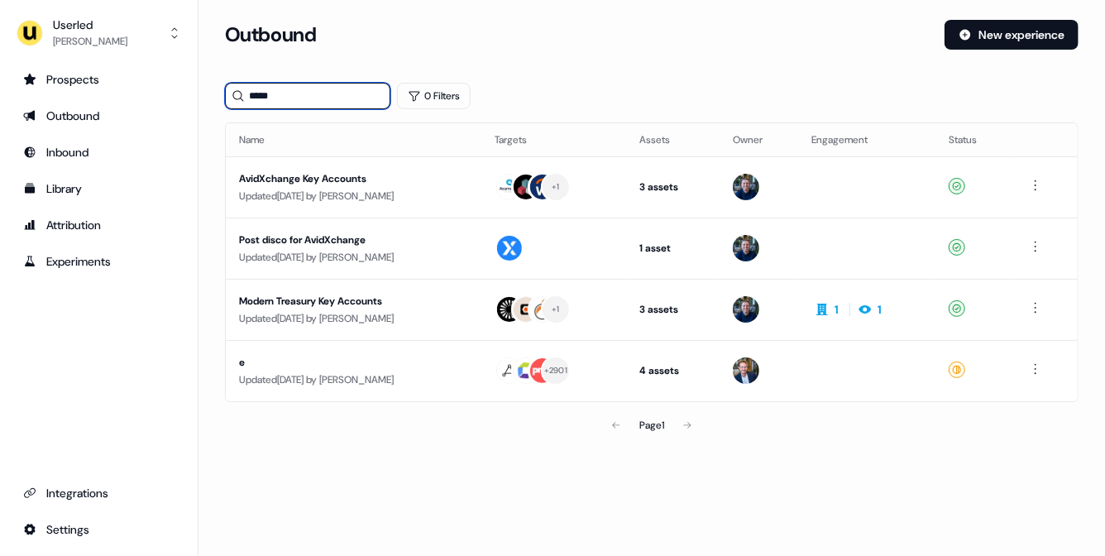
type input "*****"
click at [440, 188] on div "Updated 7 days ago by James Johnson" at bounding box center [353, 196] width 229 height 17
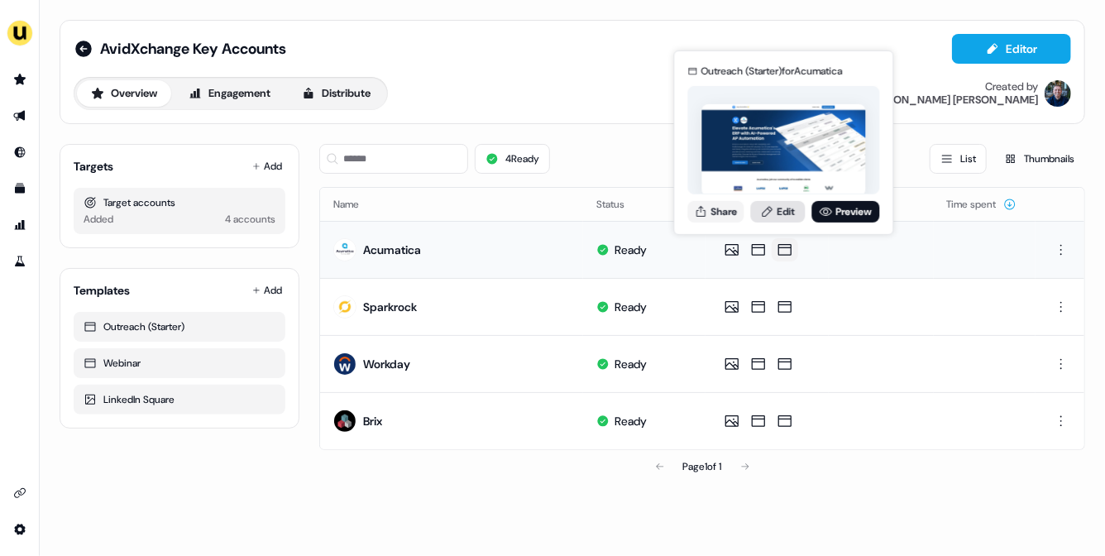
click at [784, 212] on link "Edit" at bounding box center [778, 211] width 55 height 22
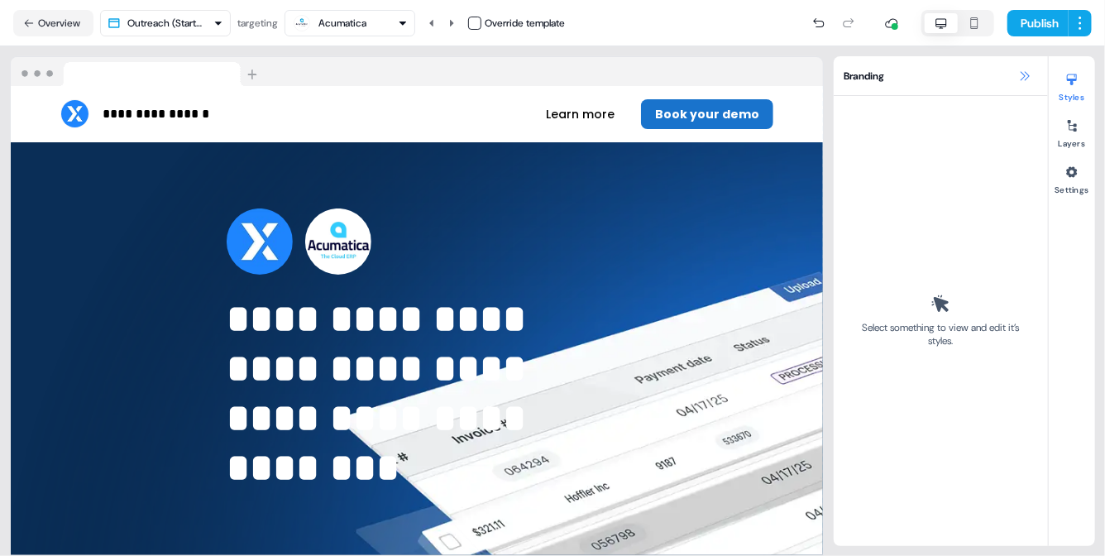
click at [1022, 76] on icon at bounding box center [1024, 75] width 13 height 13
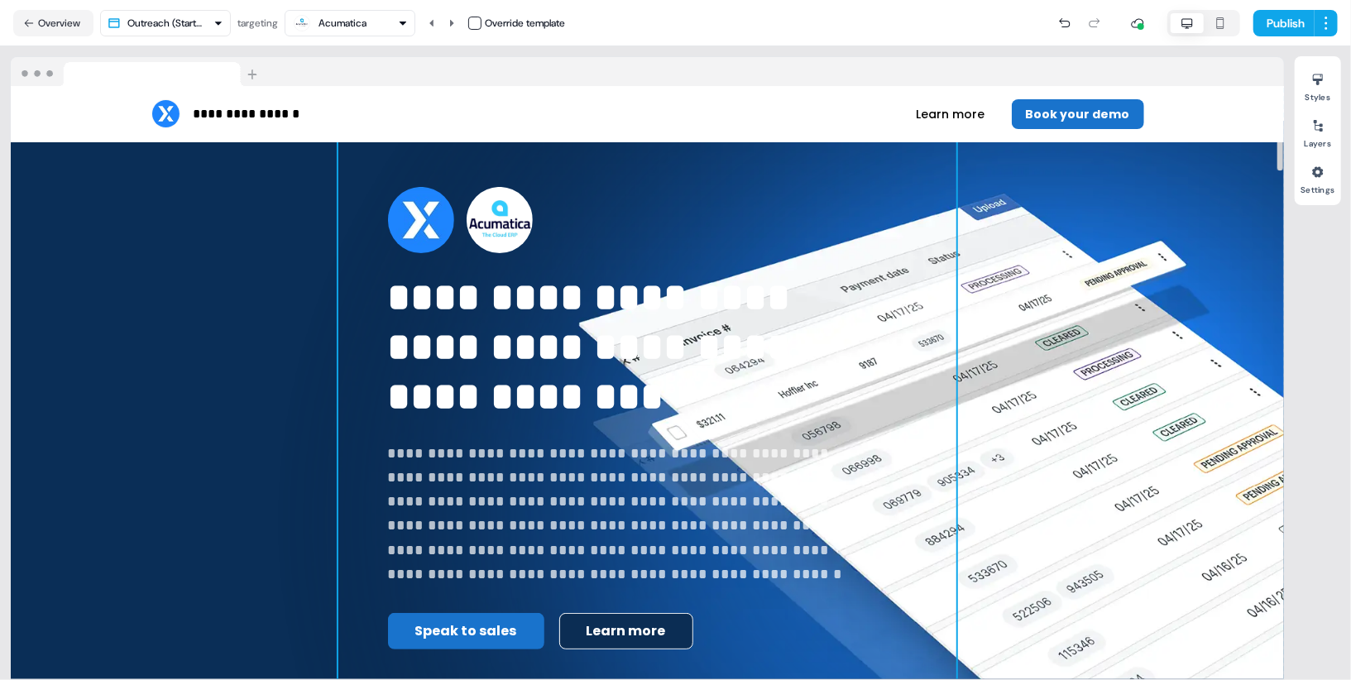
scroll to position [17, 0]
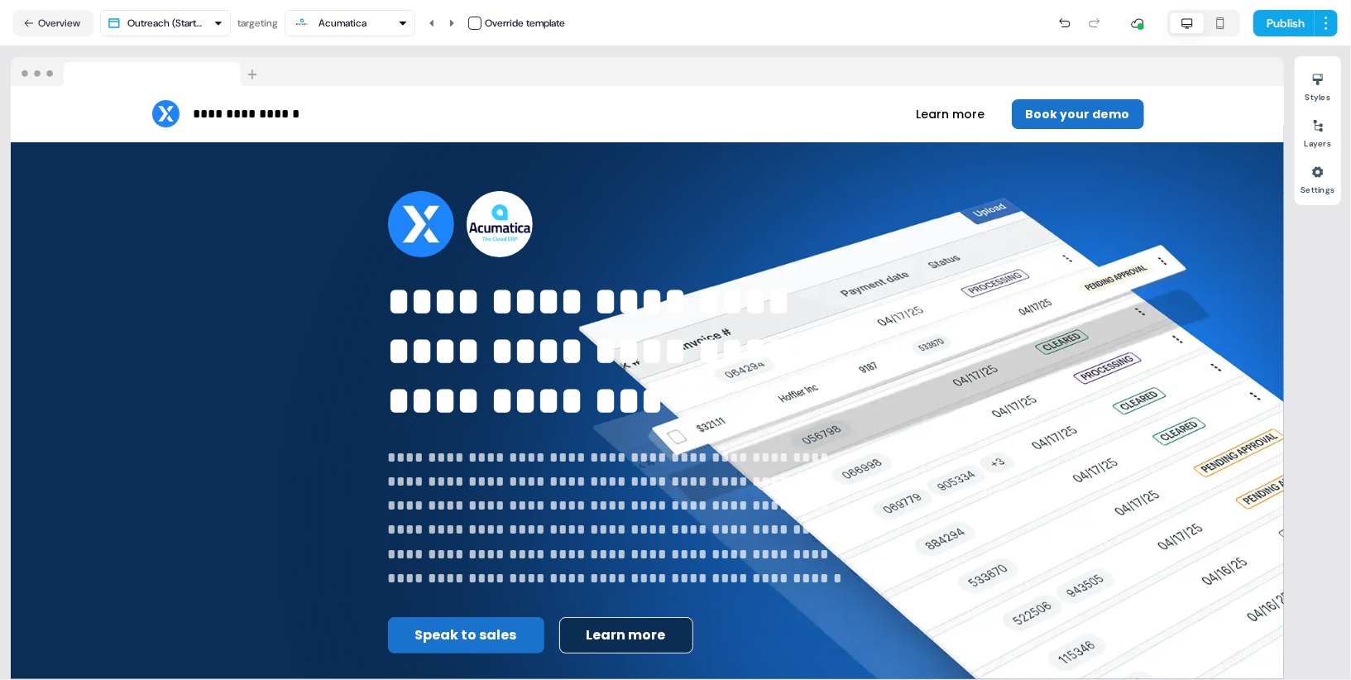
click at [209, 17] on html "**********" at bounding box center [675, 340] width 1351 height 680
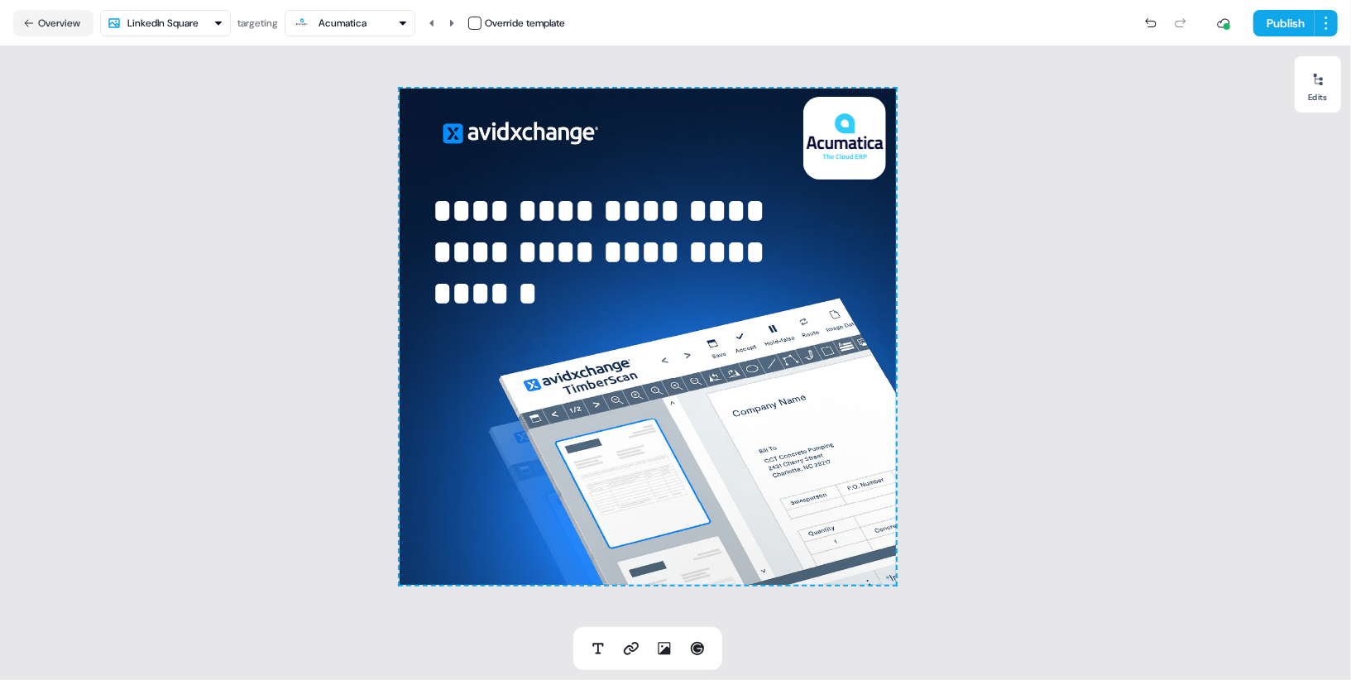
click at [317, 30] on div "Acumatica" at bounding box center [329, 23] width 74 height 20
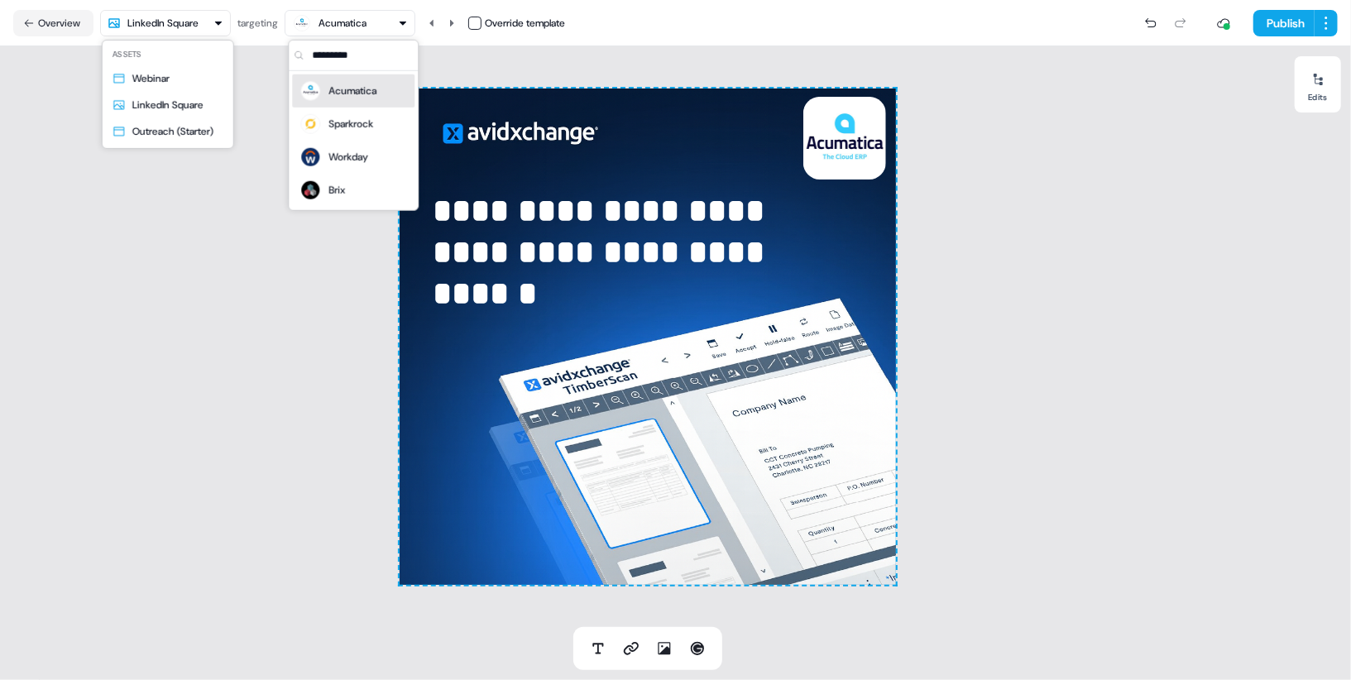
click at [192, 30] on html "**********" at bounding box center [675, 340] width 1351 height 680
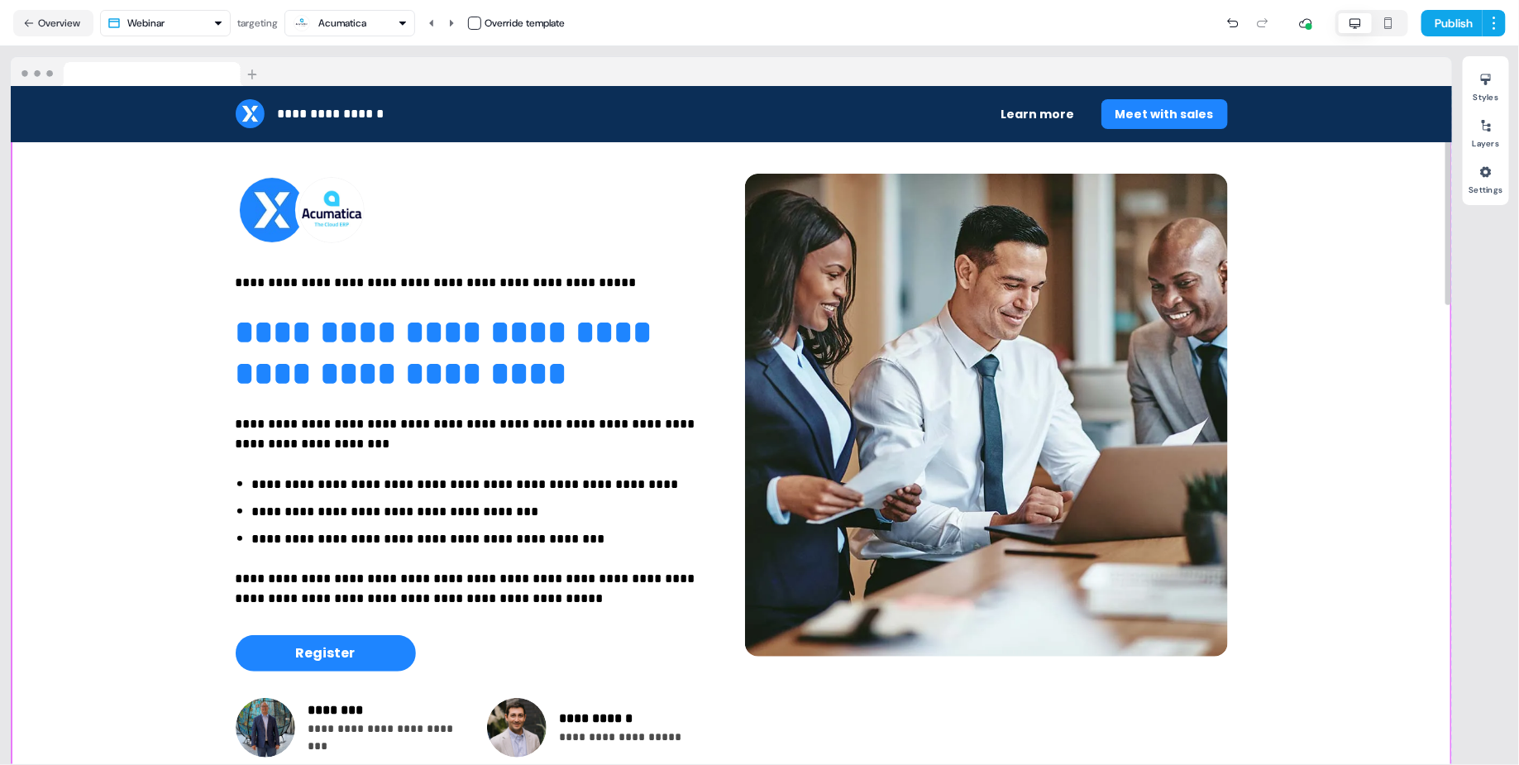
scroll to position [35, 0]
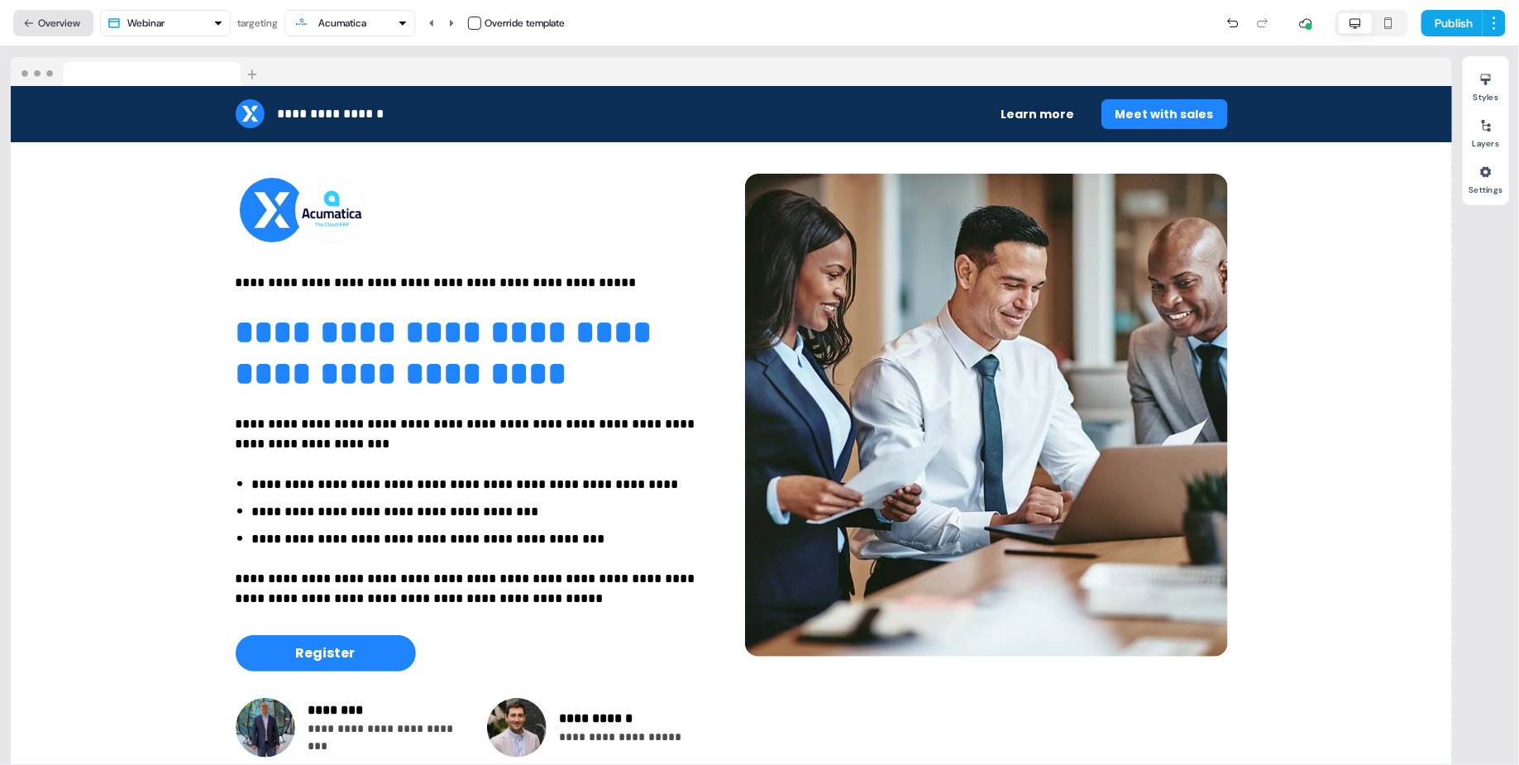
click at [61, 26] on button "Overview" at bounding box center [53, 23] width 80 height 26
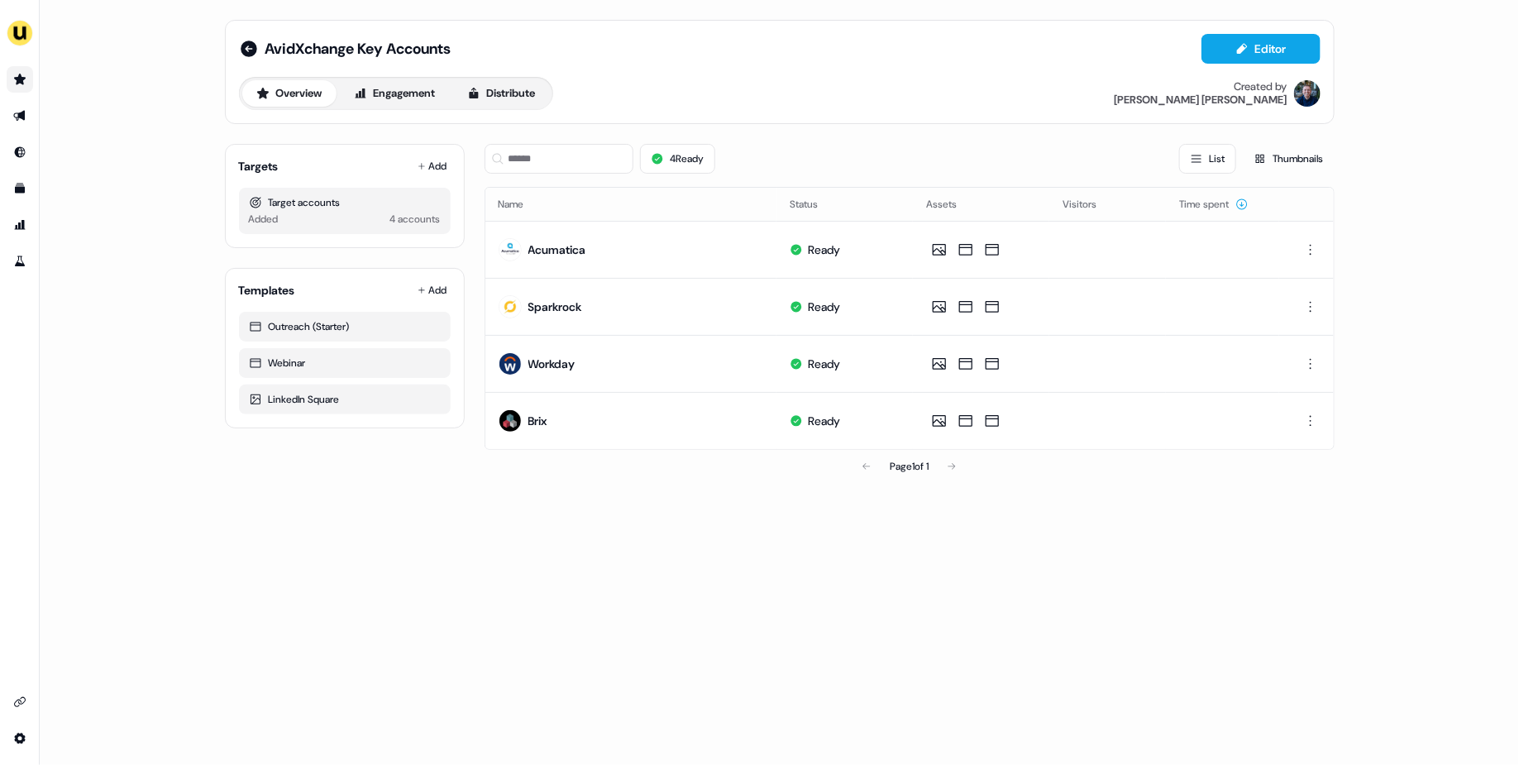
click at [24, 76] on icon "Go to prospects" at bounding box center [19, 79] width 13 height 13
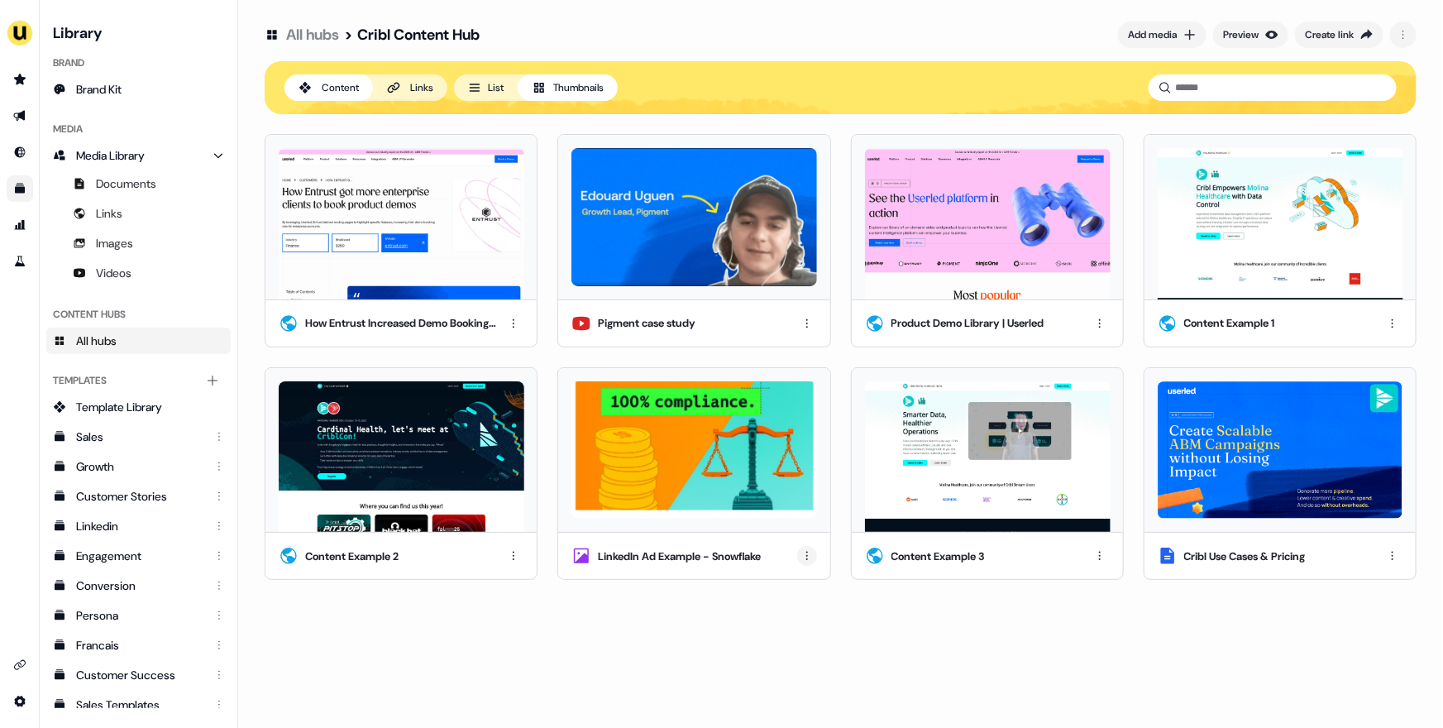
click at [806, 558] on html "For the best experience switch devices to a bigger screen. Go to [DOMAIN_NAME] …" at bounding box center [721, 364] width 1443 height 728
click at [803, 638] on div "Remove" at bounding box center [807, 639] width 98 height 26
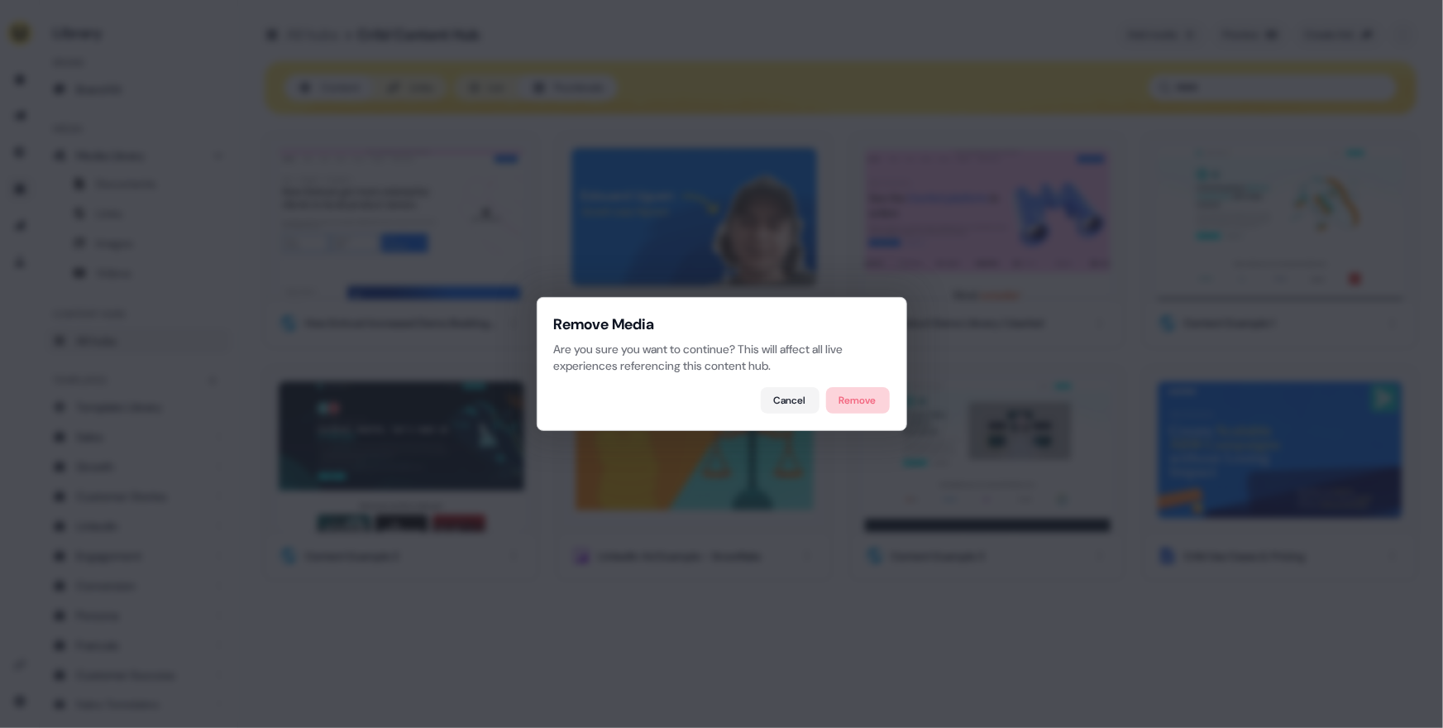
click at [859, 395] on button "Remove" at bounding box center [858, 400] width 64 height 26
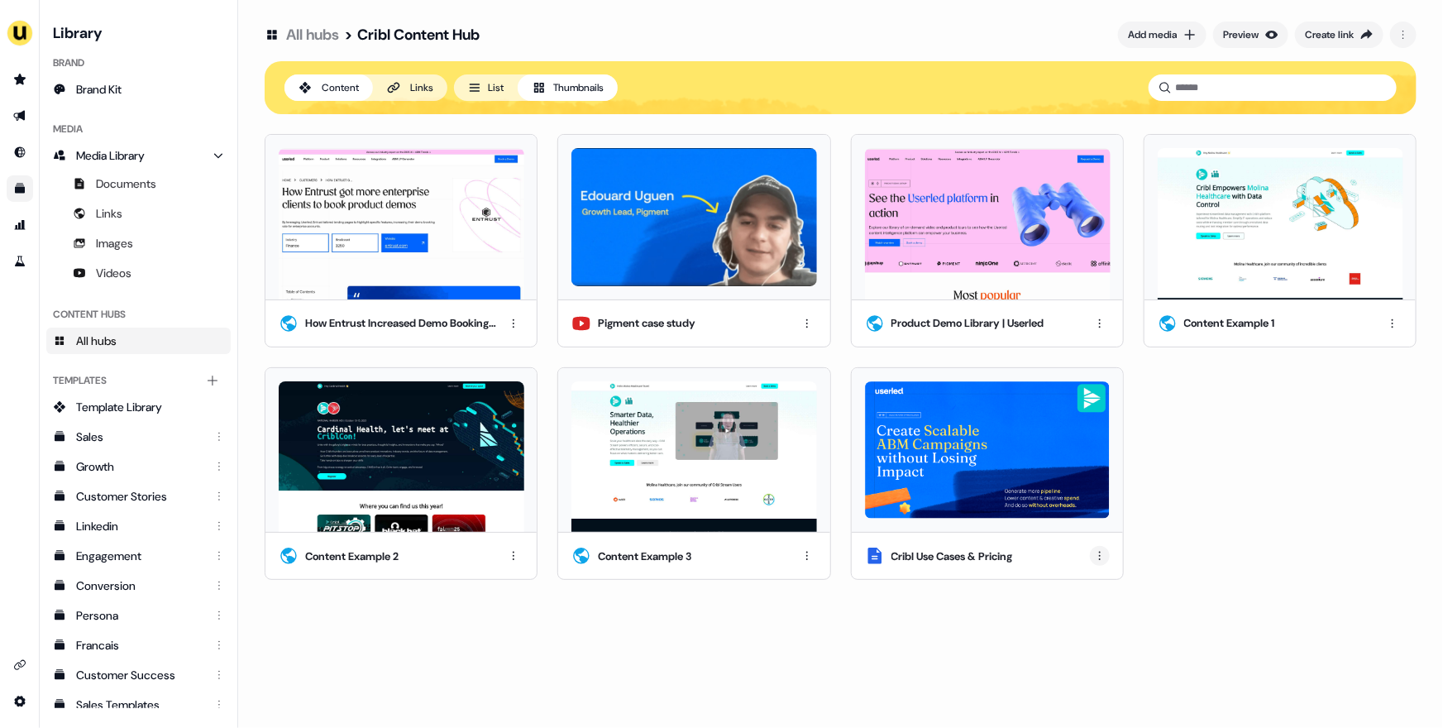
click at [1100, 553] on html "For the best experience switch devices to a bigger screen. Go to Userled.io Lib…" at bounding box center [721, 364] width 1443 height 728
click at [1086, 638] on div "Remove" at bounding box center [1100, 639] width 98 height 26
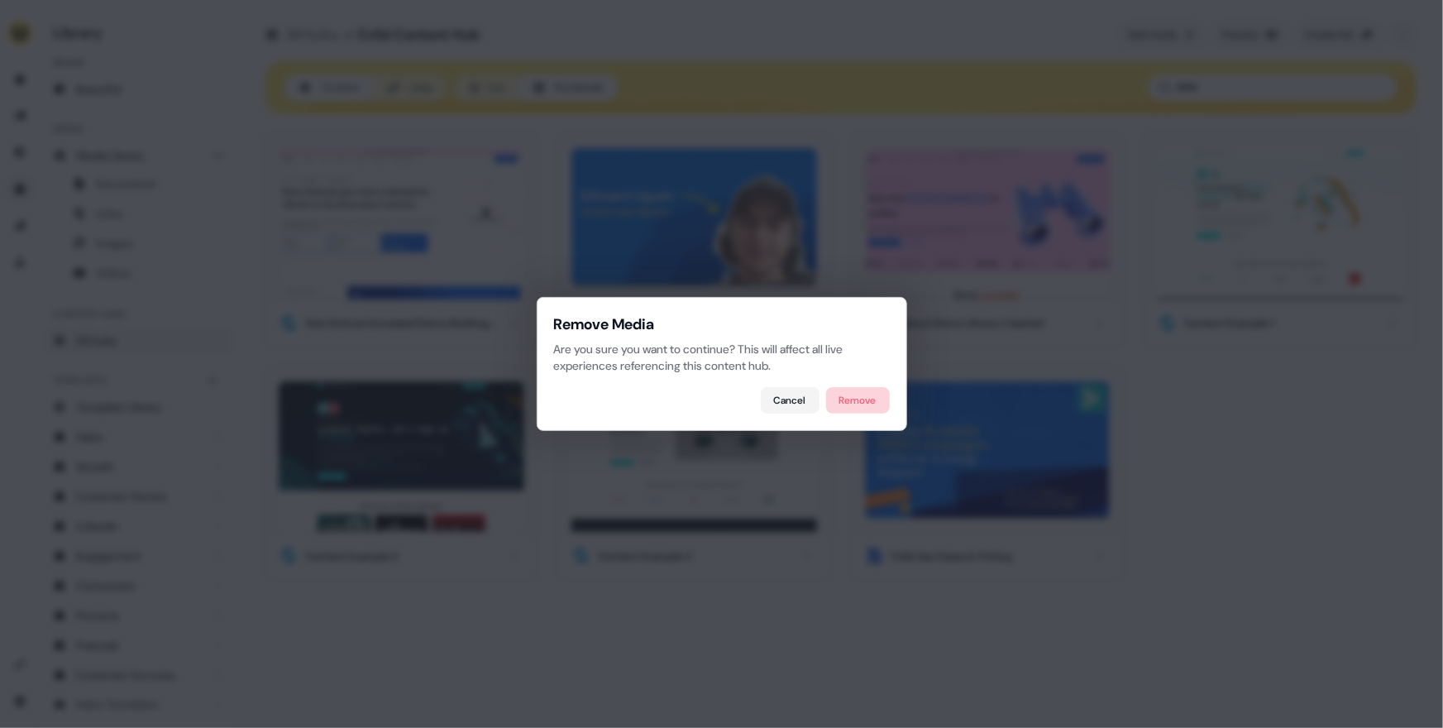
click at [849, 401] on button "Remove" at bounding box center [858, 400] width 64 height 26
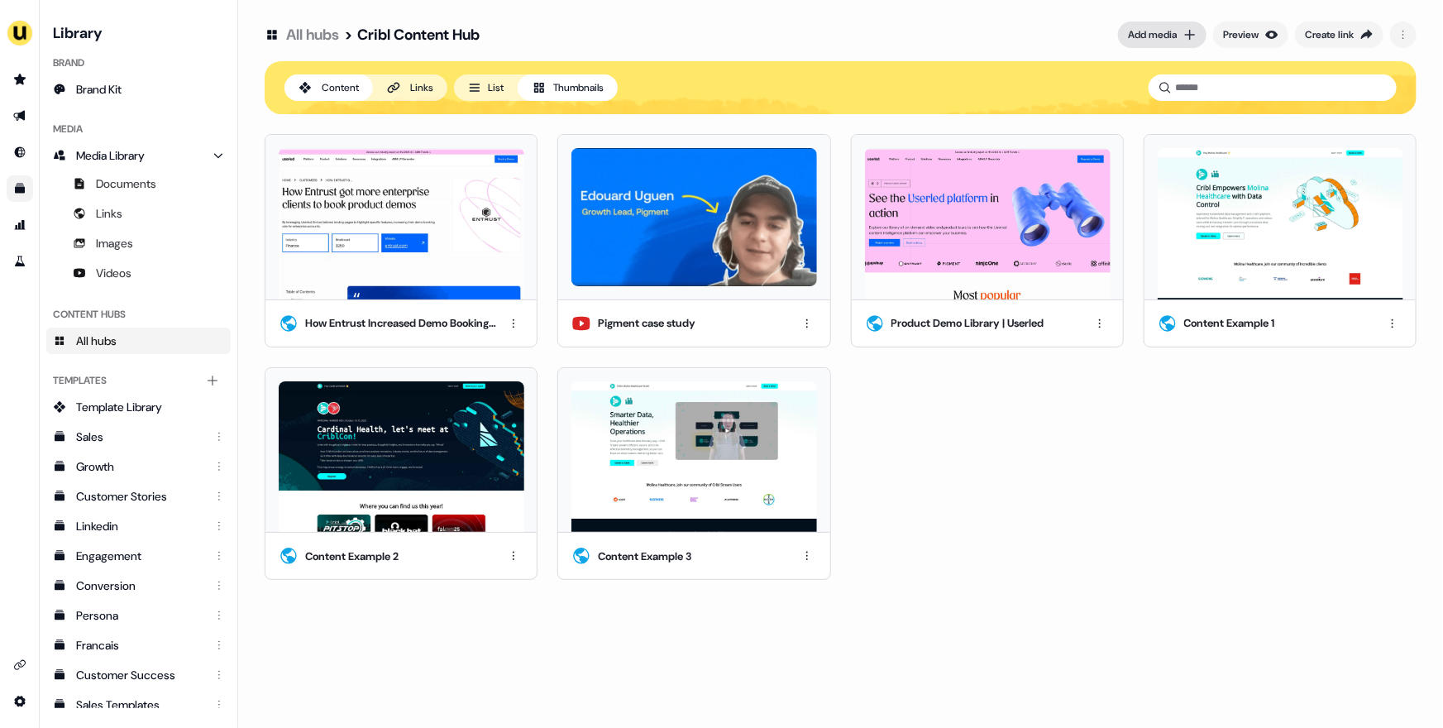
click at [1168, 40] on div "Add media" at bounding box center [1152, 34] width 49 height 17
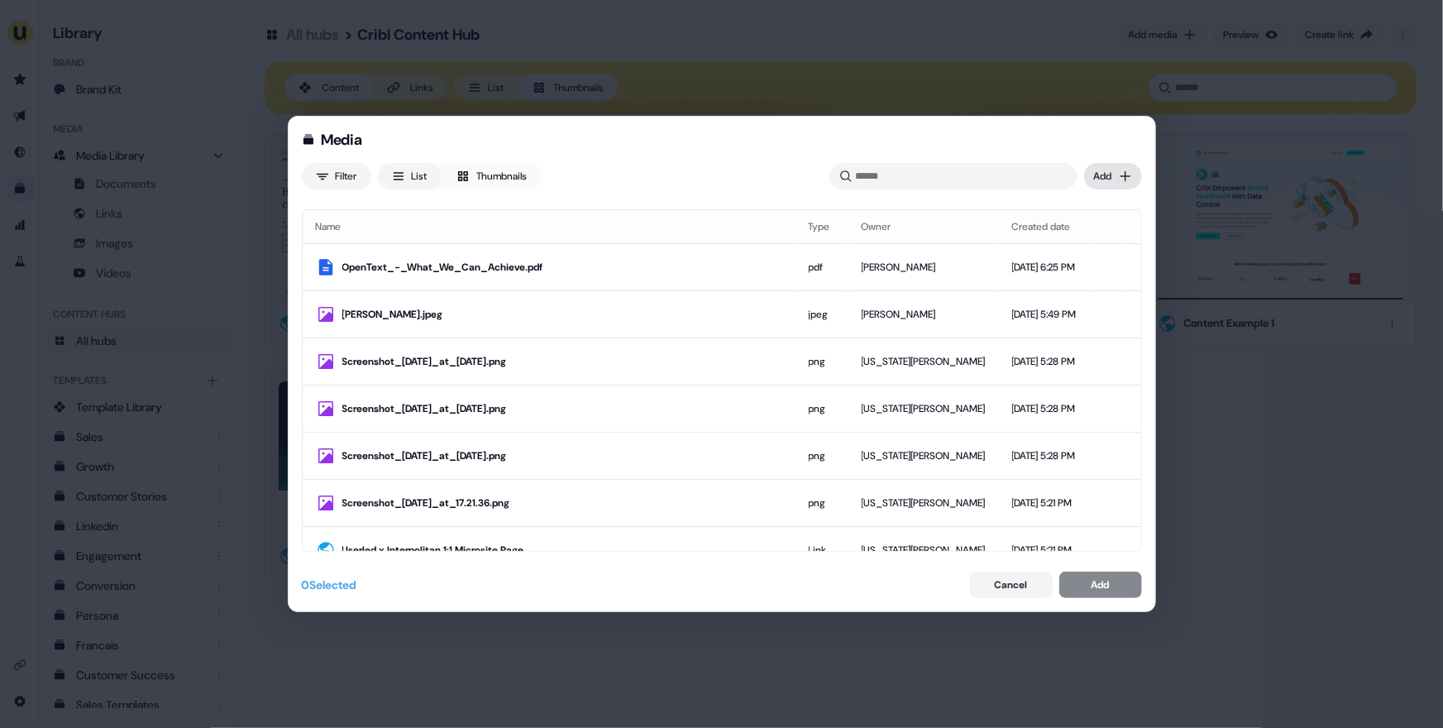
click at [1112, 179] on div "Media Filter List Thumbnails Uploaded Add Name Type Owner Created date OpenText…" at bounding box center [721, 364] width 1443 height 728
click at [1101, 215] on div "Upload files" at bounding box center [1089, 210] width 98 height 26
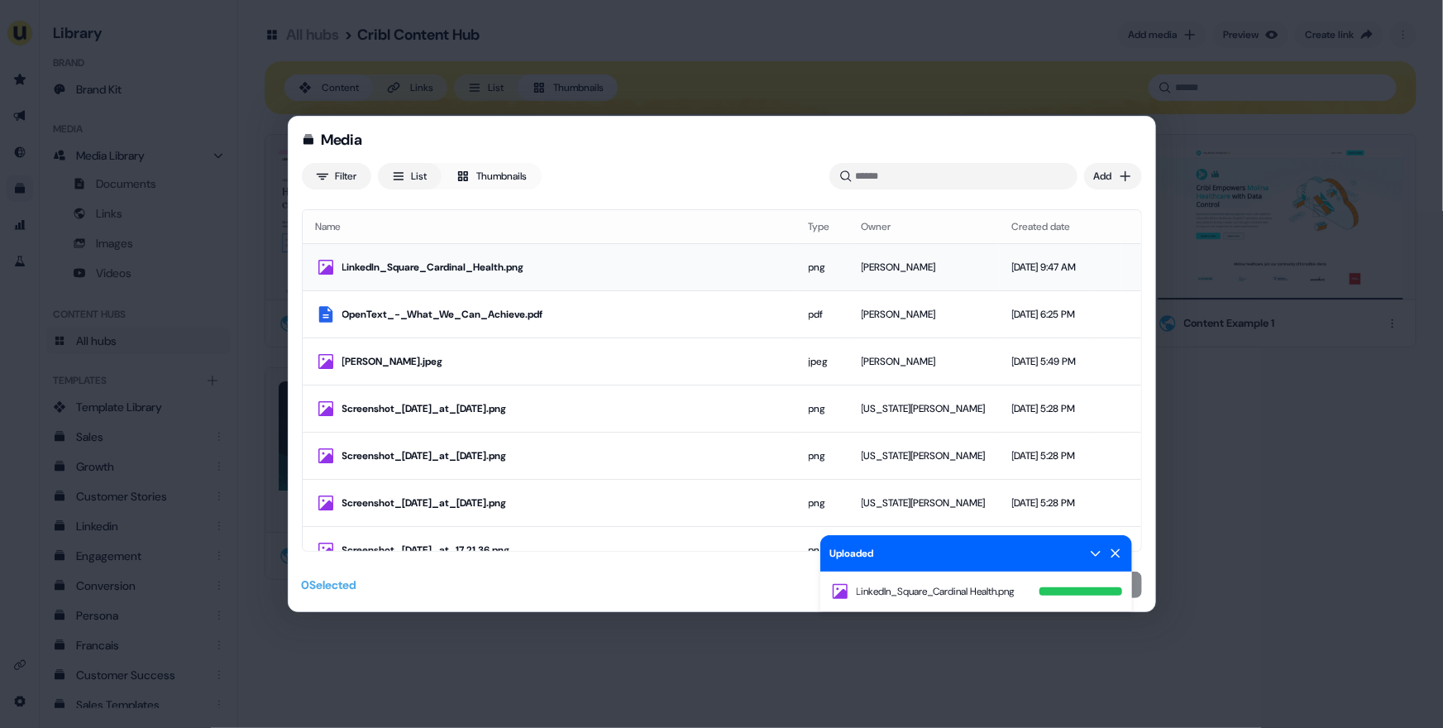
click at [632, 265] on div "LinkedIn_Square_Cardinal_Health.png" at bounding box center [562, 267] width 440 height 17
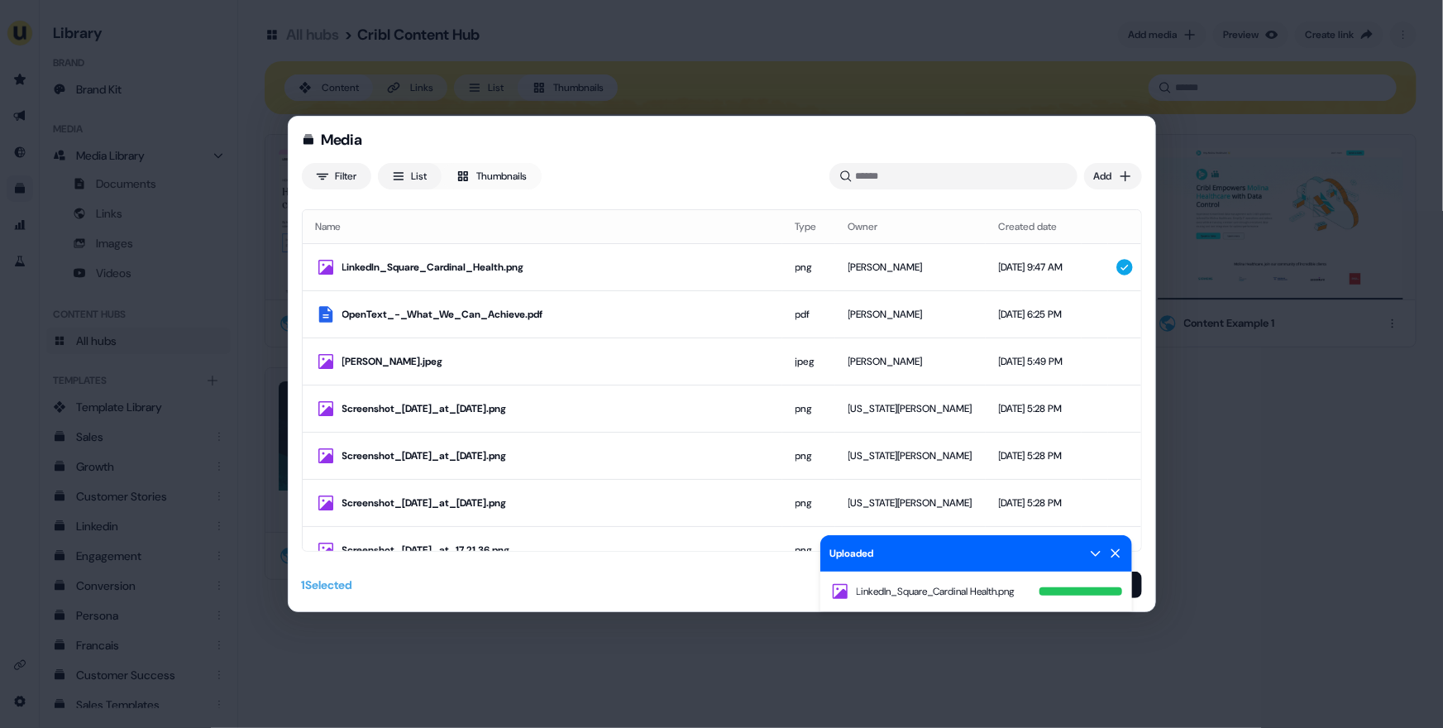
click at [1116, 555] on icon at bounding box center [1115, 553] width 13 height 13
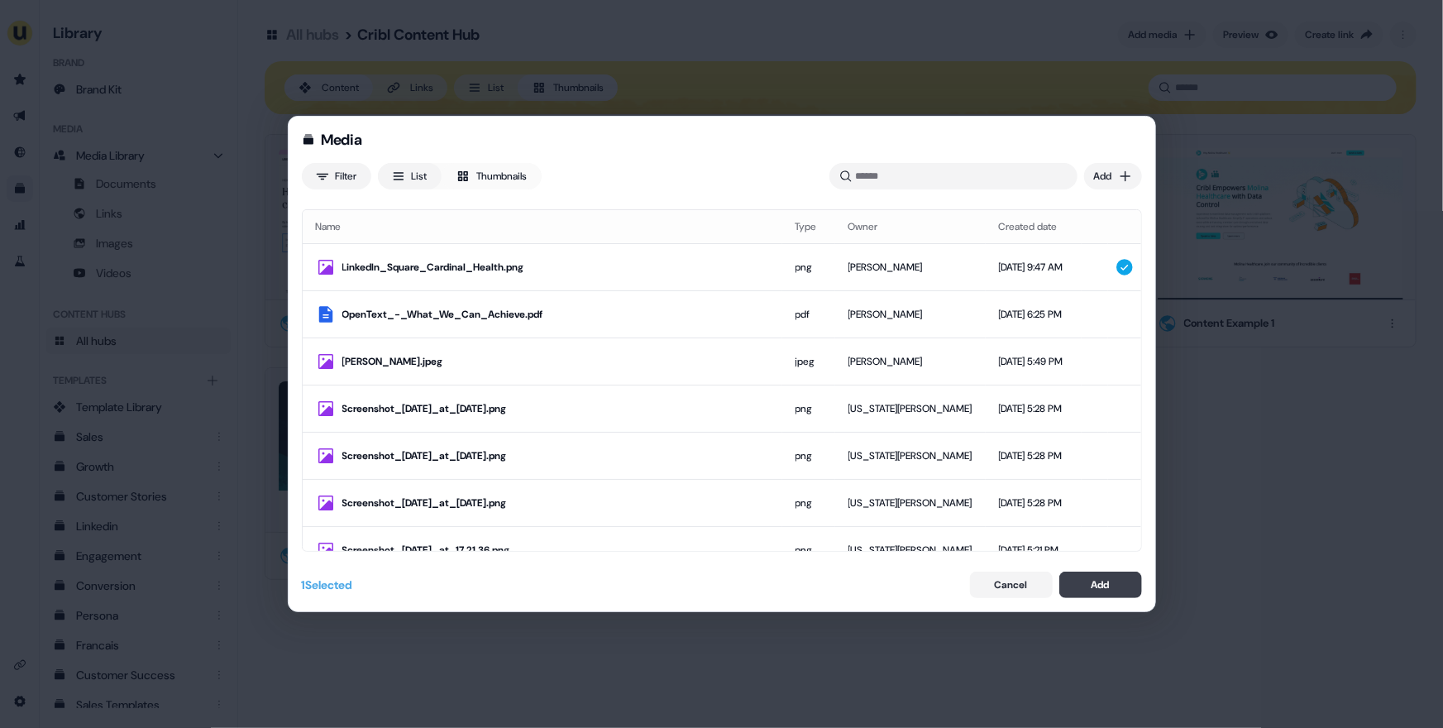
click at [1110, 585] on button "Add" at bounding box center [1101, 585] width 83 height 26
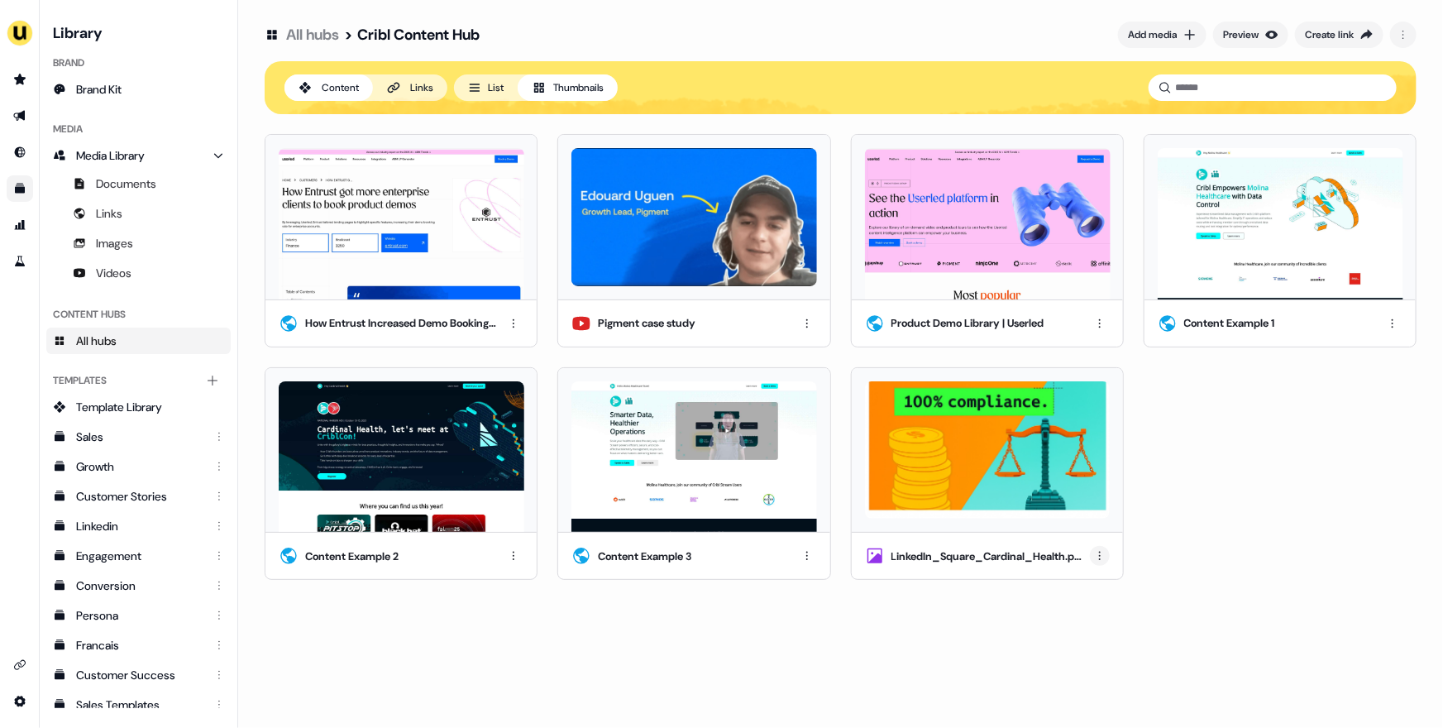
click at [1099, 562] on html "For the best experience switch devices to a bigger screen. Go to Userled.io Lib…" at bounding box center [721, 364] width 1443 height 728
click at [1106, 590] on div "Edit thumbnail" at bounding box center [1100, 586] width 98 height 26
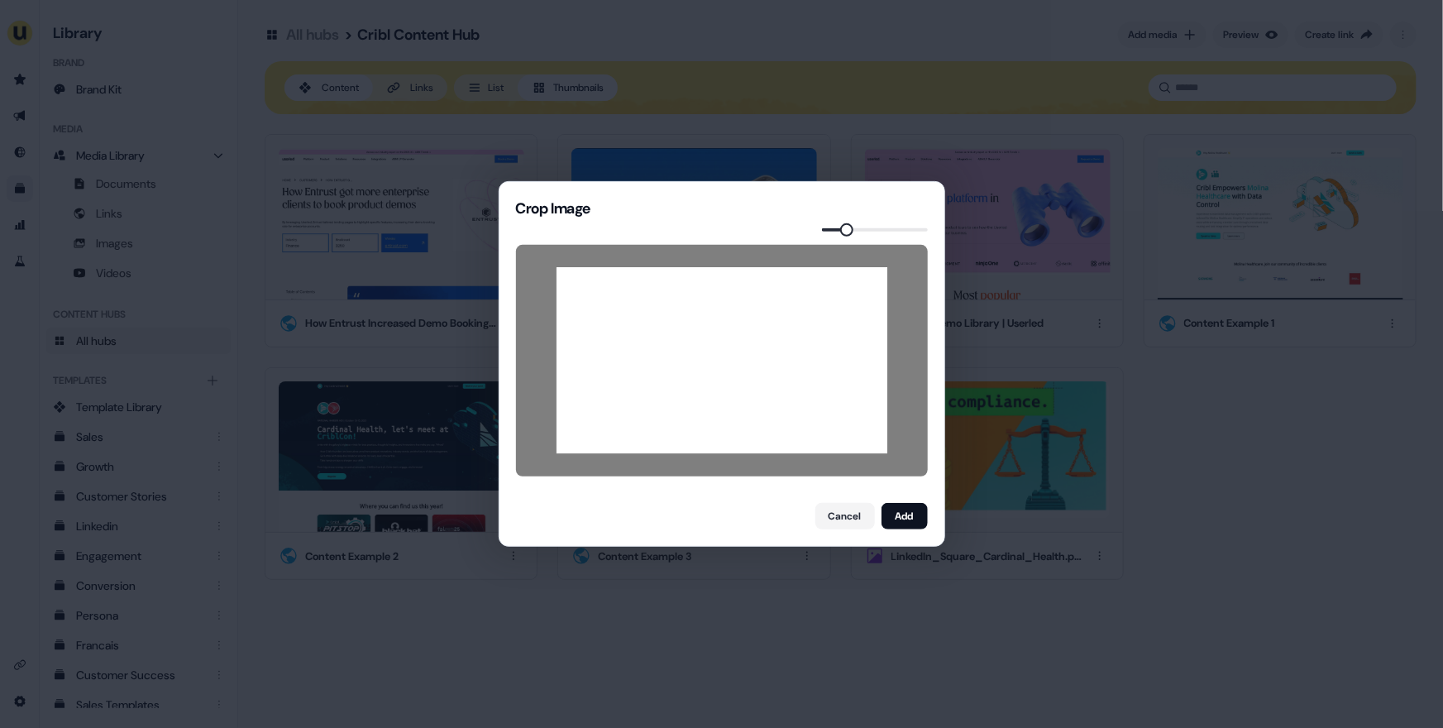
click at [844, 227] on span at bounding box center [846, 229] width 13 height 13
click at [907, 524] on button "Add" at bounding box center [905, 516] width 46 height 26
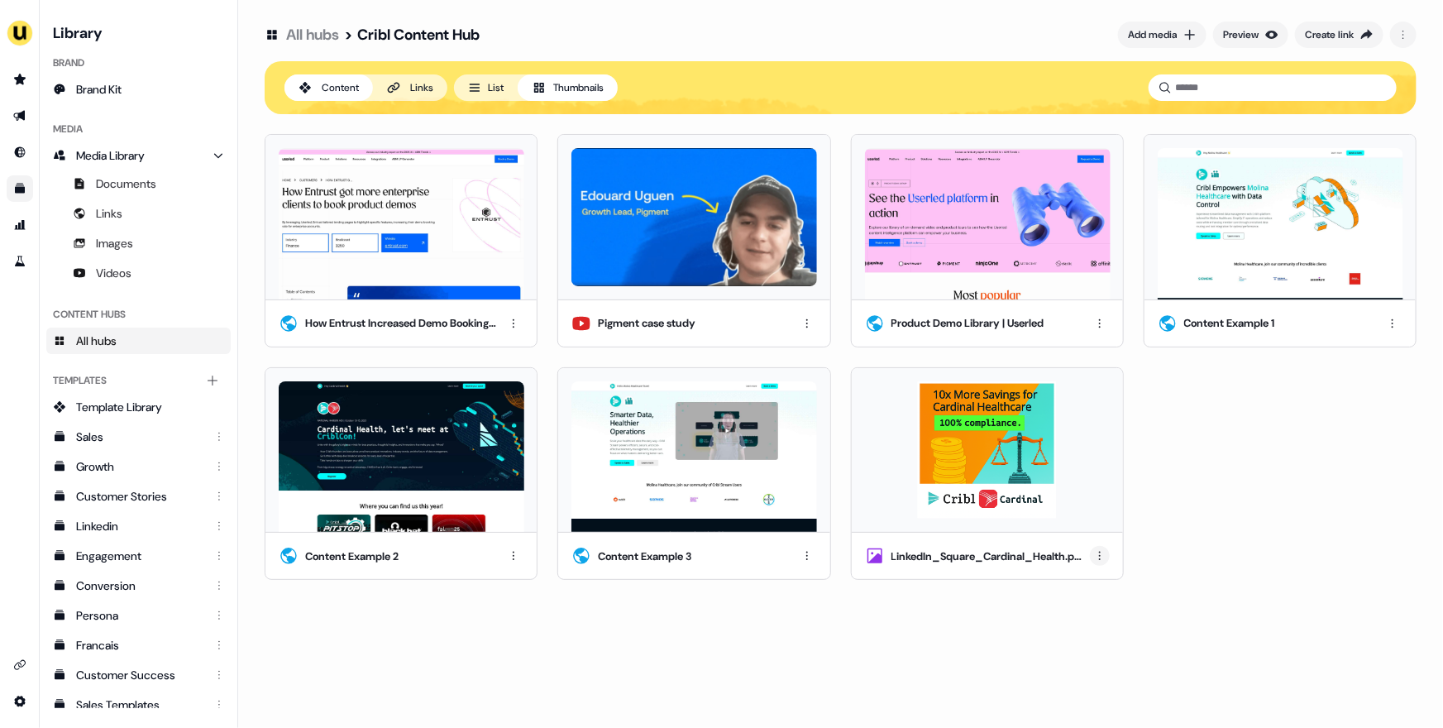
click at [1103, 556] on html "For the best experience switch devices to a bigger screen. Go to Userled.io Lib…" at bounding box center [721, 364] width 1443 height 728
click at [1096, 609] on div "Rename" at bounding box center [1100, 613] width 98 height 26
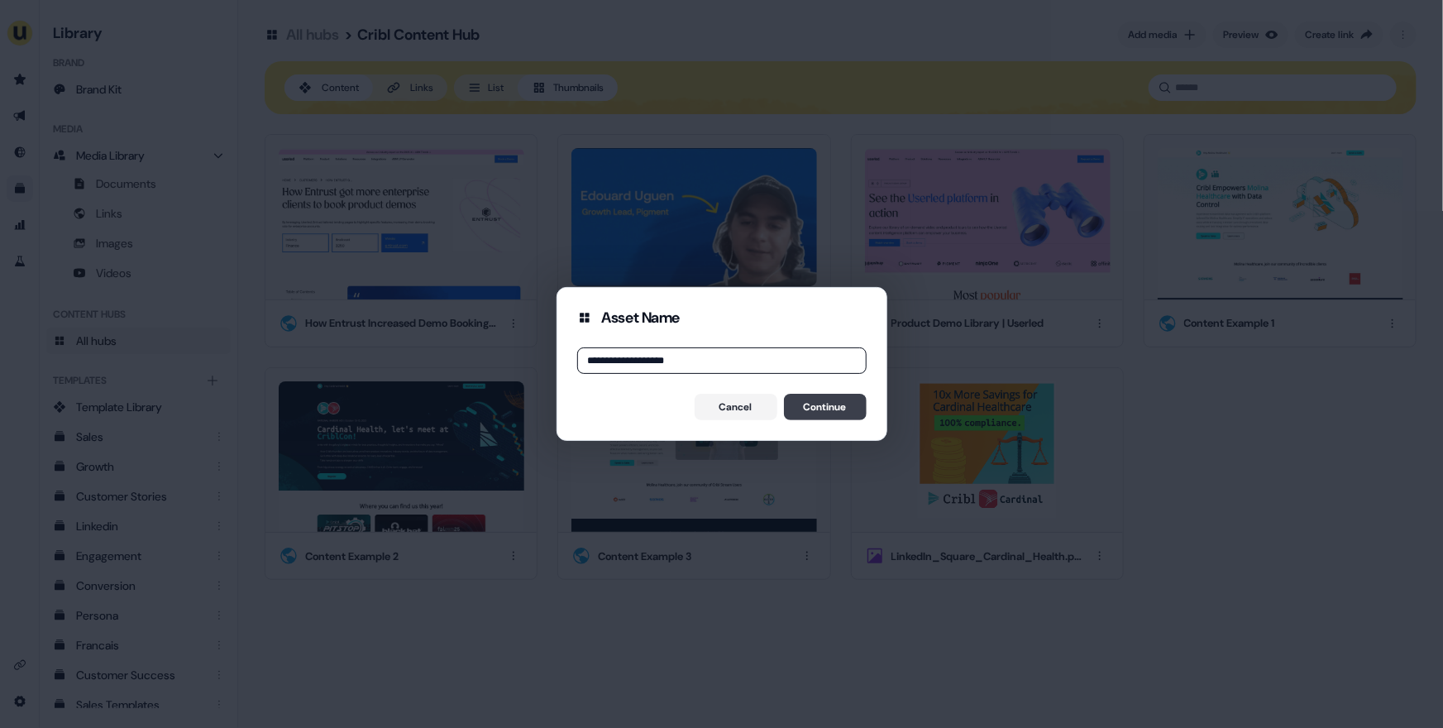
type input "**********"
click at [820, 400] on button "Continue" at bounding box center [825, 407] width 83 height 26
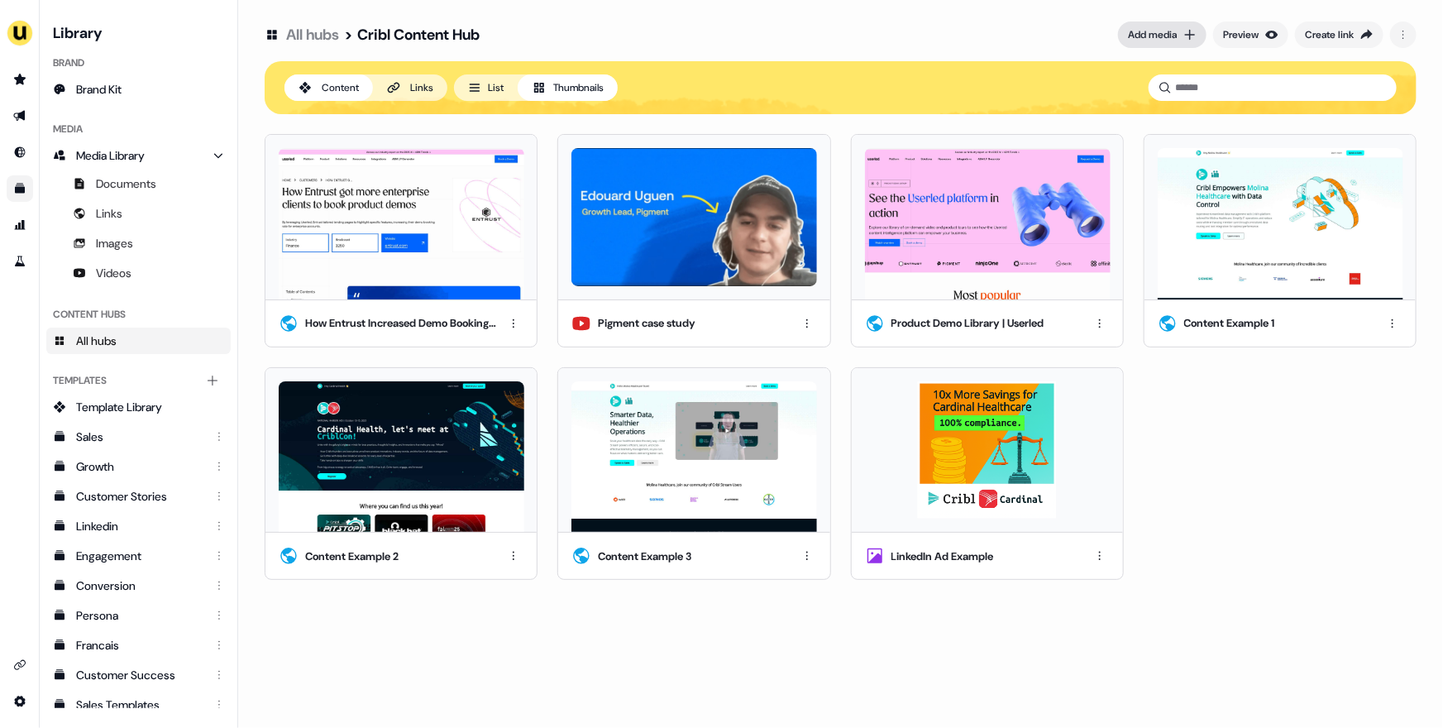
click at [1153, 41] on div "Add media" at bounding box center [1152, 34] width 49 height 17
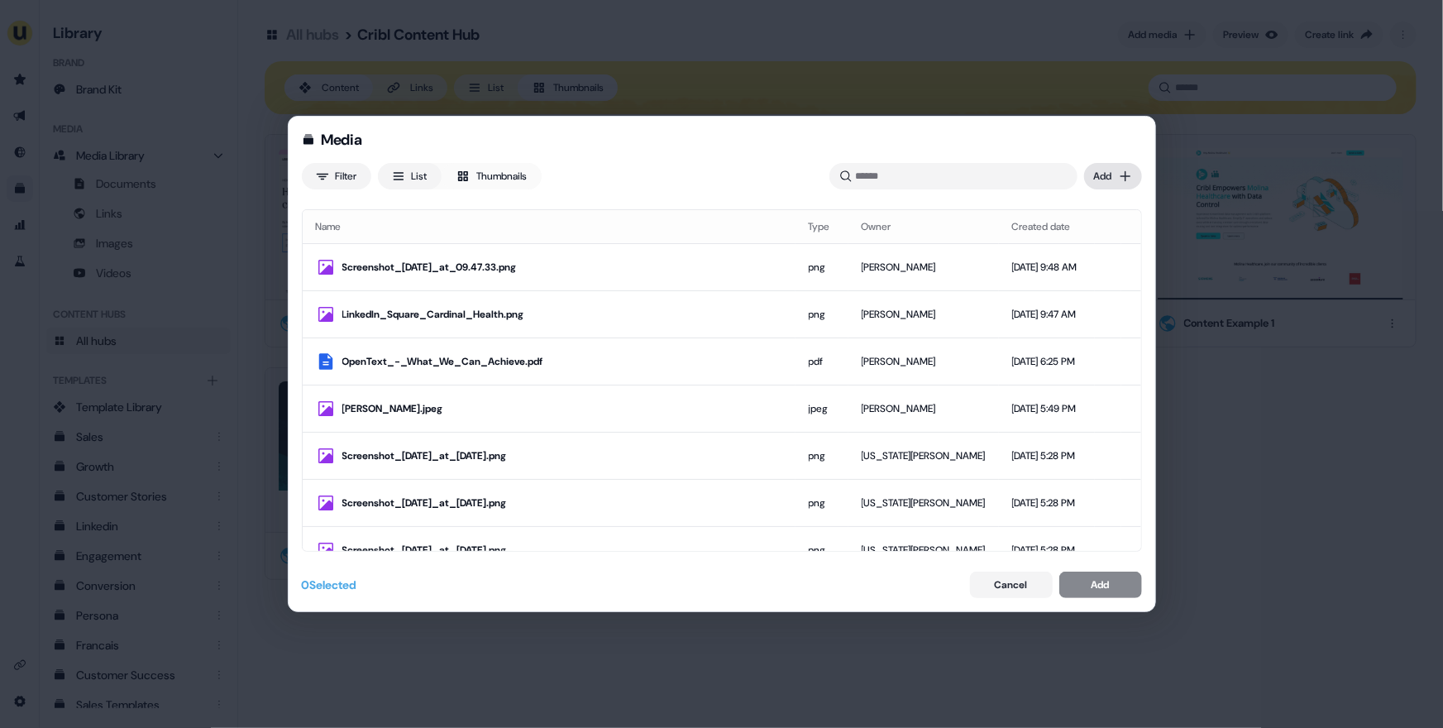
click at [1123, 179] on div "Media Filter List Thumbnails Uploaded Add Name Type Owner Created date Screensh…" at bounding box center [721, 364] width 1443 height 728
click at [1093, 210] on div "Upload files" at bounding box center [1089, 210] width 98 height 26
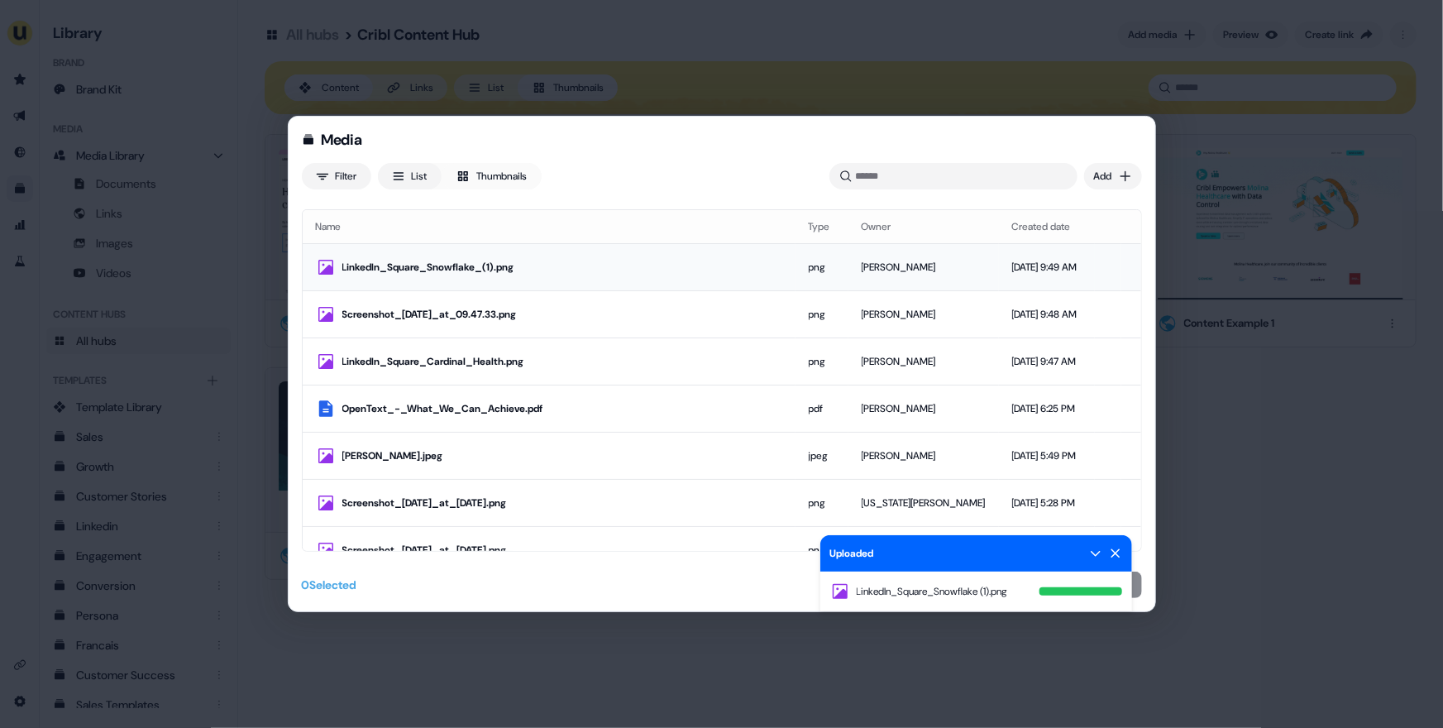
click at [663, 271] on div "LinkedIn_Square_Snowflake_(1).png" at bounding box center [562, 267] width 440 height 17
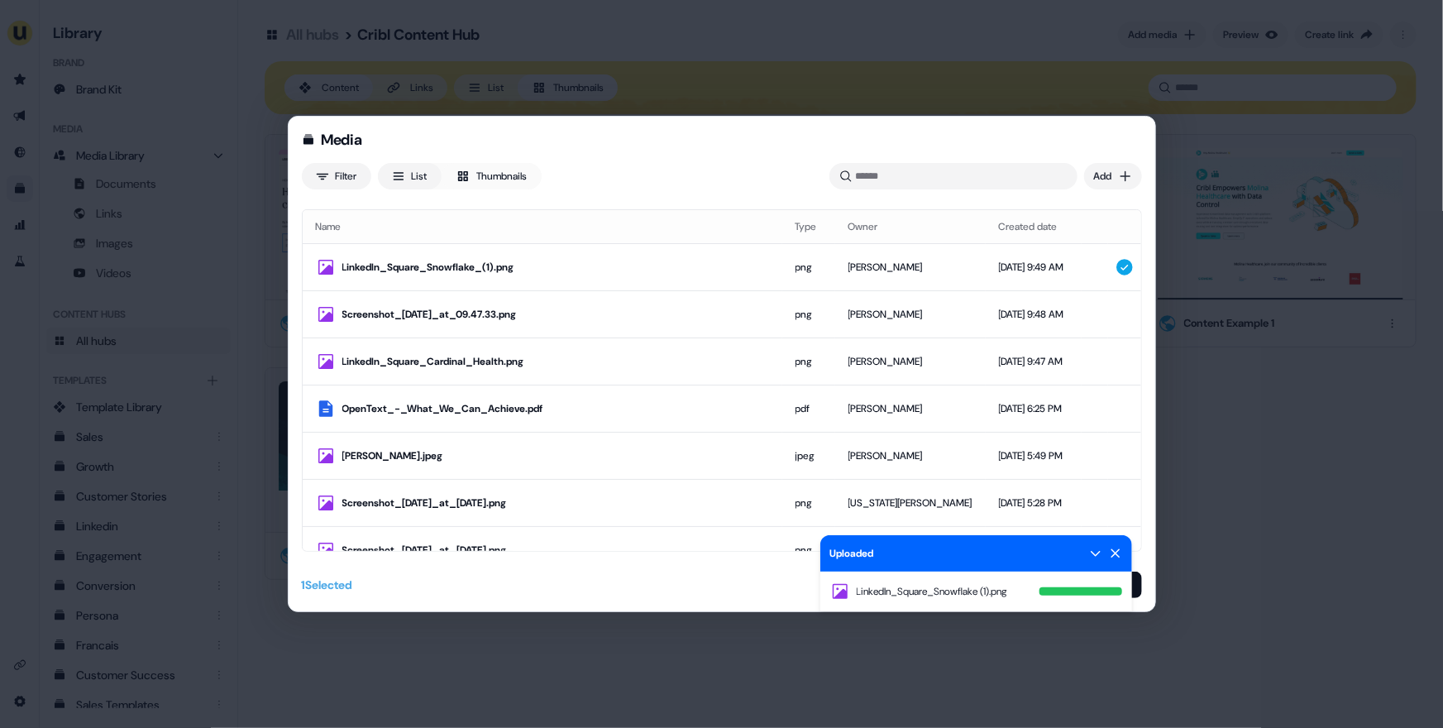
click at [1122, 556] on icon at bounding box center [1115, 553] width 13 height 13
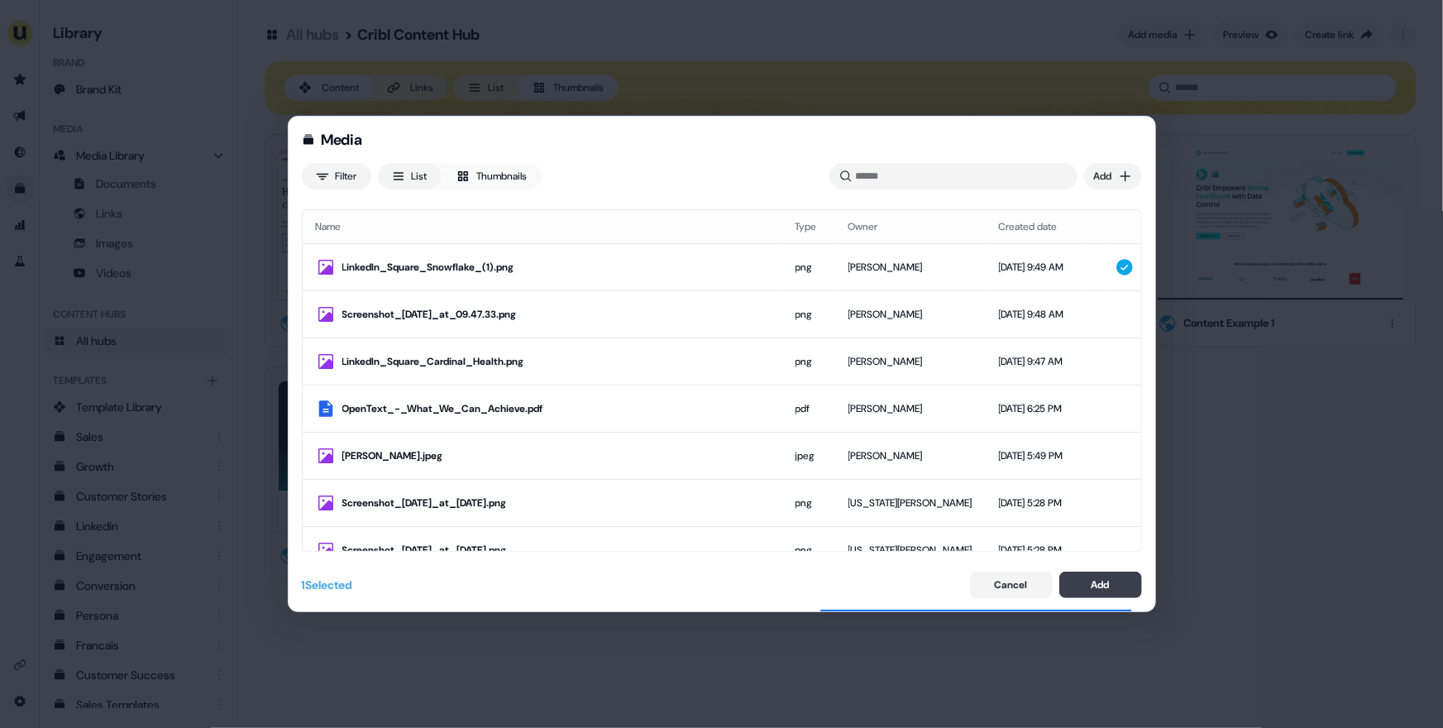
click at [1116, 586] on button "Add" at bounding box center [1101, 585] width 83 height 26
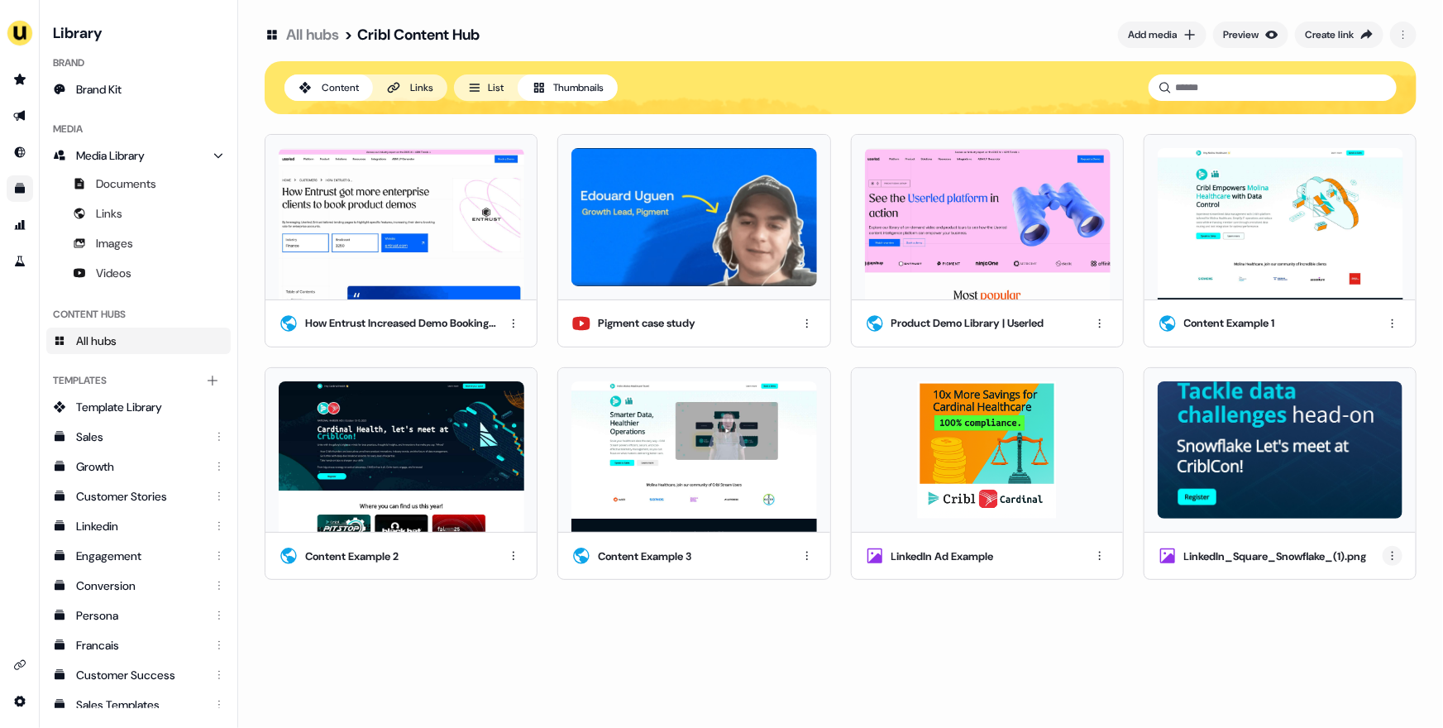
click at [1396, 560] on html "For the best experience switch devices to a bigger screen. Go to Userled.io Lib…" at bounding box center [721, 364] width 1443 height 728
click at [1385, 593] on div "Edit thumbnail" at bounding box center [1391, 586] width 98 height 26
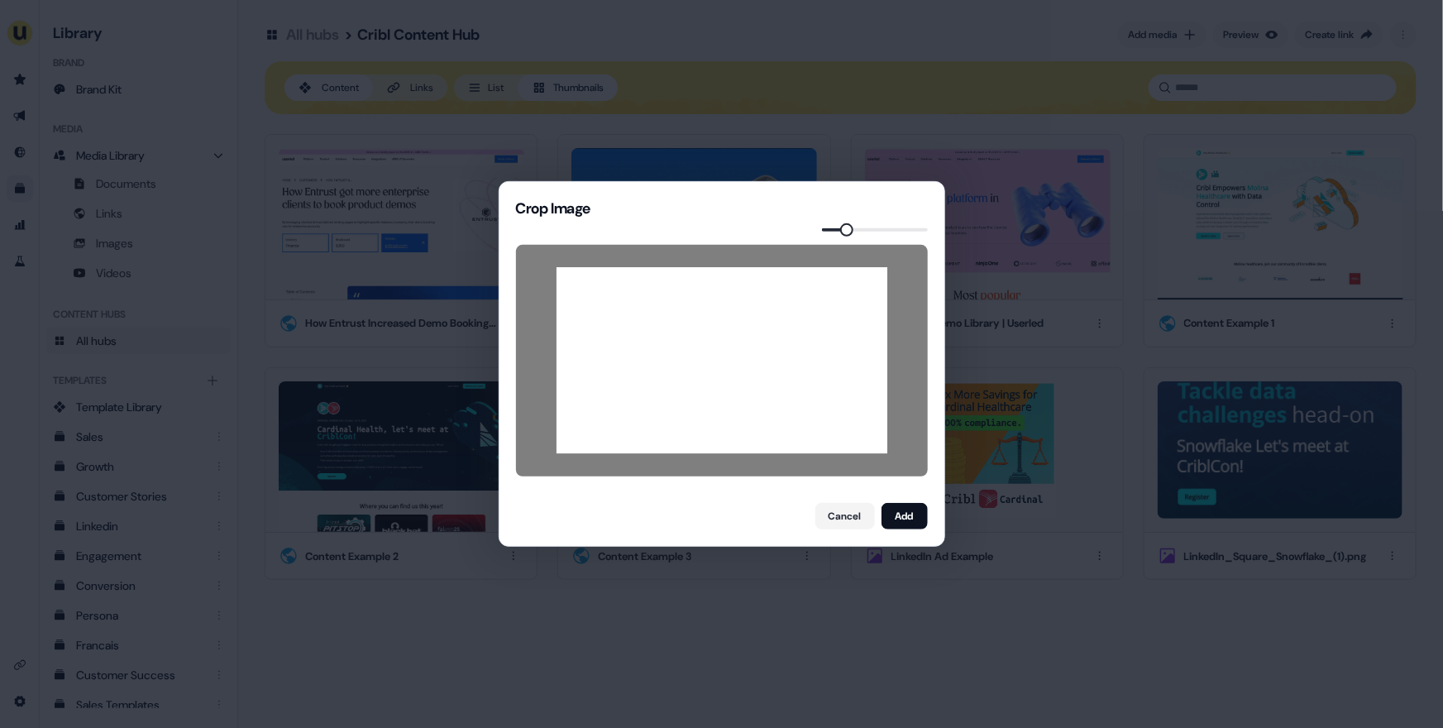
click at [843, 228] on span at bounding box center [846, 229] width 13 height 13
click at [907, 515] on button "Add" at bounding box center [905, 516] width 46 height 26
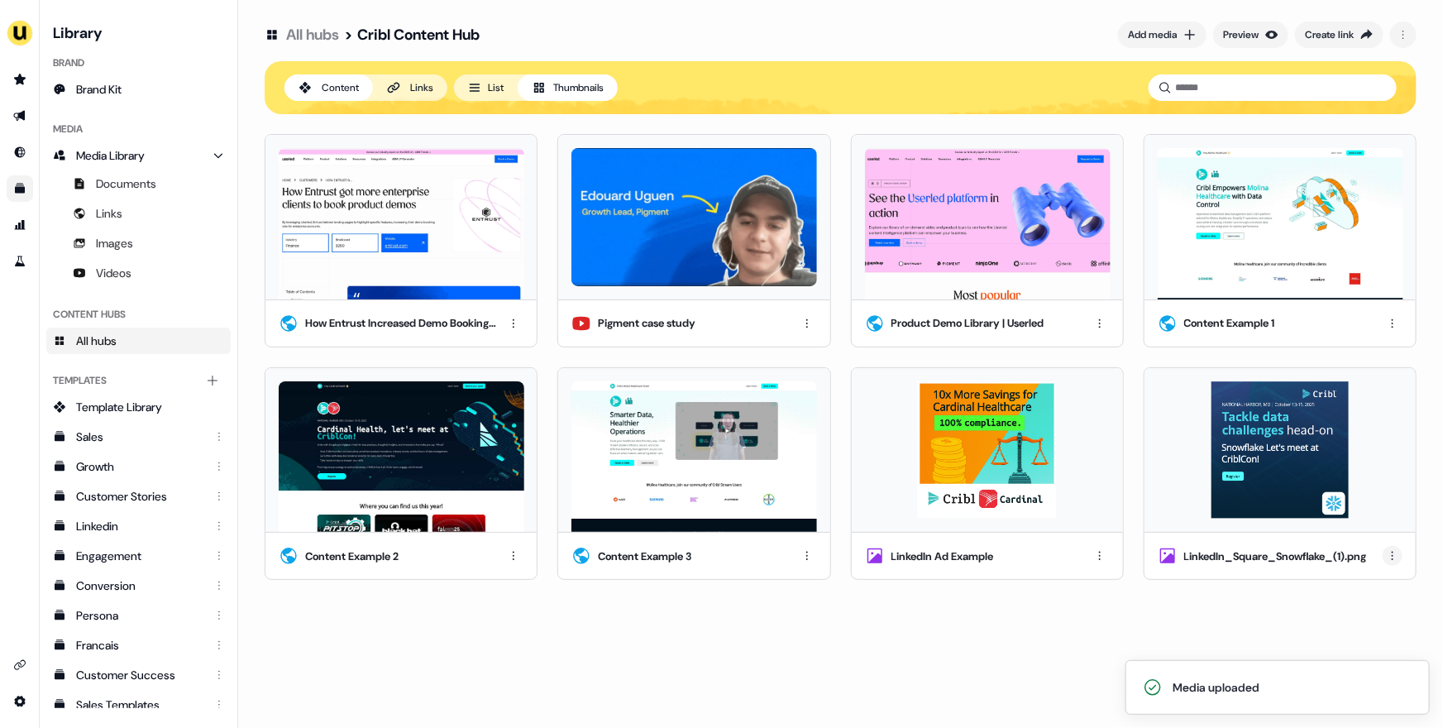
click at [1397, 556] on html "Media uploaded For the best experience switch devices to a bigger screen. Go to…" at bounding box center [721, 364] width 1443 height 728
click at [1375, 609] on div "Rename" at bounding box center [1391, 613] width 98 height 26
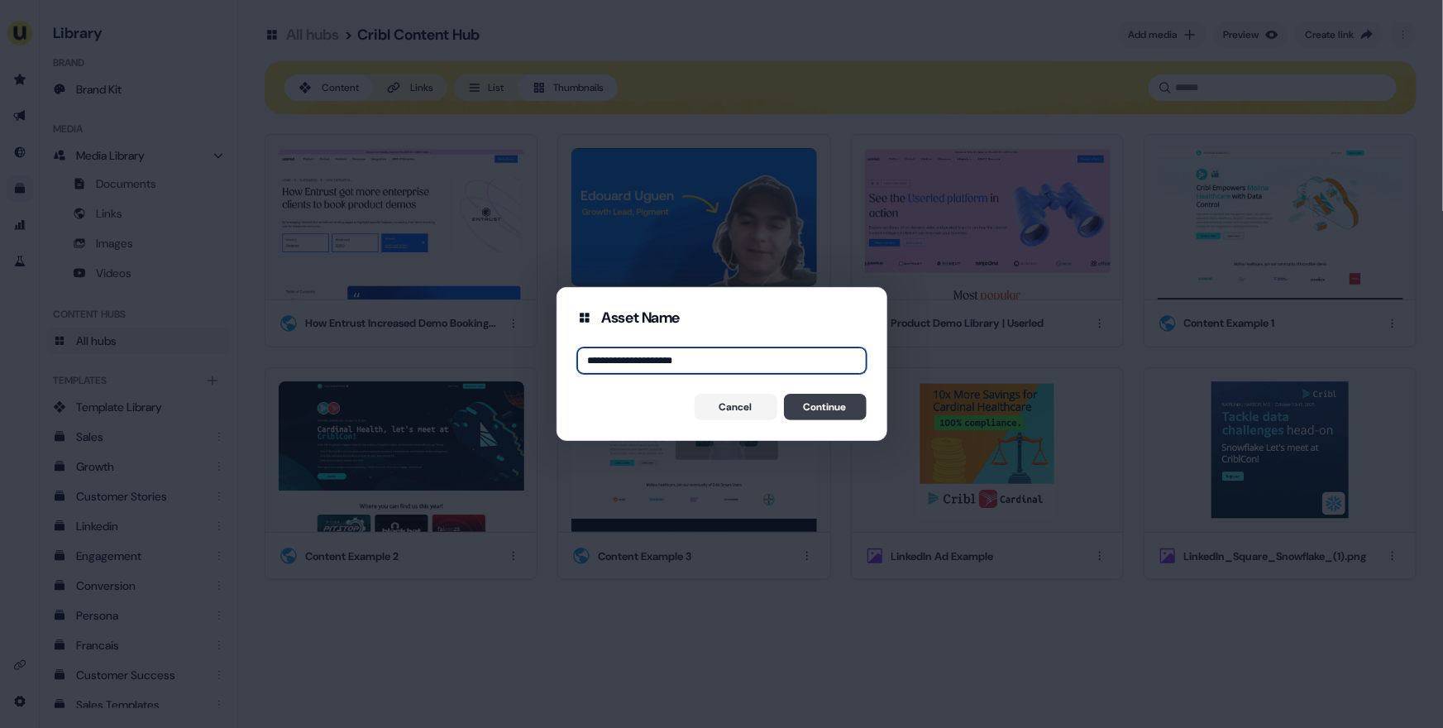
type input "**********"
click at [829, 407] on button "Continue" at bounding box center [825, 407] width 83 height 26
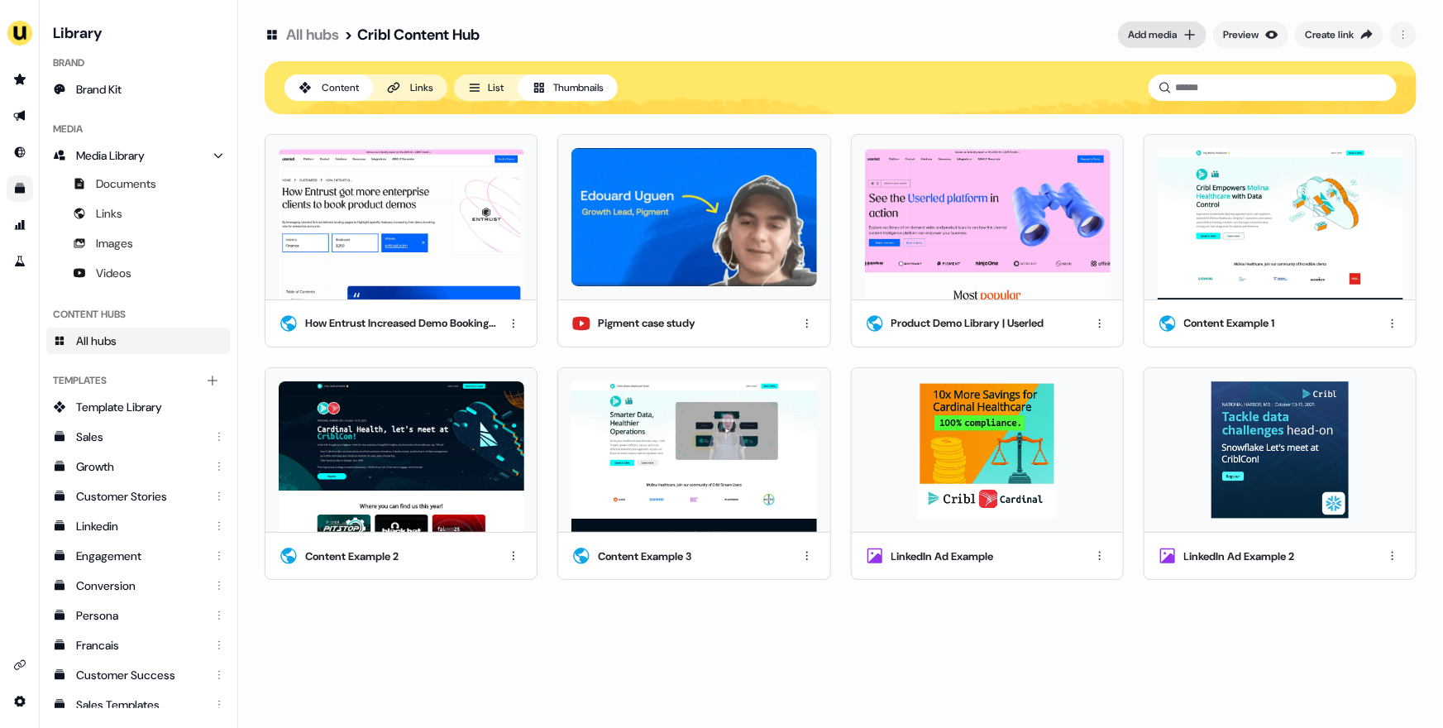
click at [1152, 35] on div "Add media" at bounding box center [1152, 34] width 49 height 17
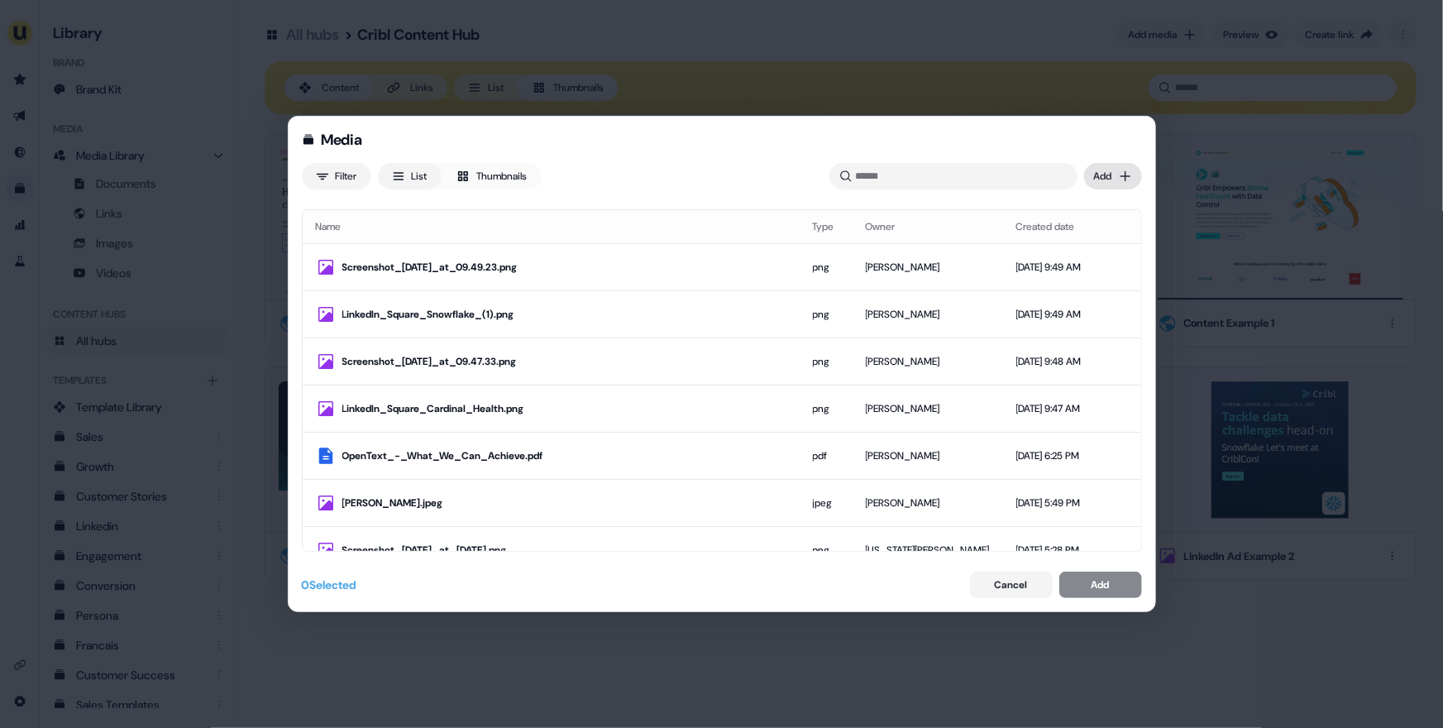
click at [1102, 171] on div "Media Filter List Thumbnails Uploaded Add Name Type Owner Created date Screensh…" at bounding box center [721, 364] width 1443 height 728
click at [1093, 208] on div "Upload files" at bounding box center [1089, 210] width 98 height 26
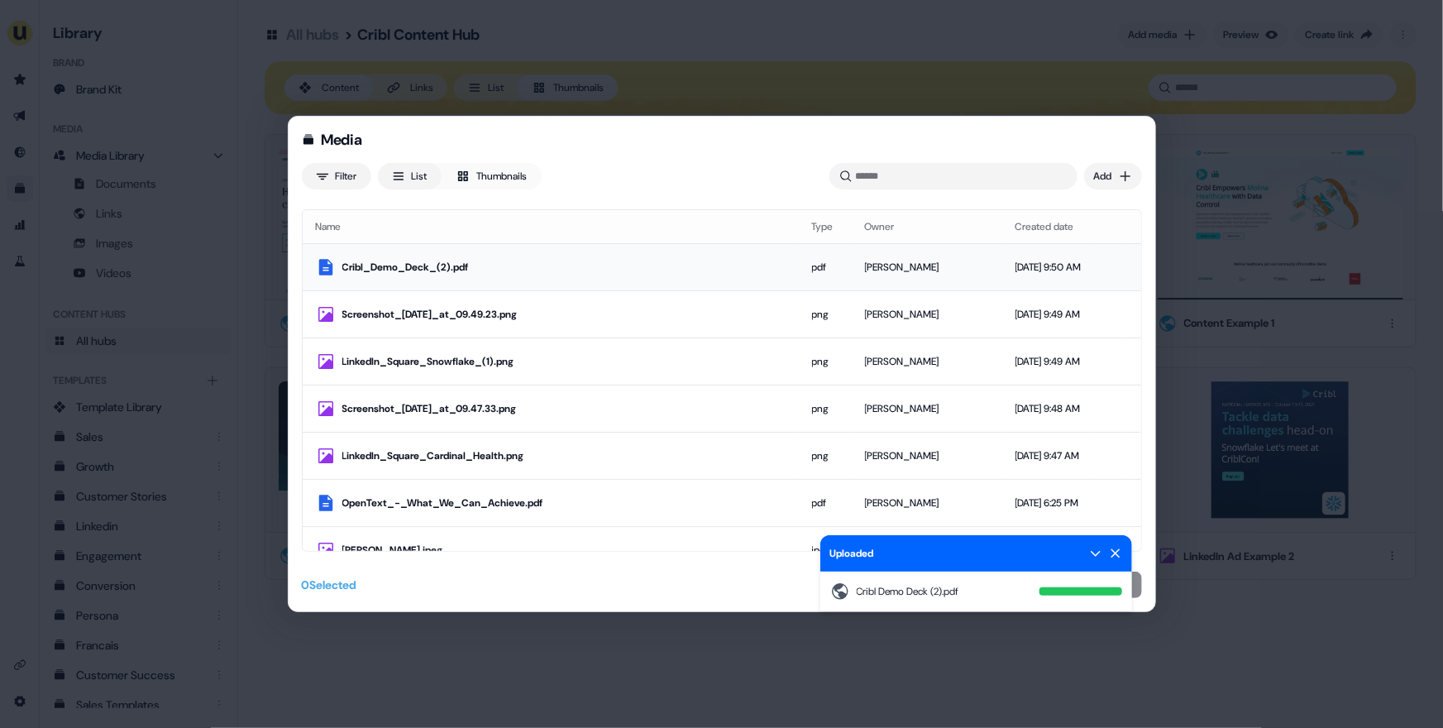
click at [676, 261] on div "Cribl_Demo_Deck_(2).pdf" at bounding box center [563, 267] width 443 height 17
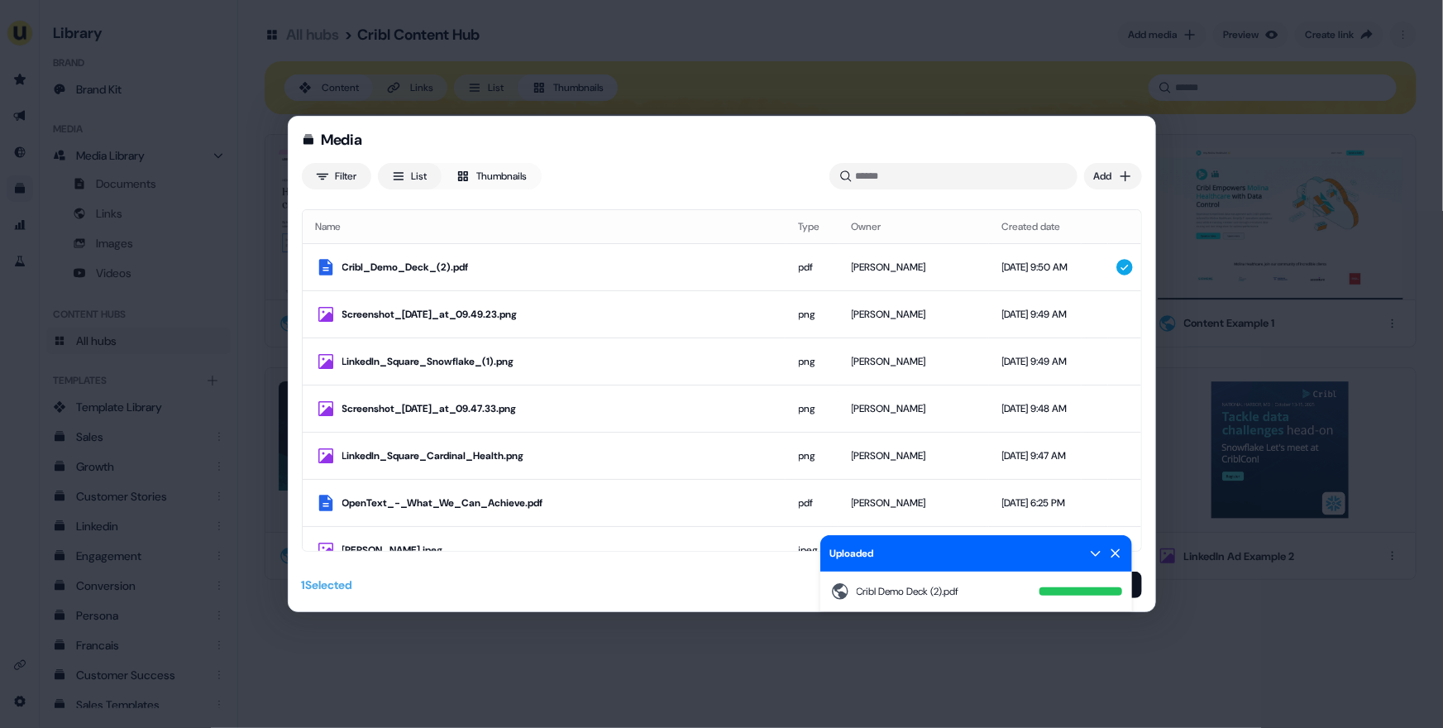
click at [1113, 552] on icon at bounding box center [1115, 553] width 9 height 9
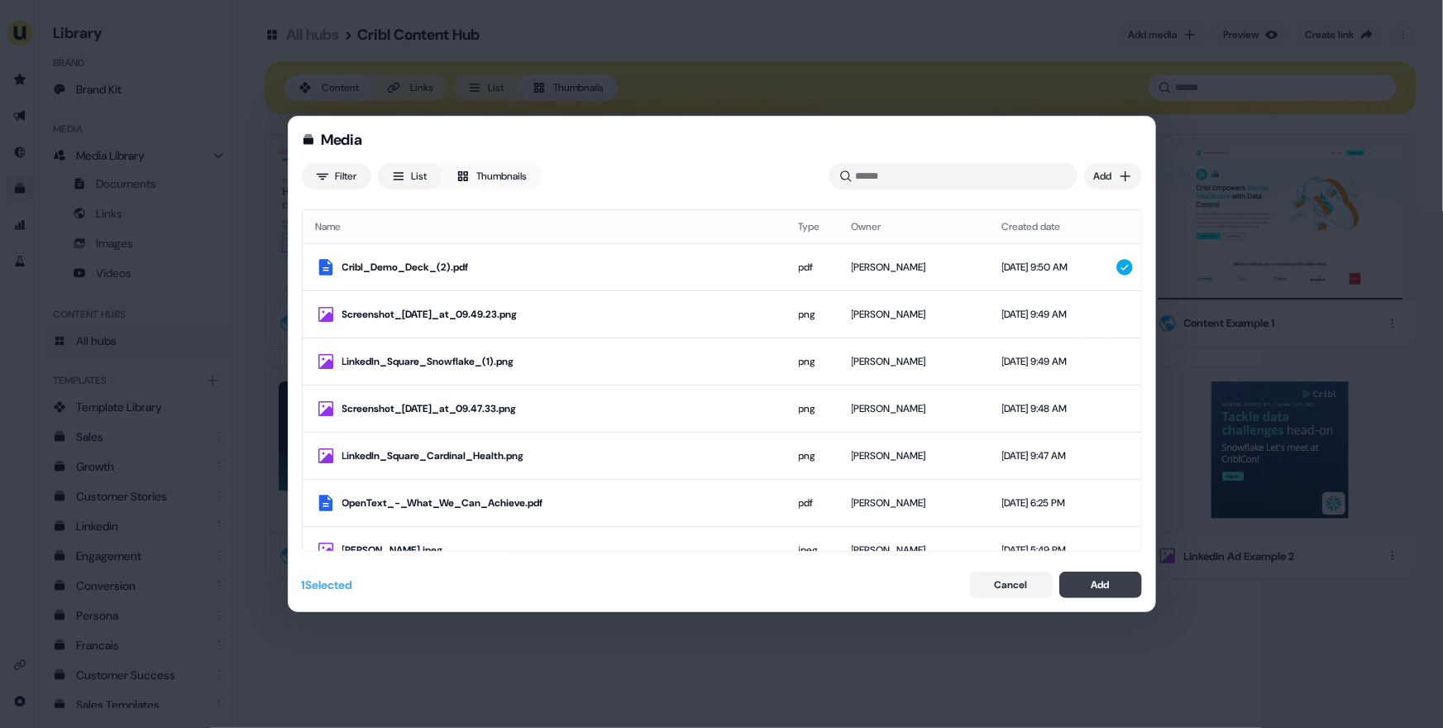
click at [1115, 589] on button "Add" at bounding box center [1101, 585] width 83 height 26
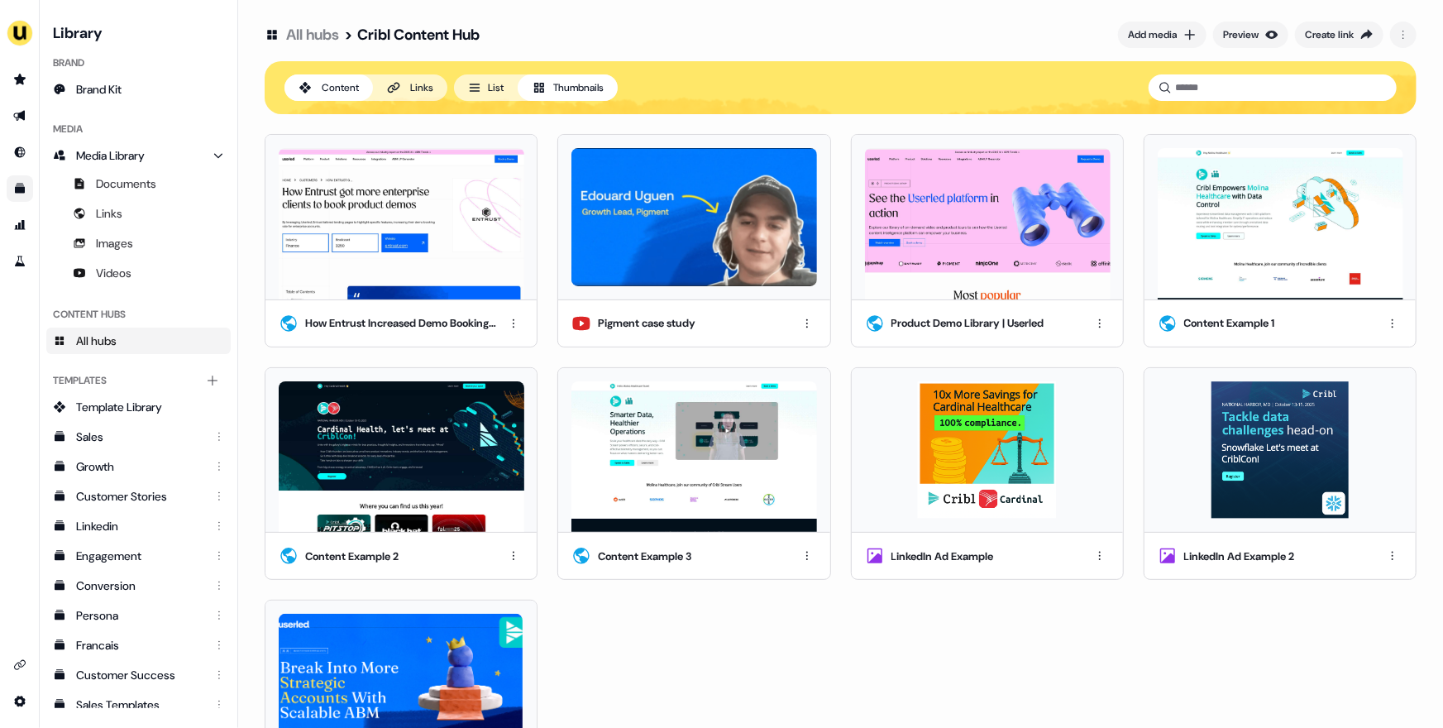
scroll to position [102, 0]
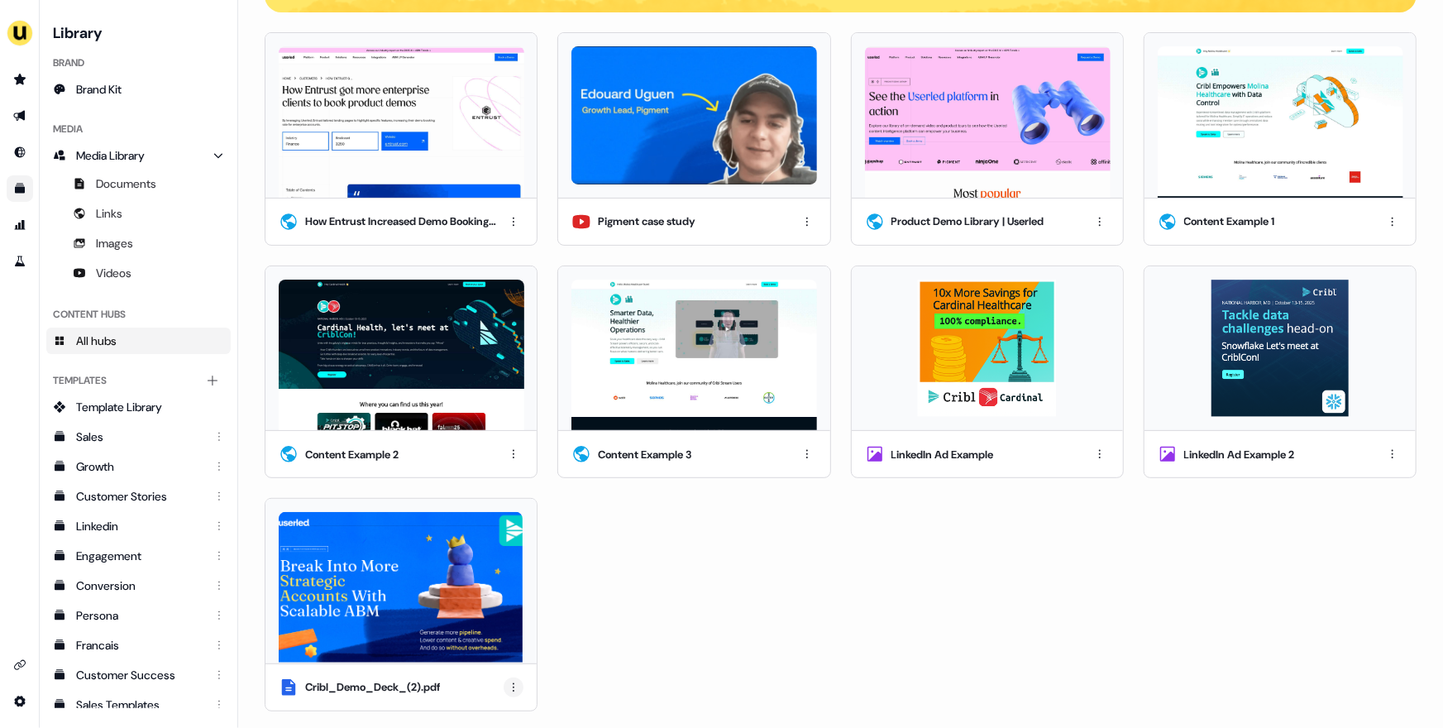
click at [502, 686] on html "For the best experience switch devices to a bigger screen. Go to Userled.io Lib…" at bounding box center [721, 364] width 1443 height 728
click at [514, 600] on div "Edit thumbnail" at bounding box center [512, 600] width 98 height 26
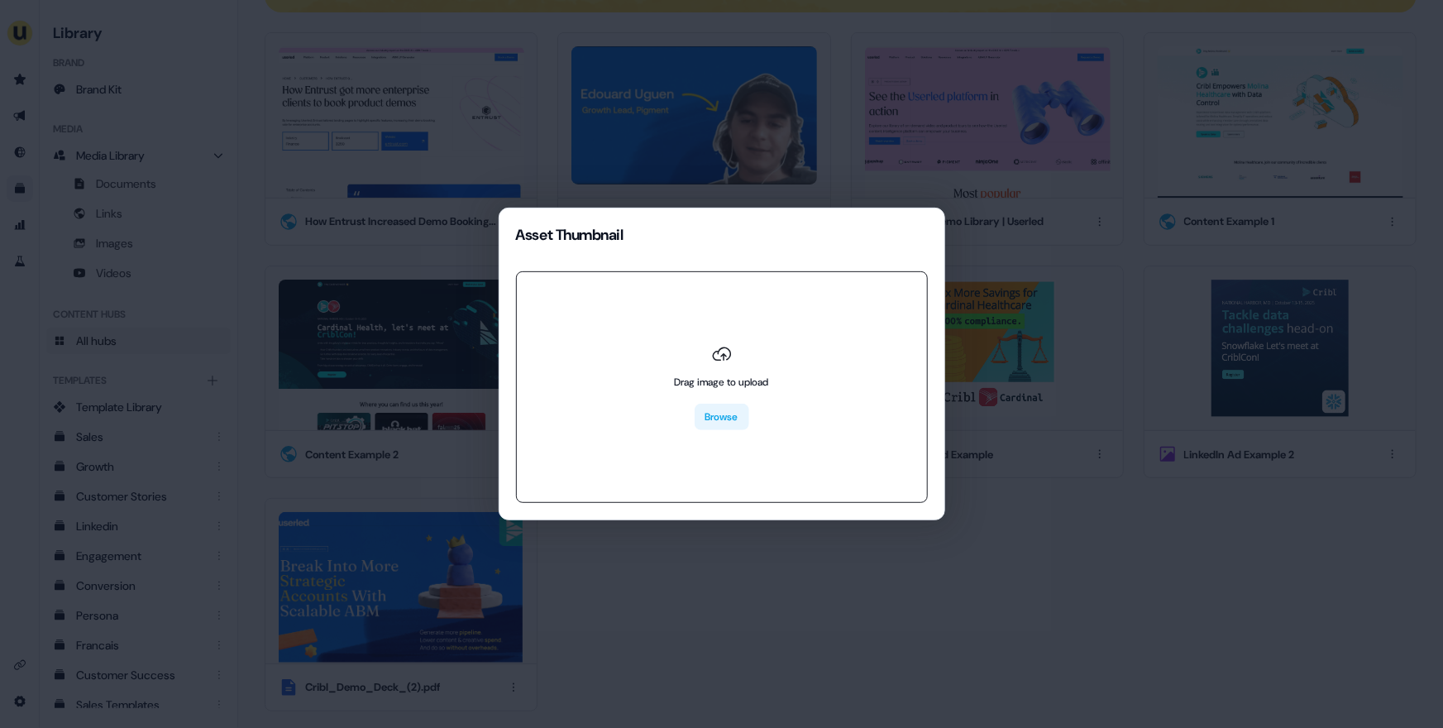
click at [727, 427] on button "Browse" at bounding box center [722, 417] width 55 height 26
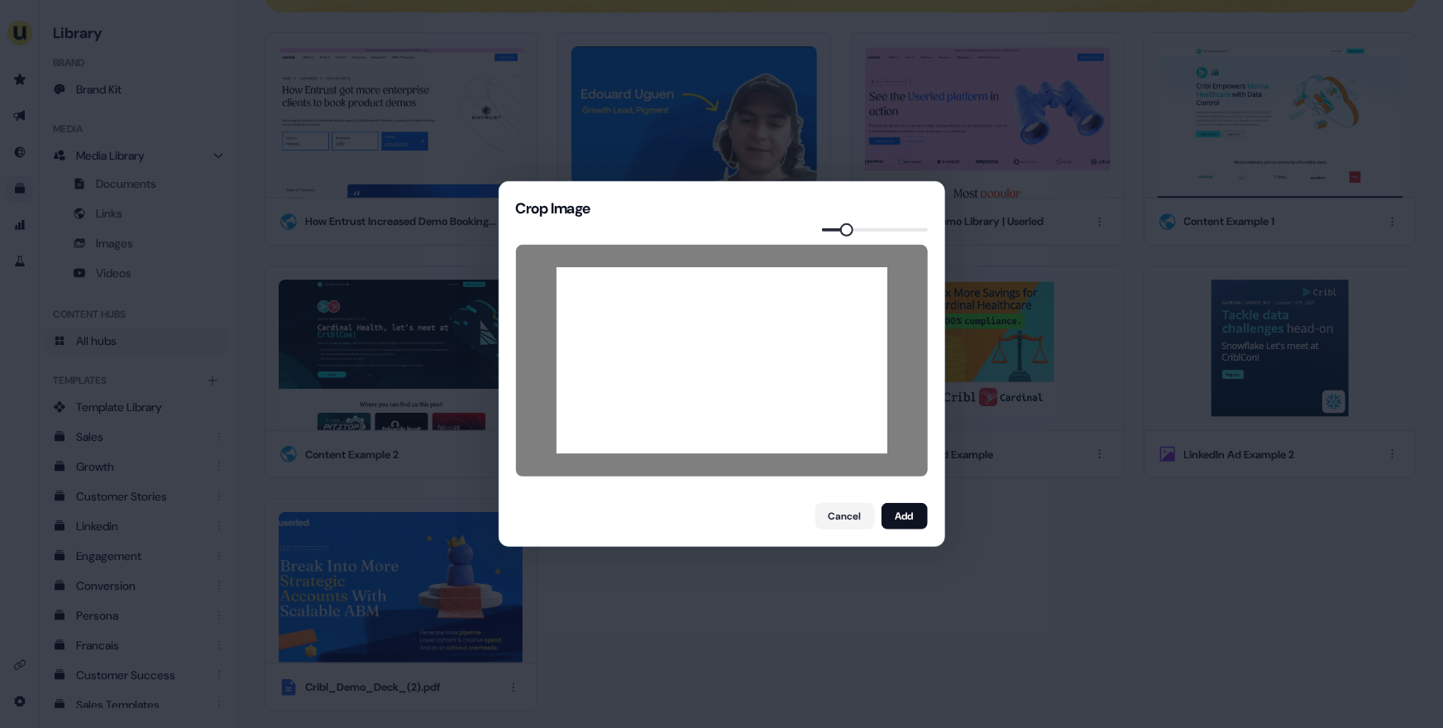
click at [841, 233] on span at bounding box center [846, 229] width 13 height 13
click at [905, 518] on button "Add" at bounding box center [905, 516] width 46 height 26
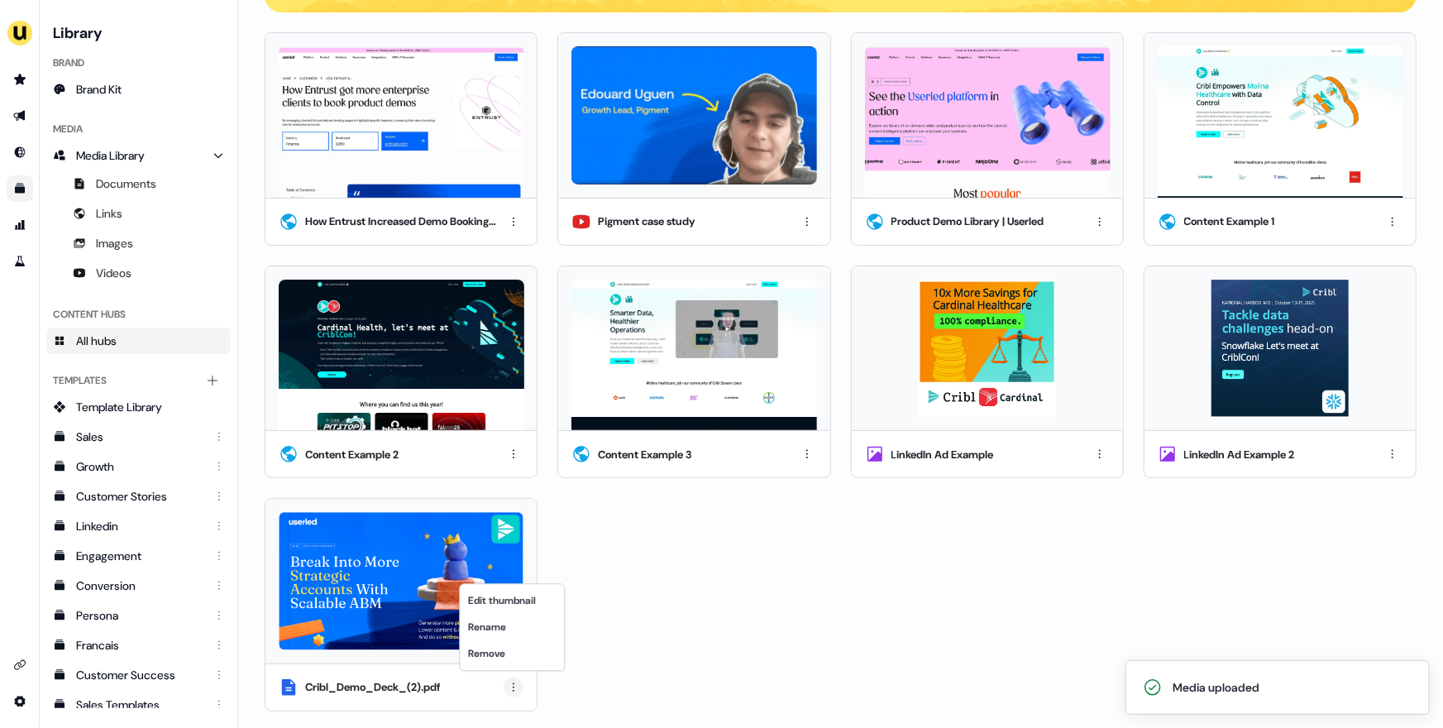
click at [509, 685] on html "Media uploaded For the best experience switch devices to a bigger screen. Go to…" at bounding box center [721, 364] width 1443 height 728
click at [517, 602] on div "Edit thumbnail" at bounding box center [512, 600] width 98 height 26
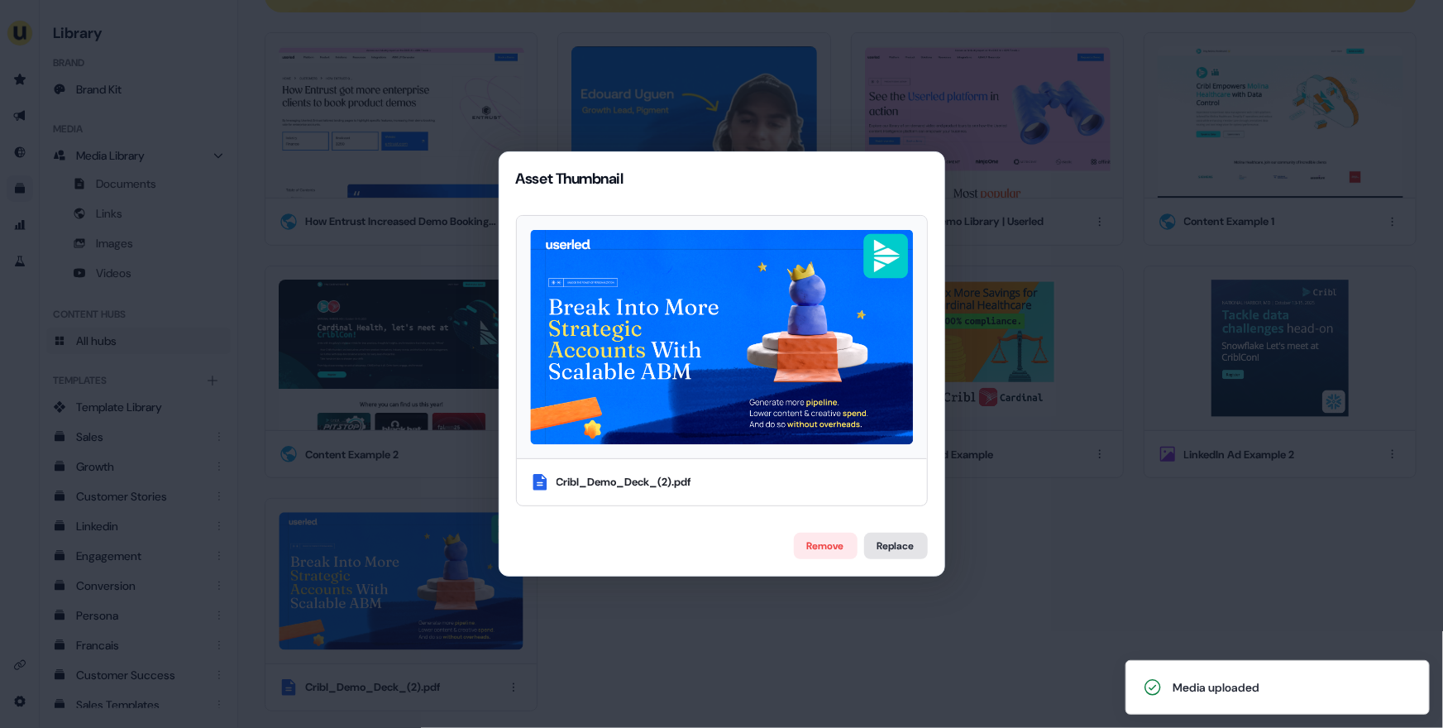
click at [876, 543] on label "Replace" at bounding box center [896, 546] width 64 height 26
click at [0, 0] on input "Replace" at bounding box center [0, 0] width 0 height 0
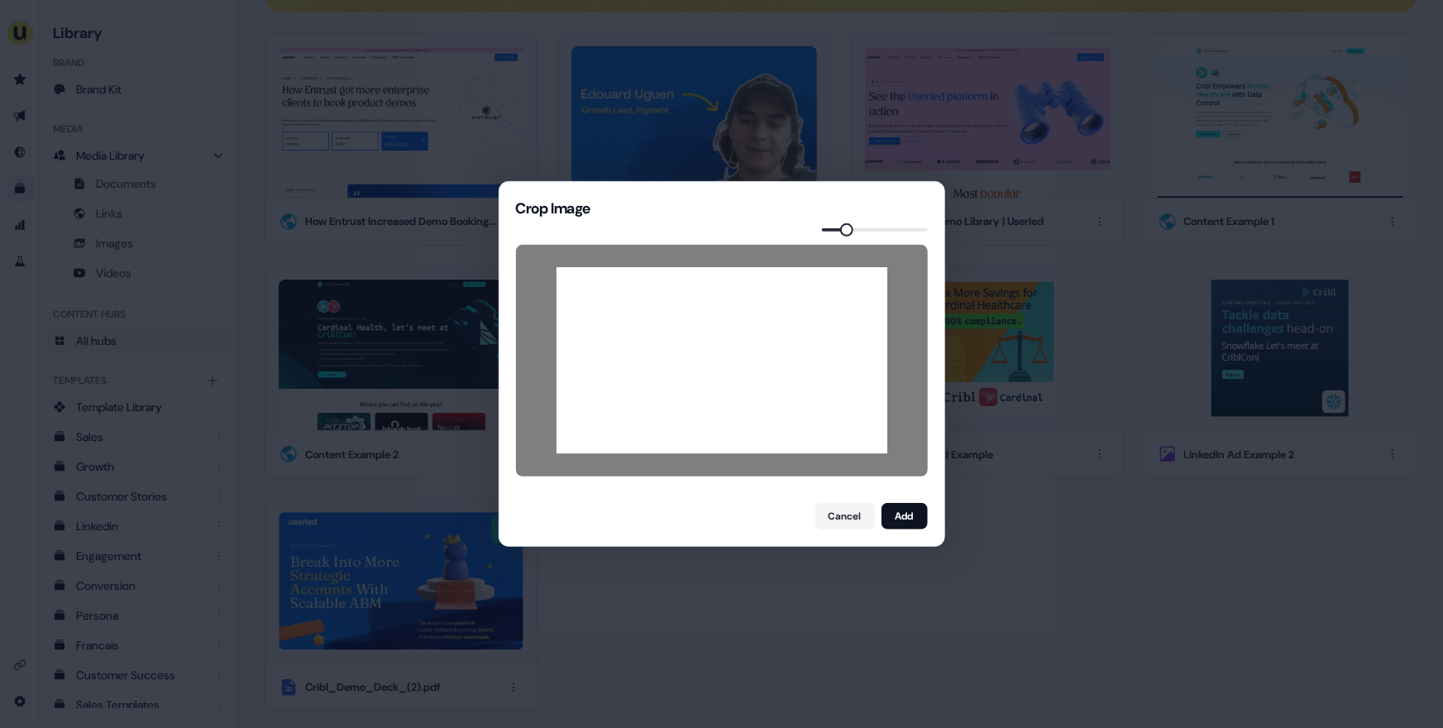
click at [844, 232] on span at bounding box center [846, 229] width 13 height 13
click at [915, 524] on button "Add" at bounding box center [905, 516] width 46 height 26
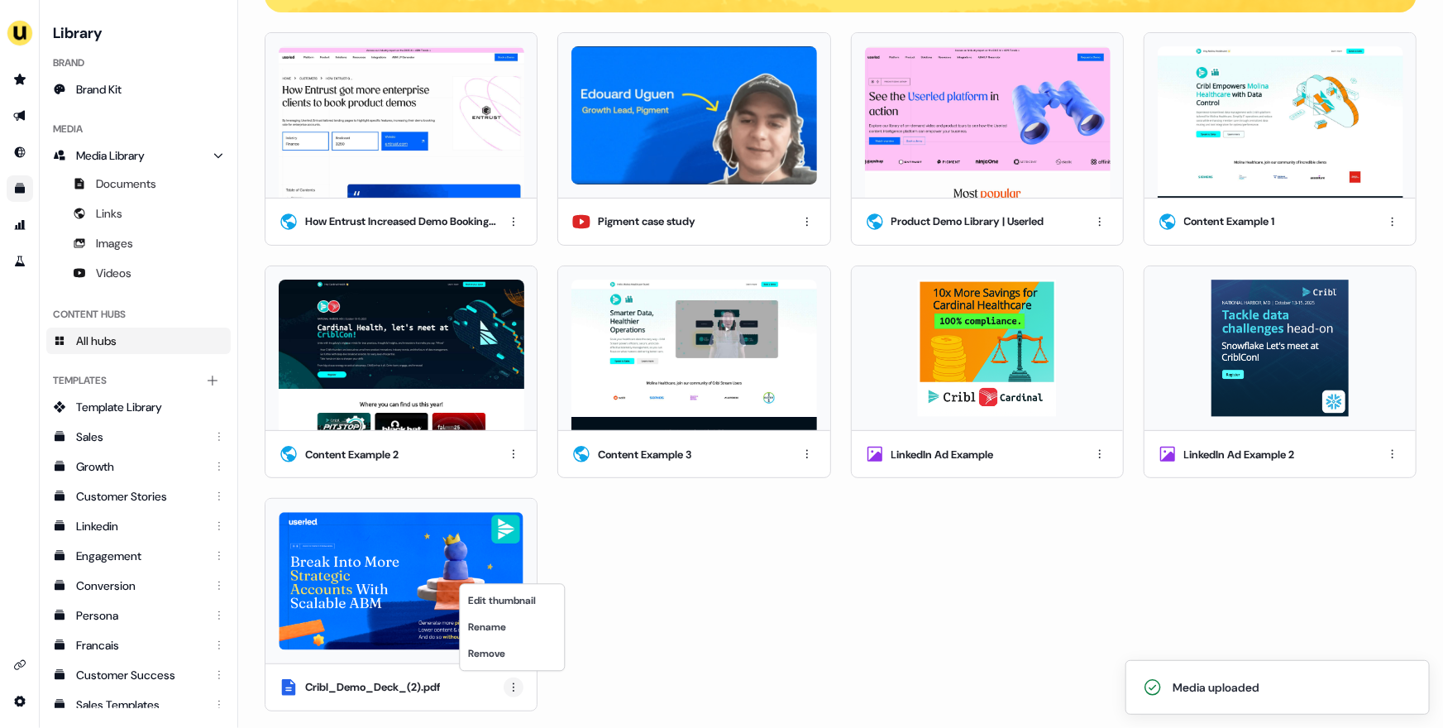
click at [520, 689] on html "Media uploaded For the best experience switch devices to a bigger screen. Go to…" at bounding box center [721, 364] width 1443 height 728
click at [502, 634] on div "Rename" at bounding box center [512, 627] width 98 height 26
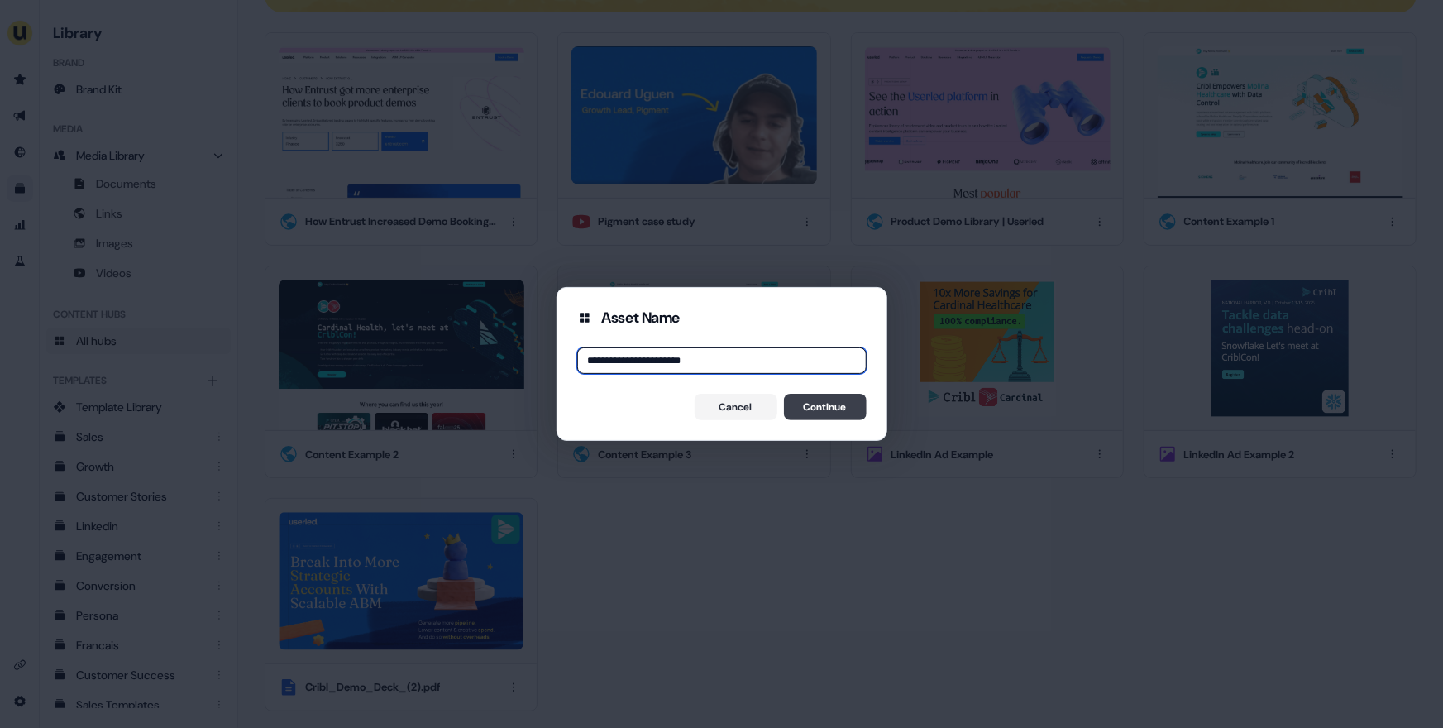
type input "**********"
click at [814, 407] on button "Continue" at bounding box center [825, 407] width 83 height 26
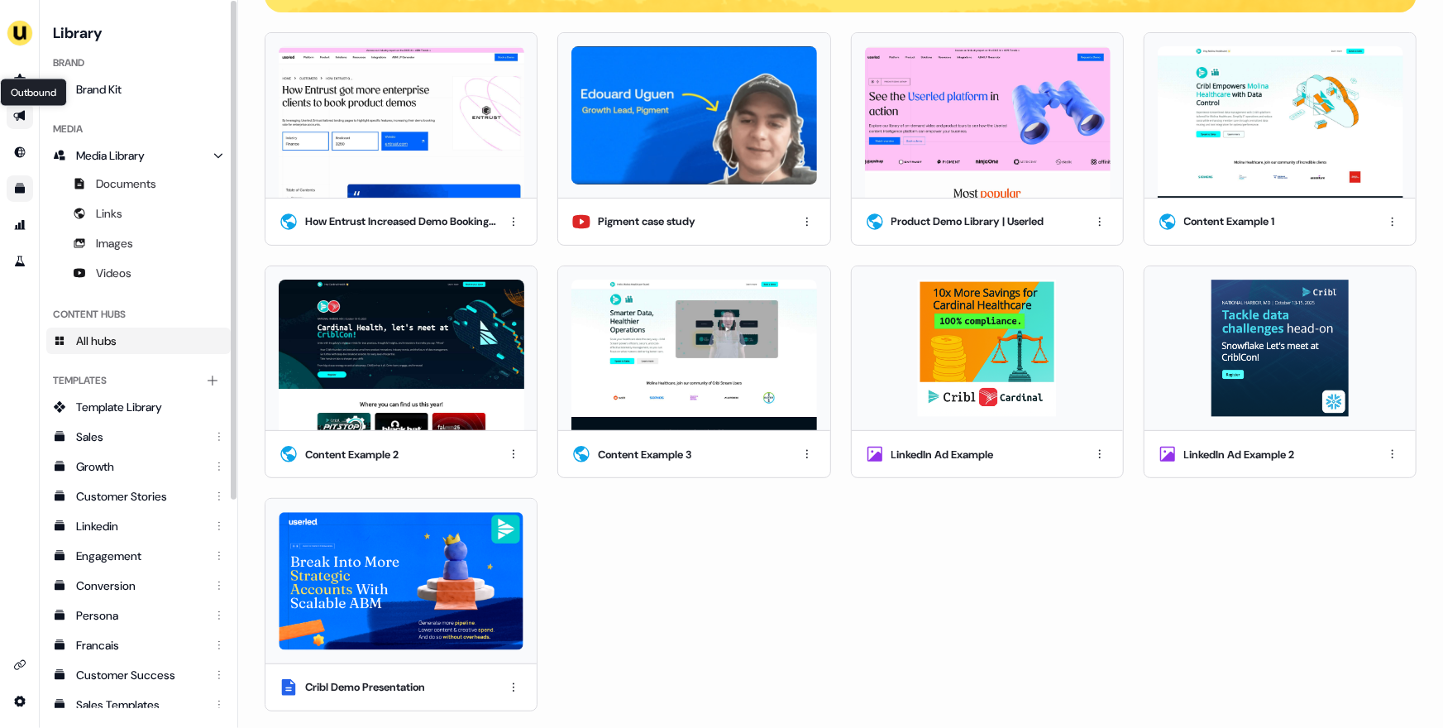
click at [17, 116] on icon "Go to outbound experience" at bounding box center [19, 115] width 13 height 13
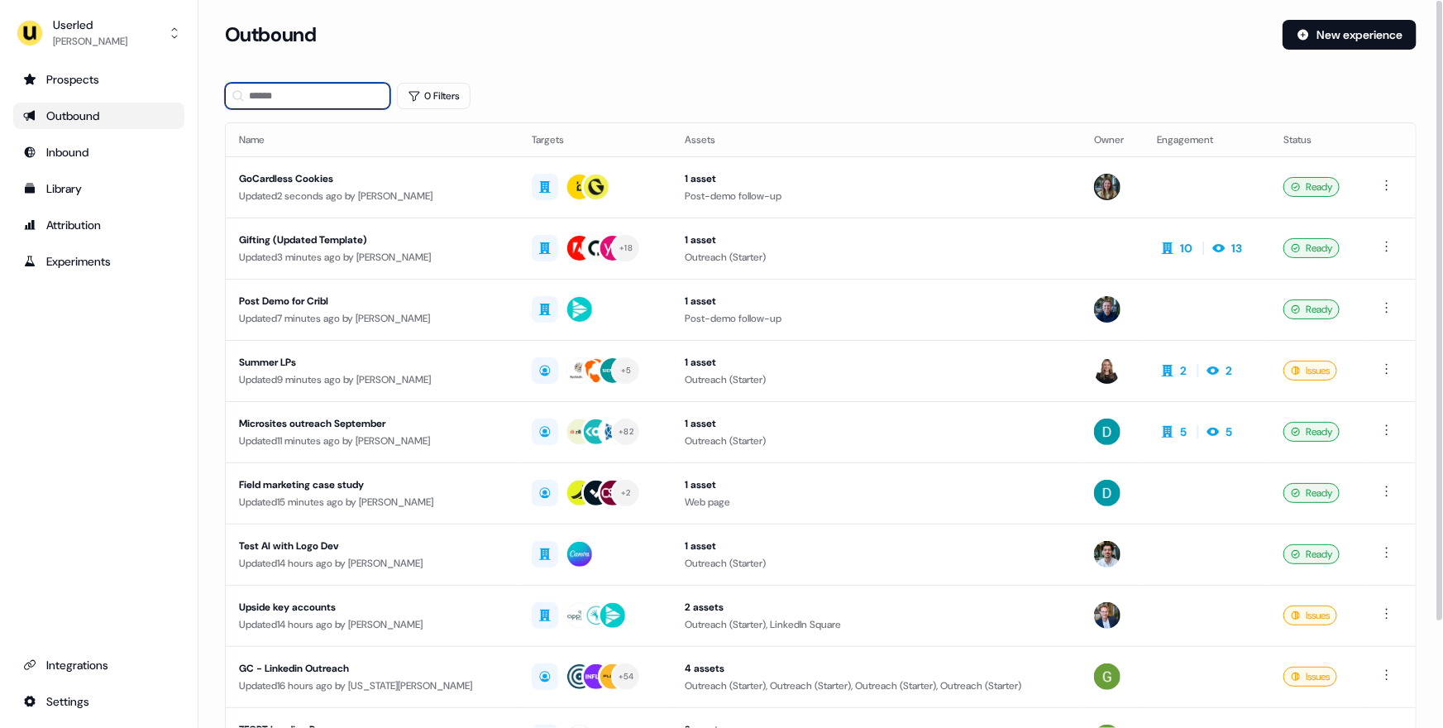
click at [281, 101] on input at bounding box center [307, 96] width 165 height 26
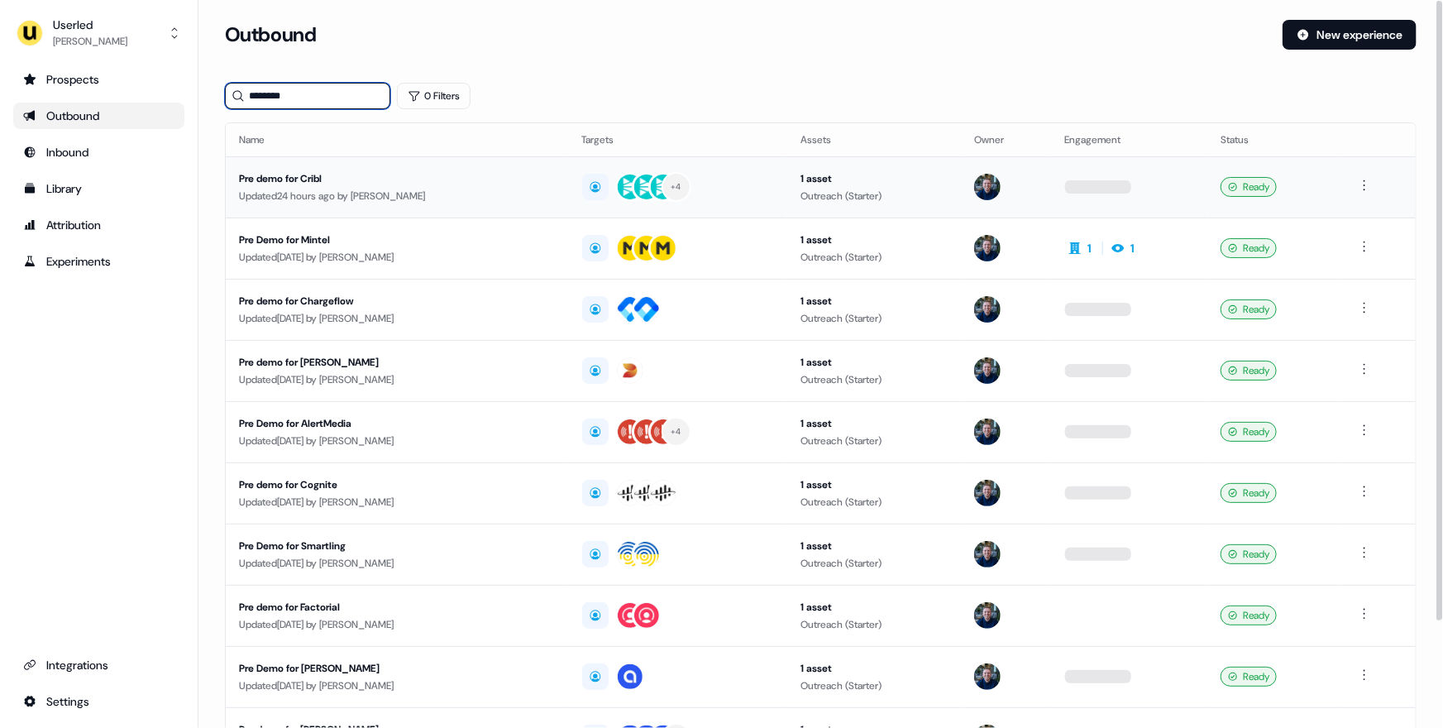
type input "********"
click at [420, 170] on div "Pre demo for Cribl" at bounding box center [397, 178] width 317 height 17
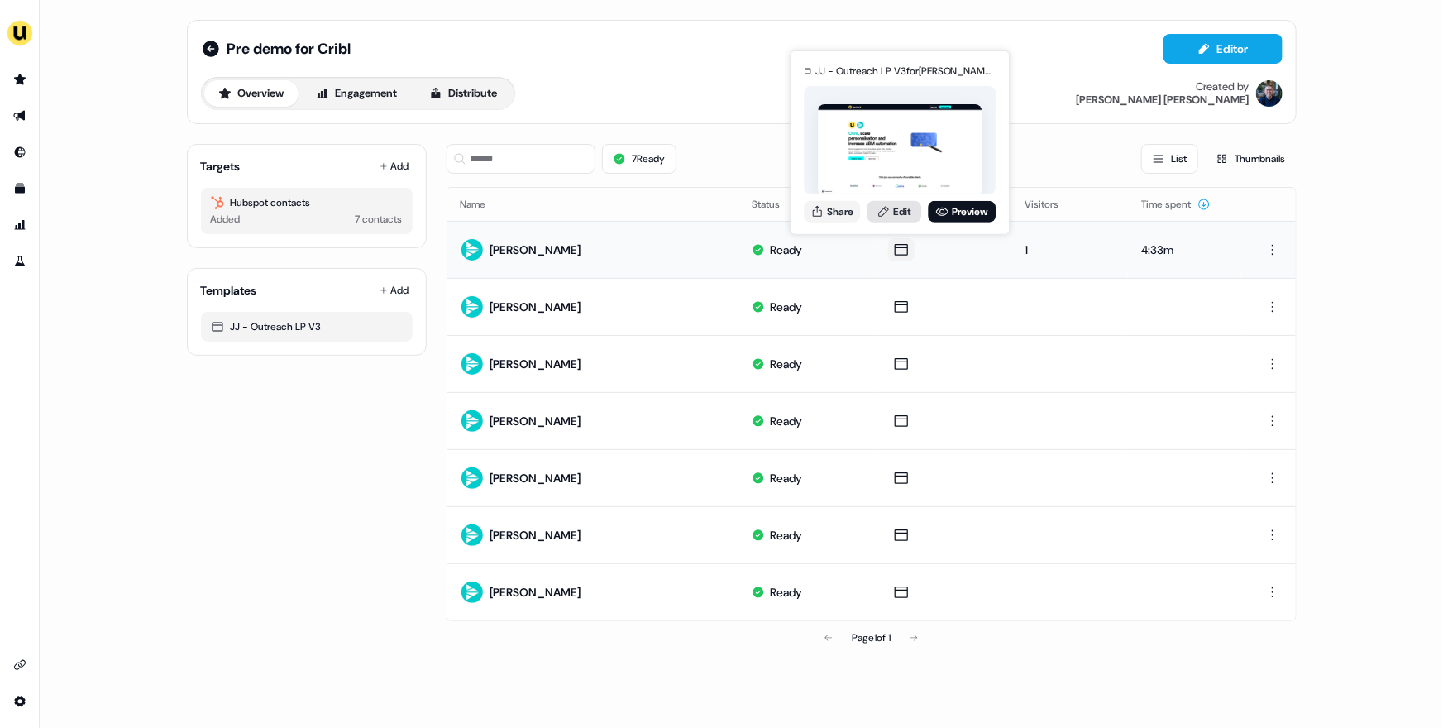
click at [892, 208] on link "Edit" at bounding box center [894, 211] width 55 height 22
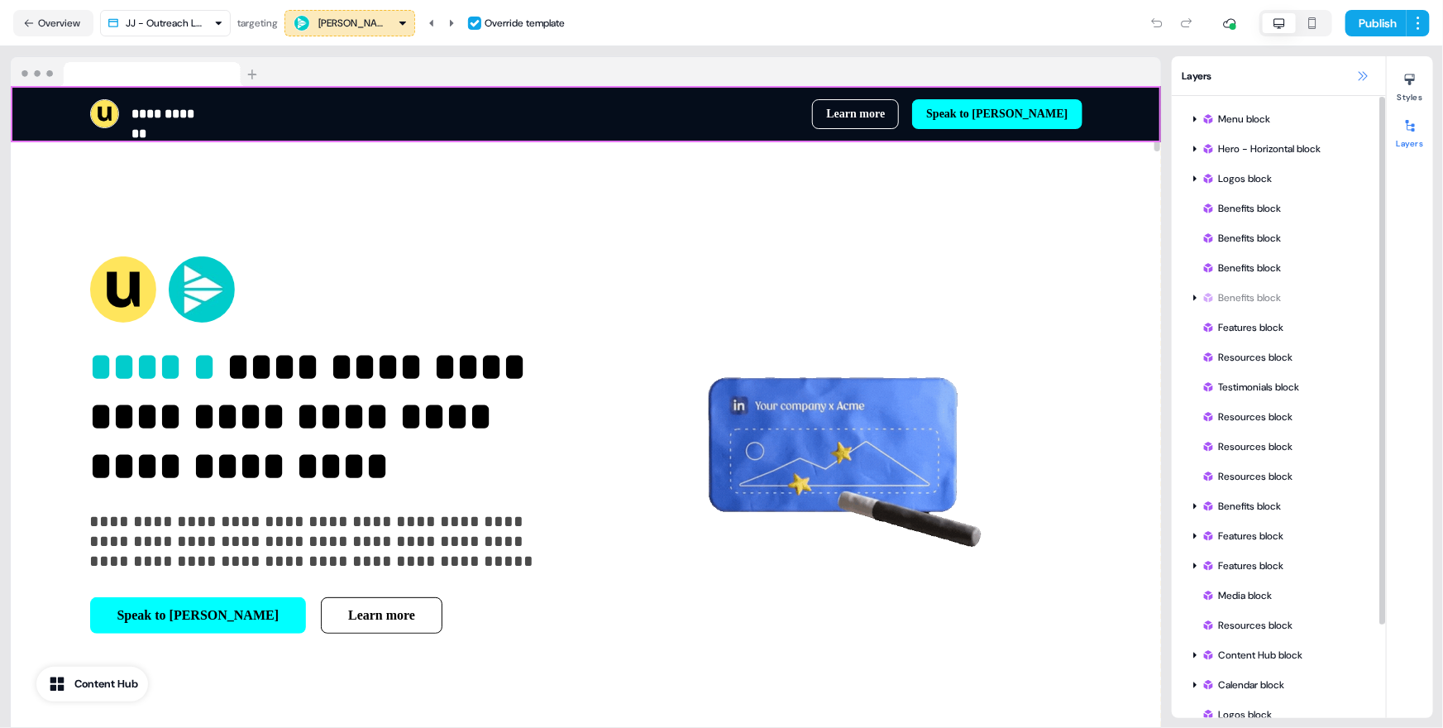
click at [1366, 74] on icon at bounding box center [1363, 75] width 9 height 9
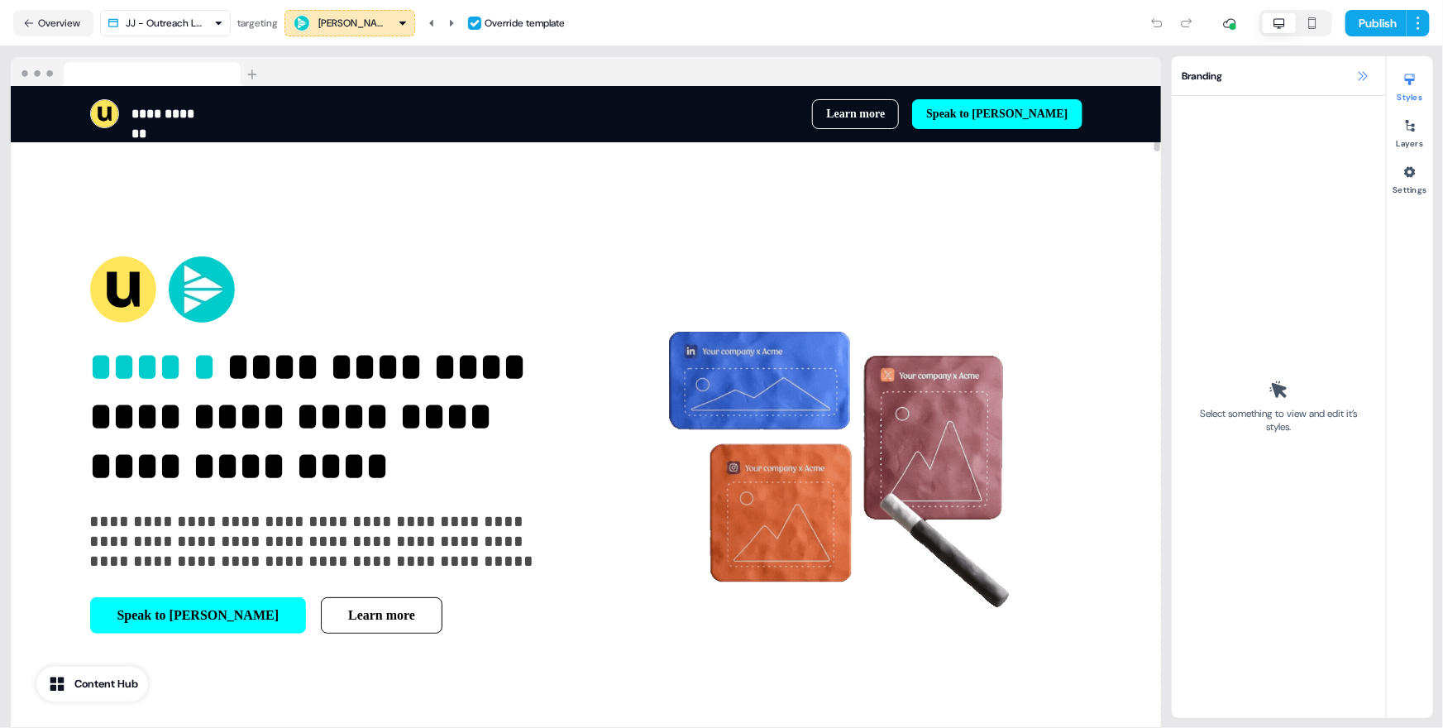
click at [1366, 71] on icon at bounding box center [1362, 75] width 13 height 13
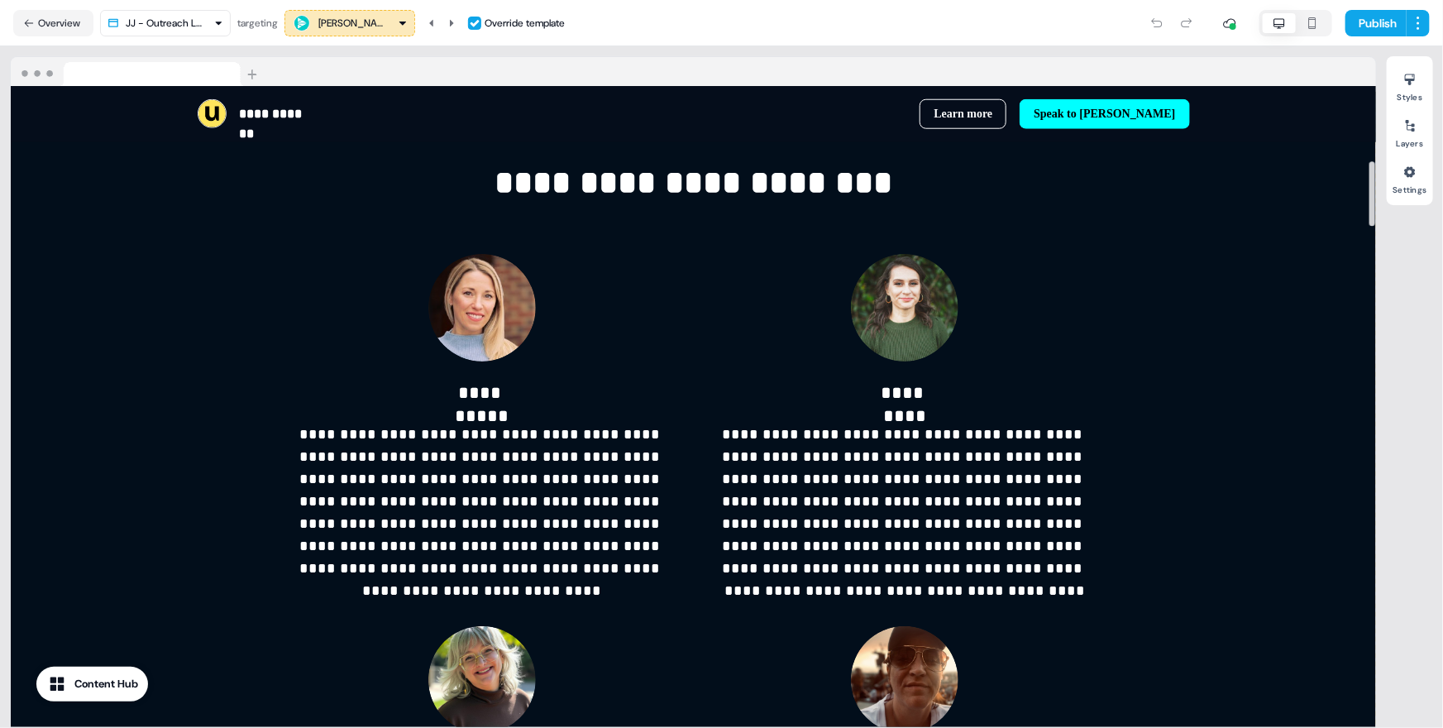
scroll to position [954, 0]
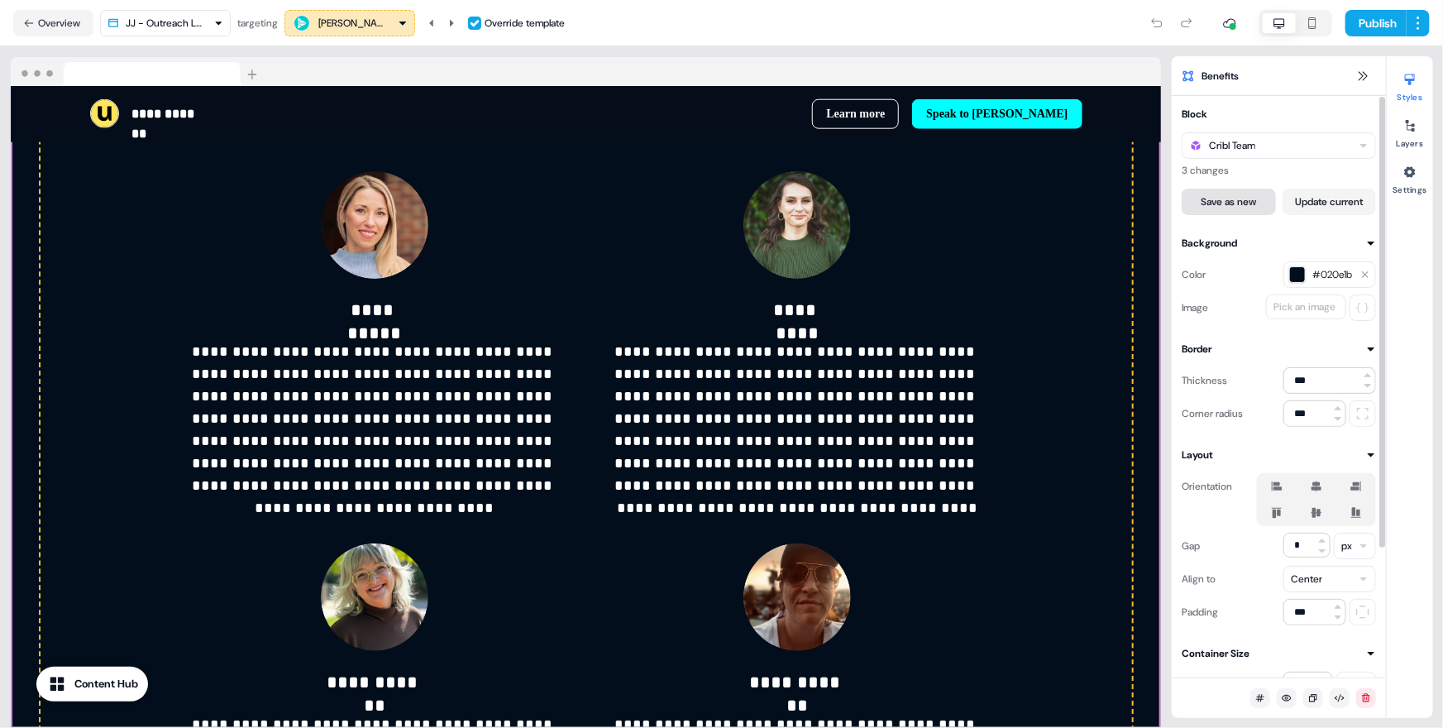
click at [1231, 203] on button "Save as new" at bounding box center [1229, 202] width 94 height 26
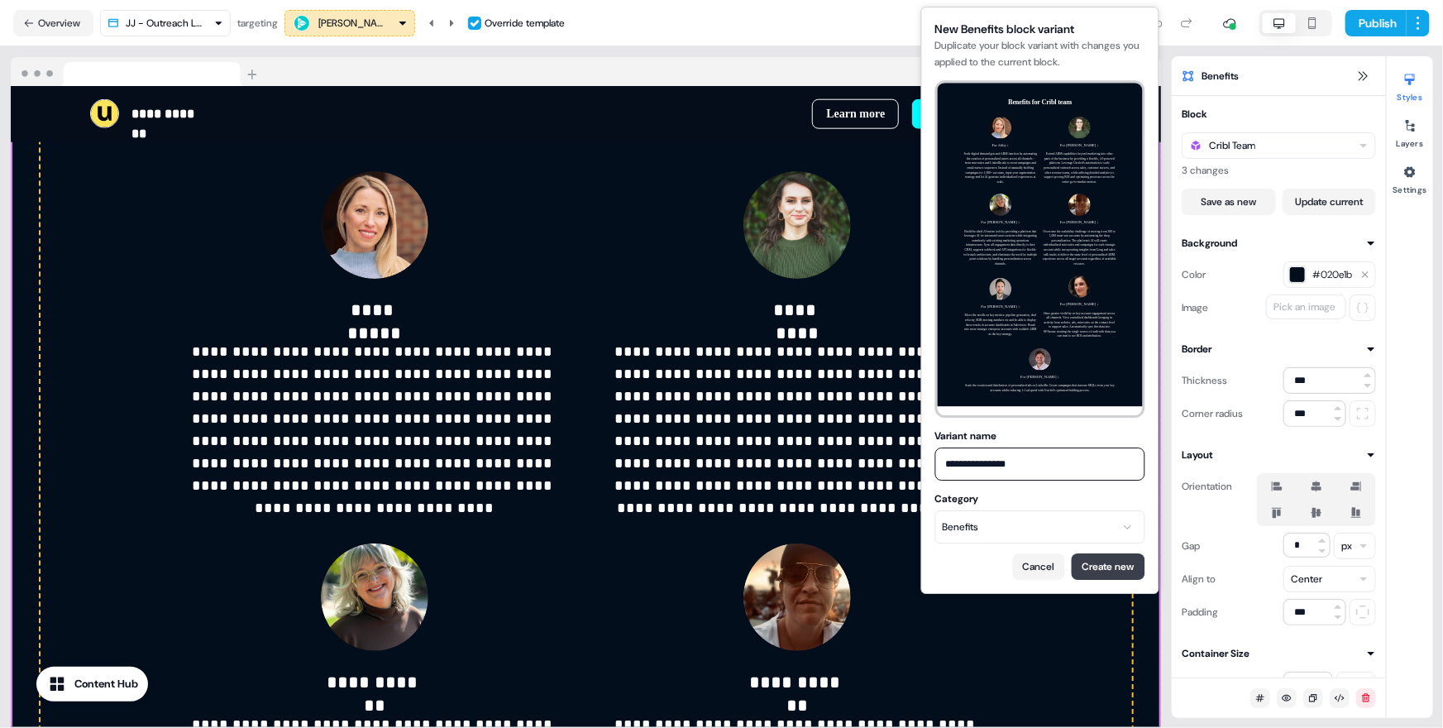
type input "**********"
click at [1113, 557] on button "Create new" at bounding box center [1109, 566] width 74 height 26
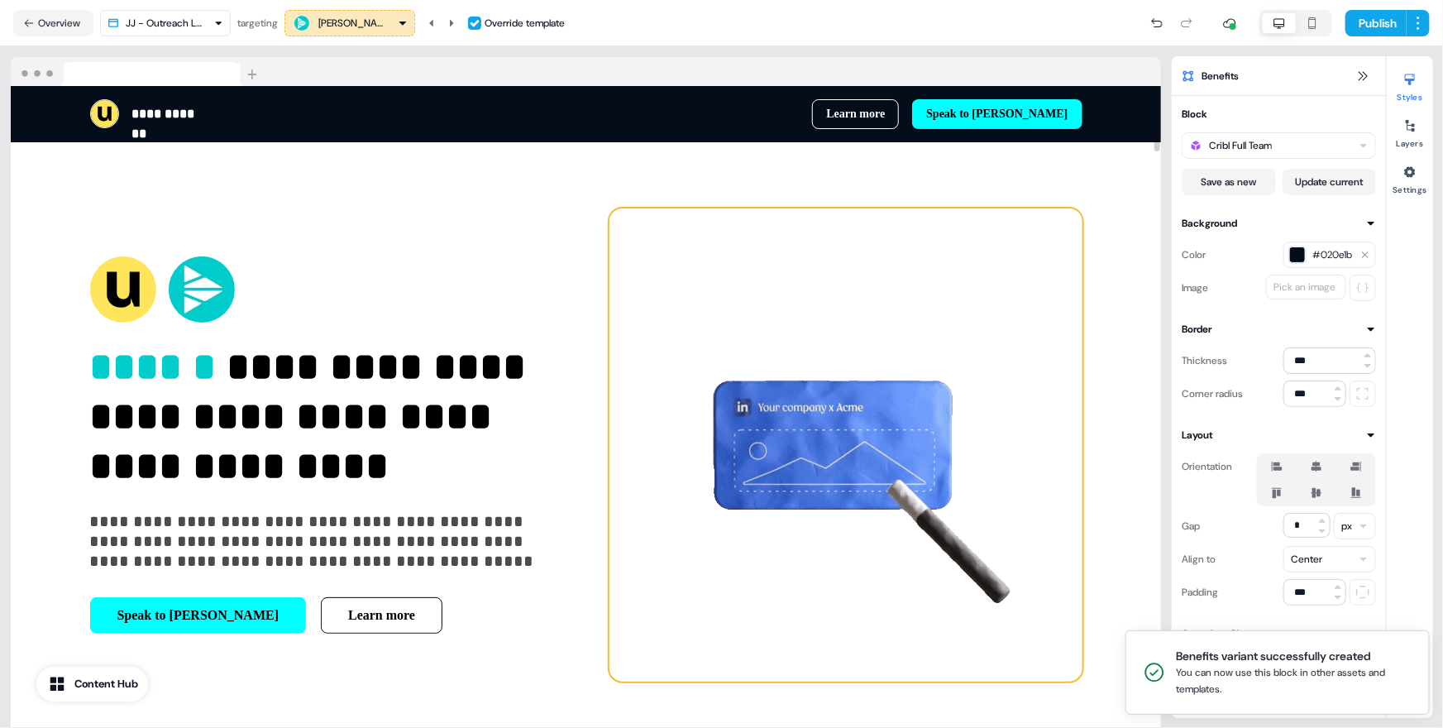
scroll to position [8, 0]
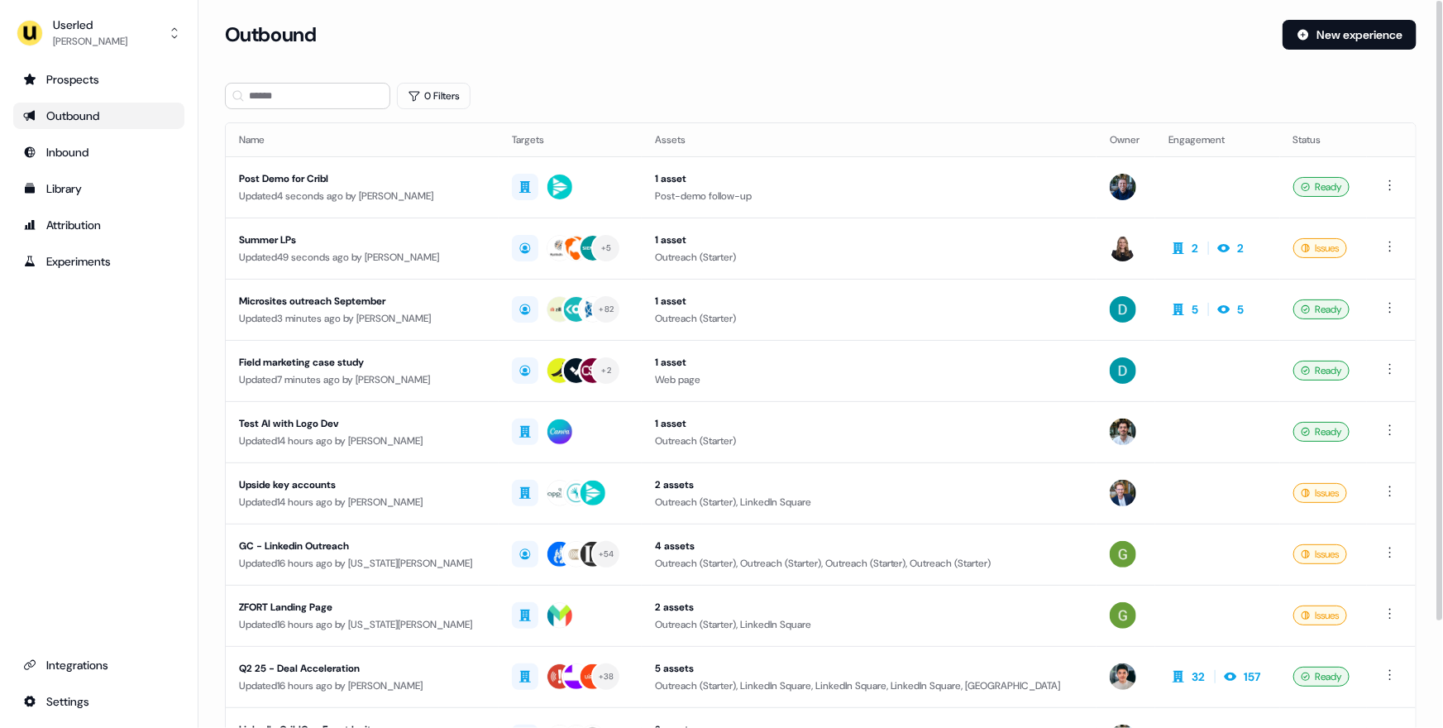
click at [133, 121] on div "Outbound" at bounding box center [98, 116] width 151 height 17
click at [262, 96] on input at bounding box center [307, 96] width 165 height 26
click at [145, 117] on div "Outbound" at bounding box center [98, 116] width 151 height 17
click at [294, 96] on input at bounding box center [307, 96] width 165 height 26
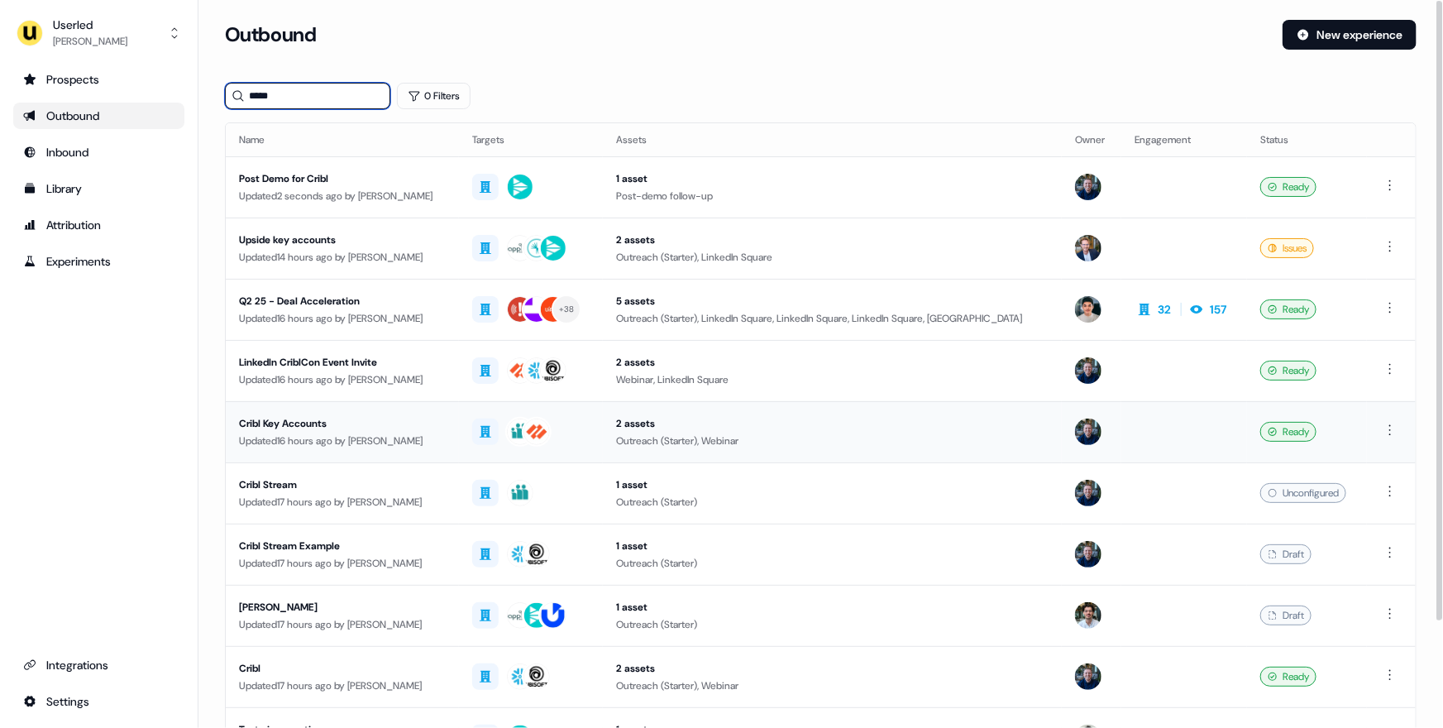
type input "*****"
click at [444, 416] on div "Cribl Key Accounts" at bounding box center [342, 423] width 207 height 17
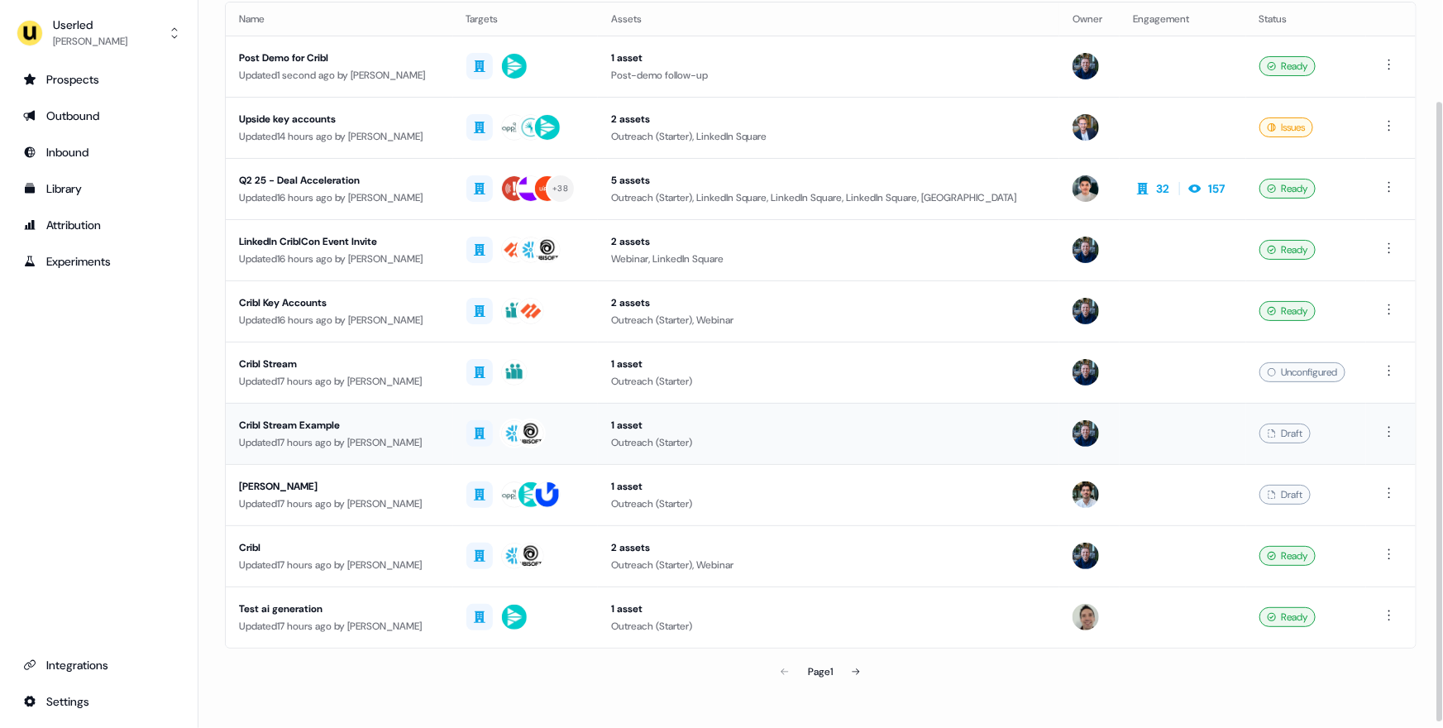
scroll to position [125, 0]
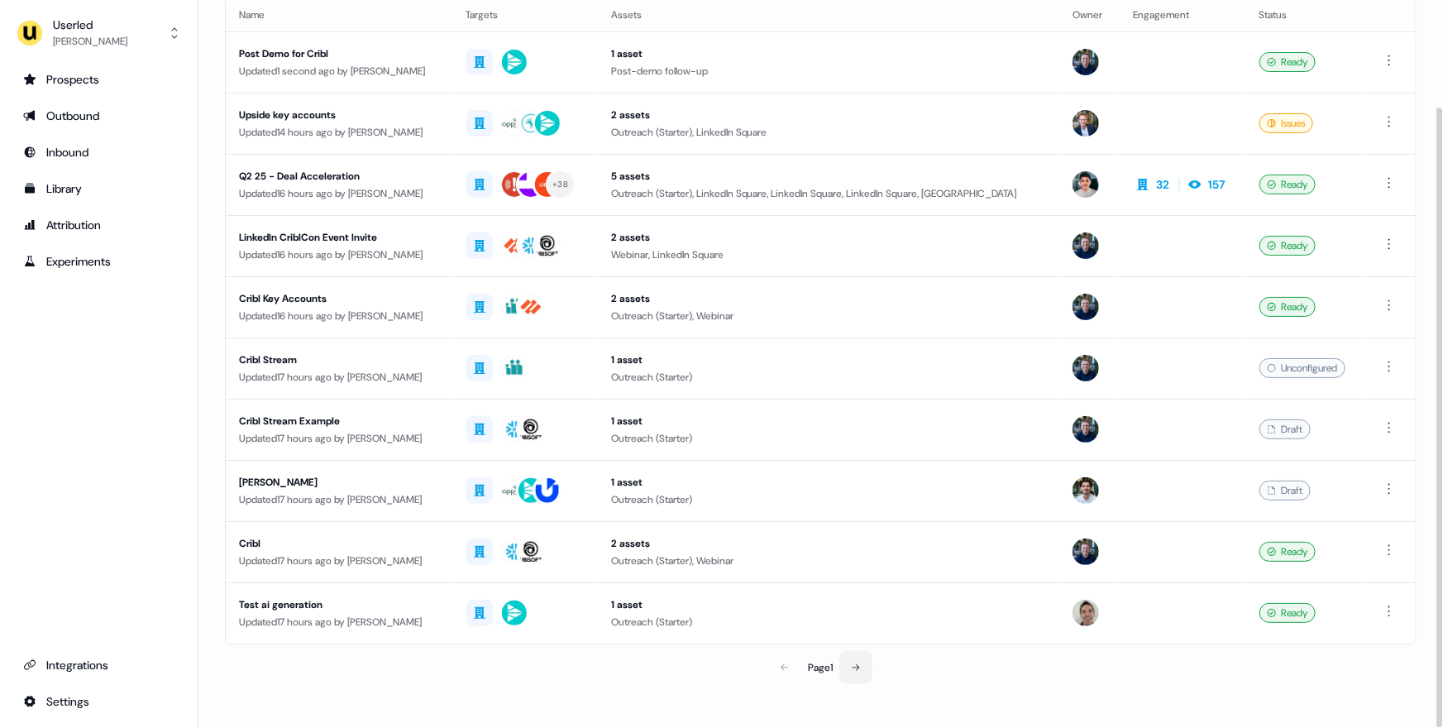
click at [855, 663] on icon at bounding box center [856, 668] width 10 height 10
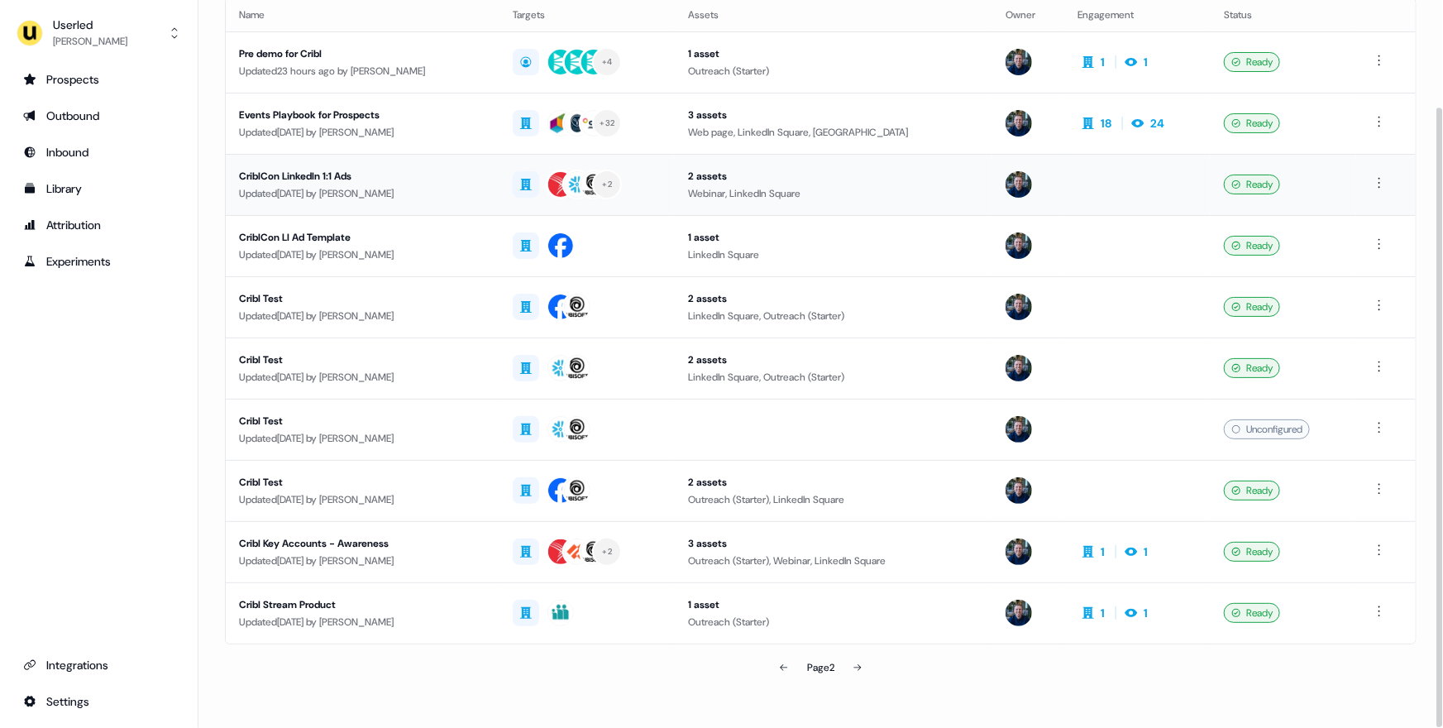
click at [466, 178] on div "CriblCon LinkedIn 1:1 Ads" at bounding box center [362, 176] width 247 height 17
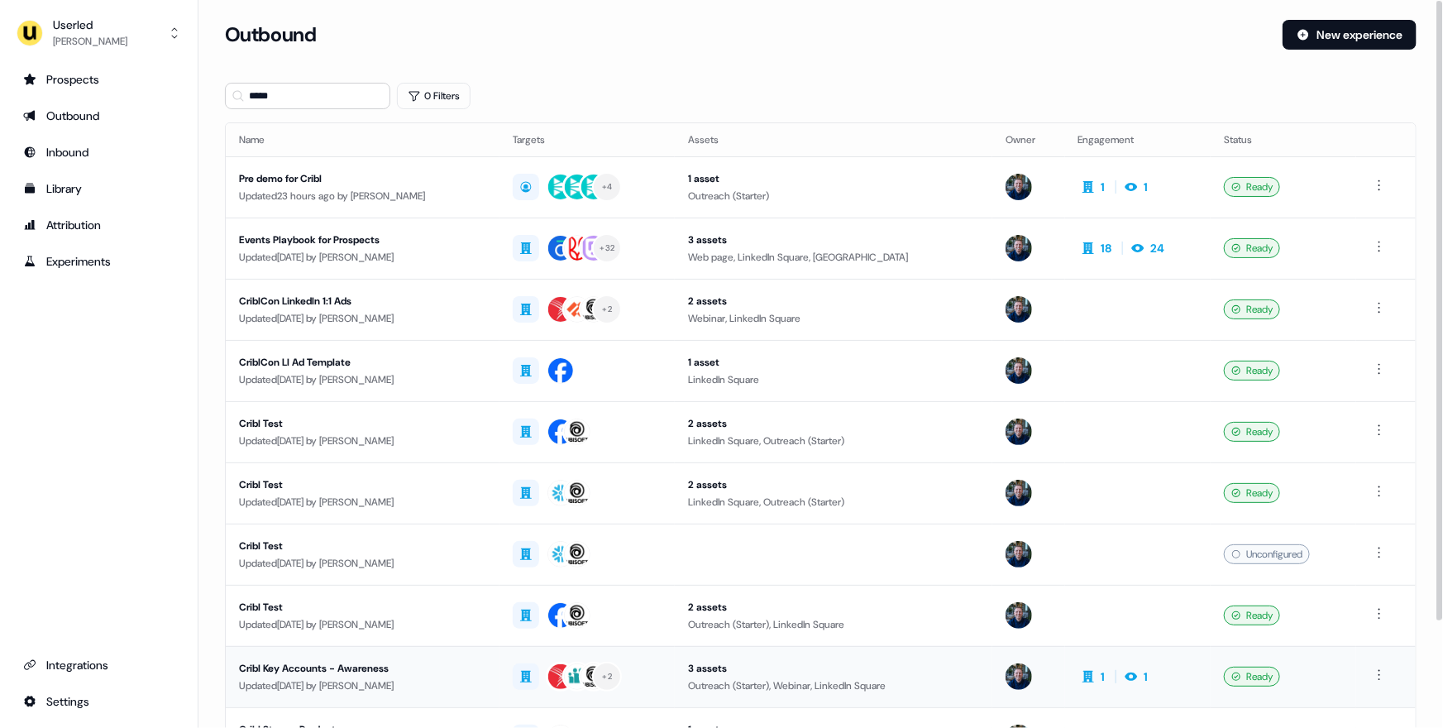
click at [499, 673] on td "Cribl Key Accounts - Awareness Updated [DATE] by [PERSON_NAME]" at bounding box center [363, 676] width 274 height 61
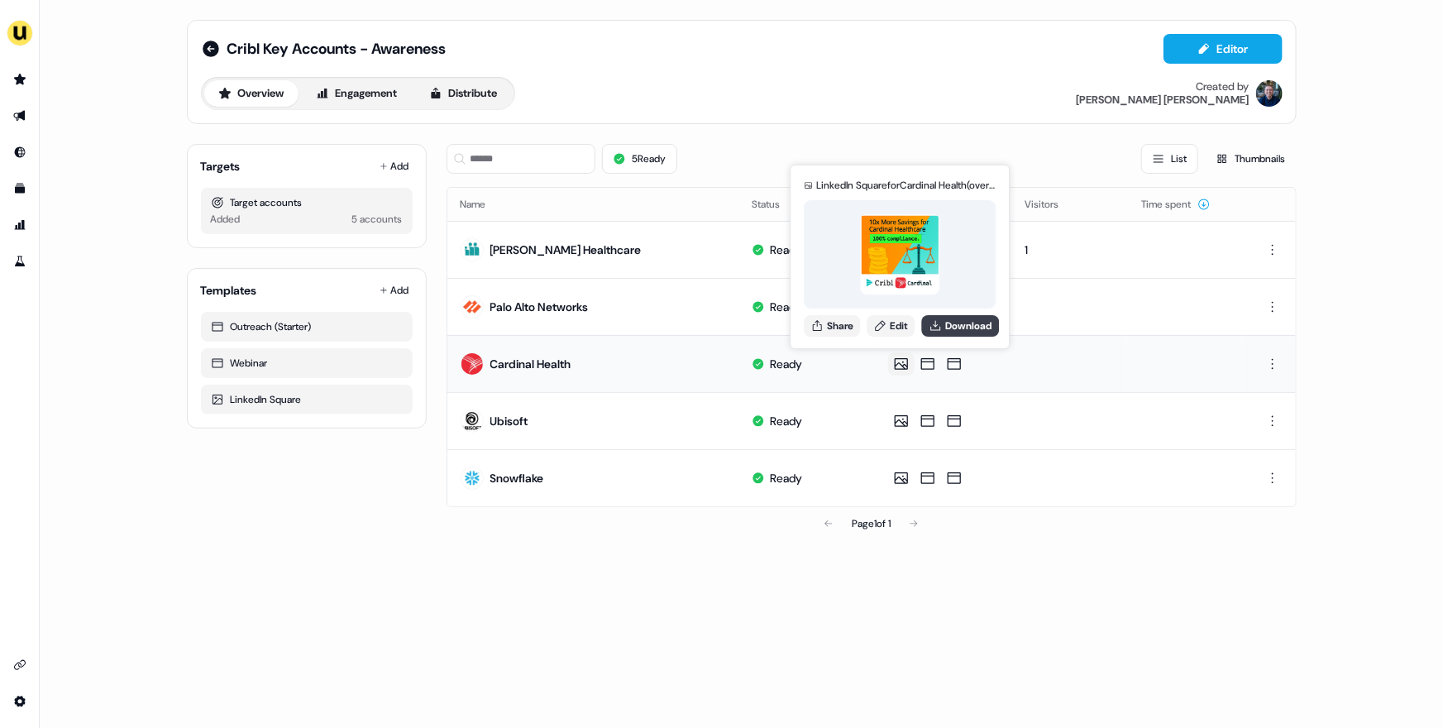
click at [959, 320] on button "Download" at bounding box center [960, 326] width 78 height 22
click at [897, 327] on link "Edit" at bounding box center [891, 326] width 48 height 22
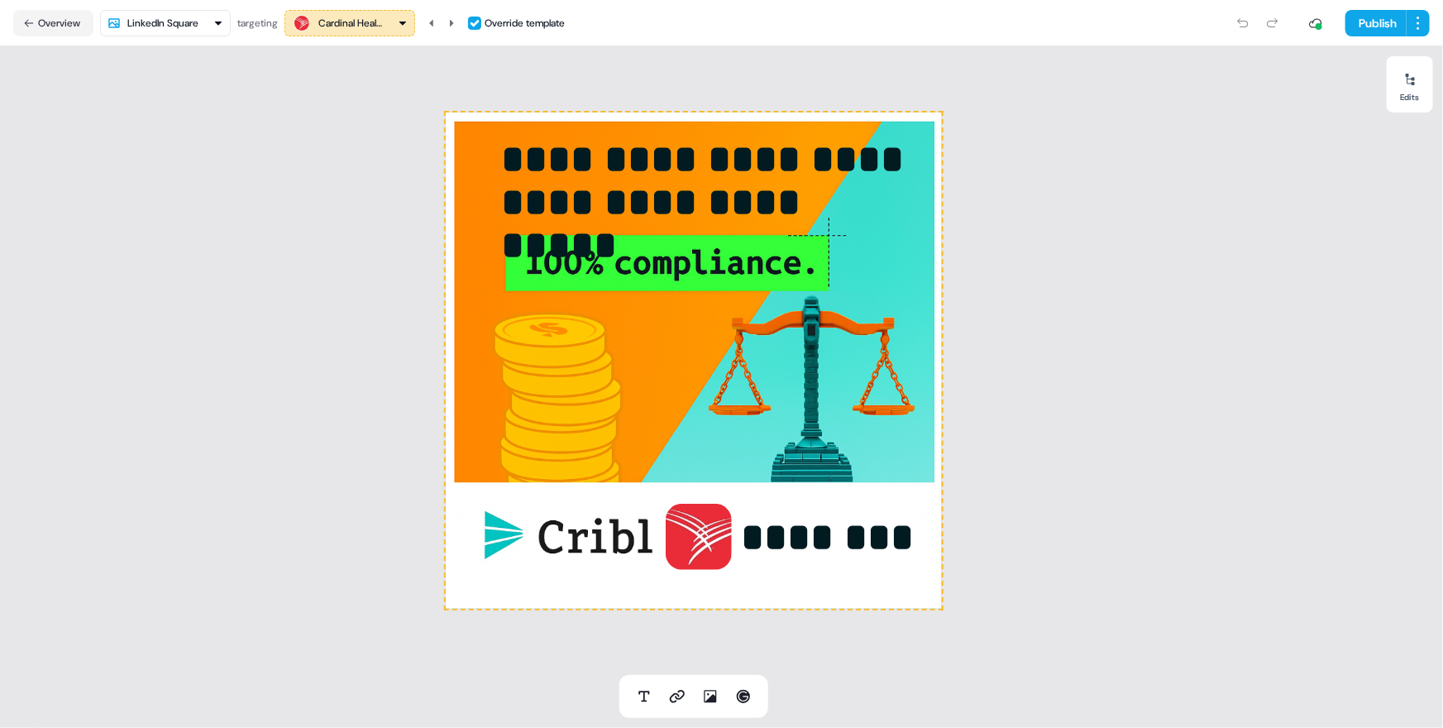
click at [1189, 443] on div "**********" at bounding box center [693, 360] width 1387 height 629
click at [48, 23] on button "Overview" at bounding box center [53, 23] width 80 height 26
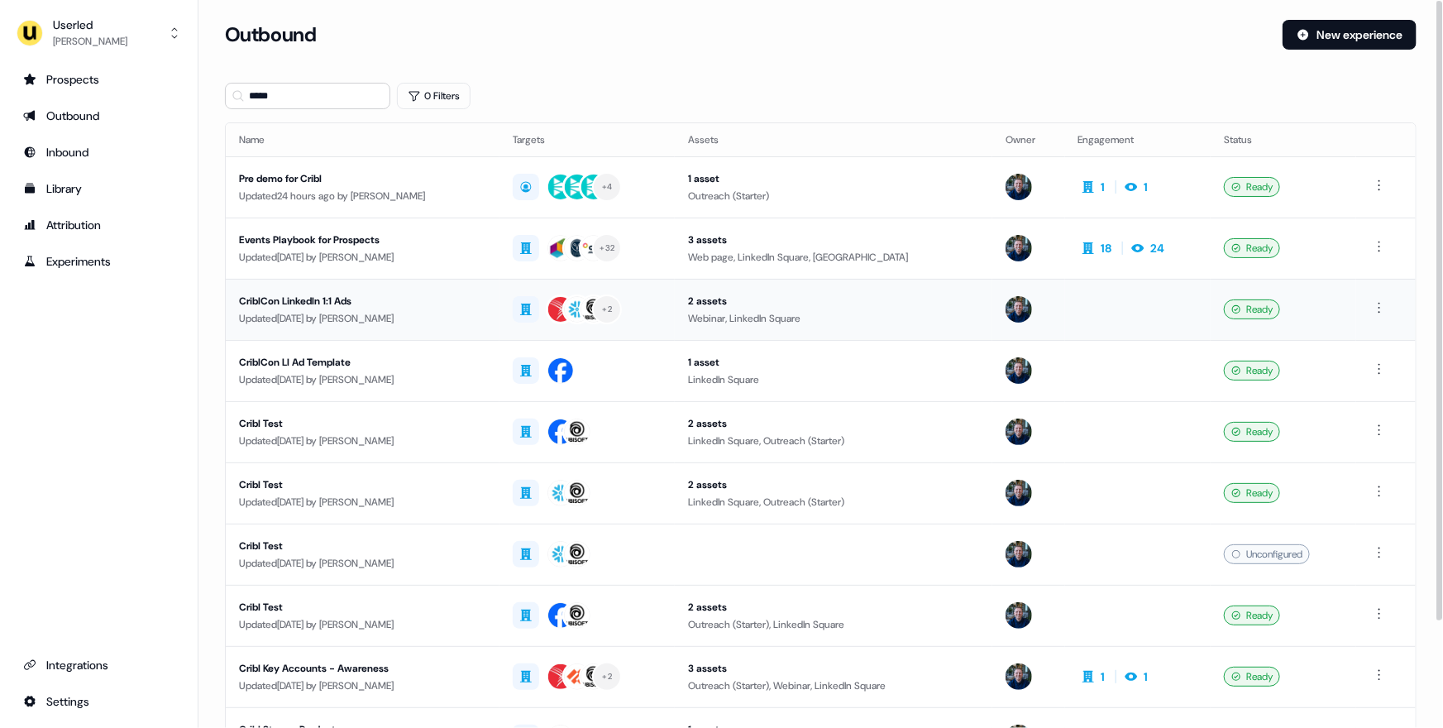
click at [466, 306] on div "CriblCon LinkedIn 1:1 Ads" at bounding box center [362, 301] width 247 height 17
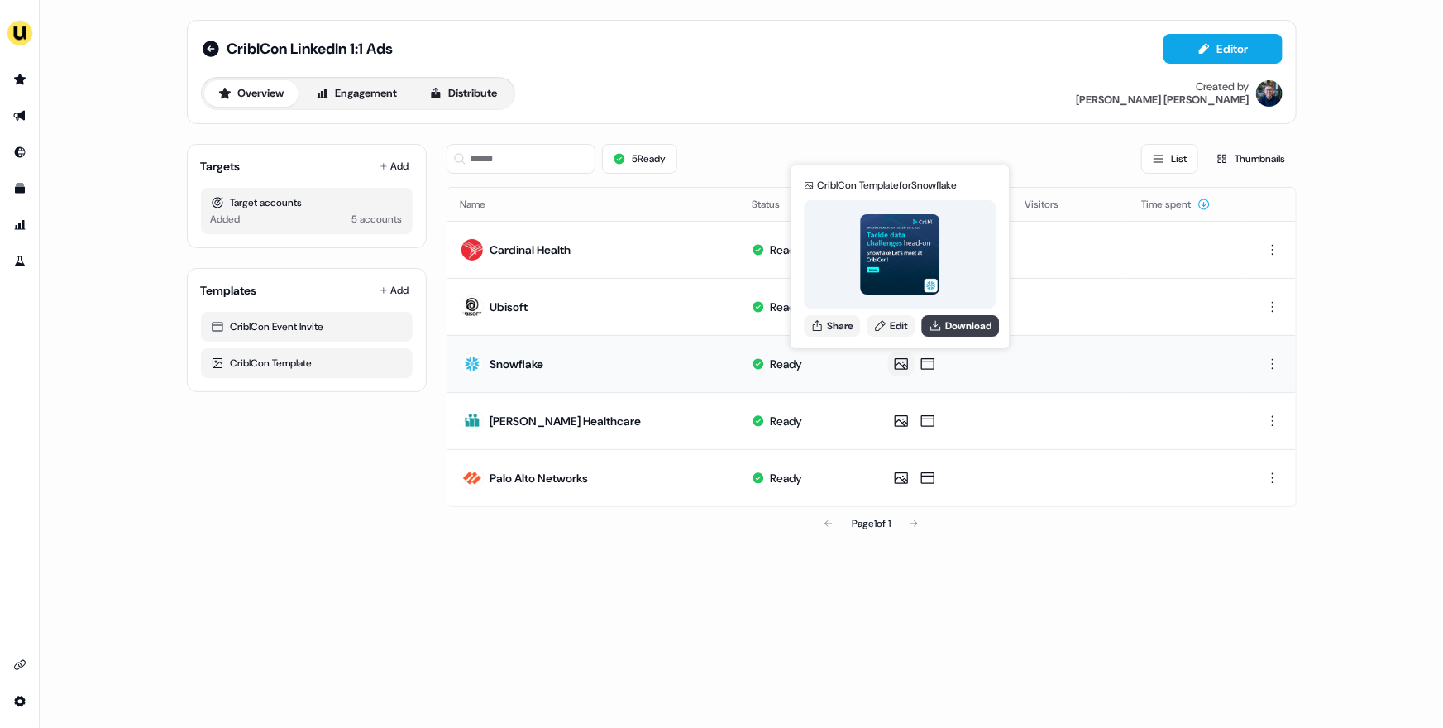
click at [955, 326] on button "Download" at bounding box center [960, 326] width 78 height 22
click at [892, 323] on link "Edit" at bounding box center [891, 326] width 48 height 22
